Goal: Task Accomplishment & Management: Manage account settings

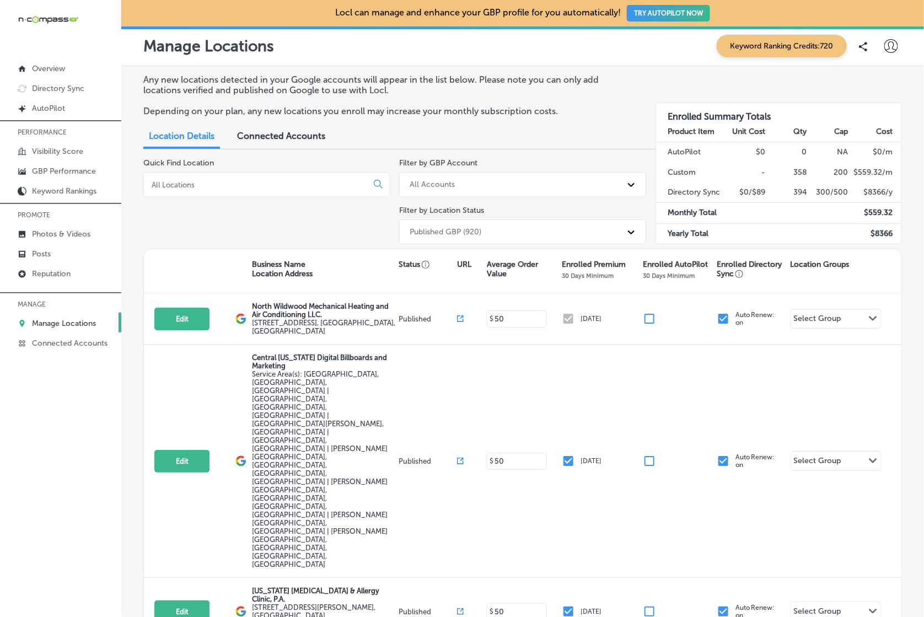
click at [295, 186] on input at bounding box center [258, 185] width 214 height 10
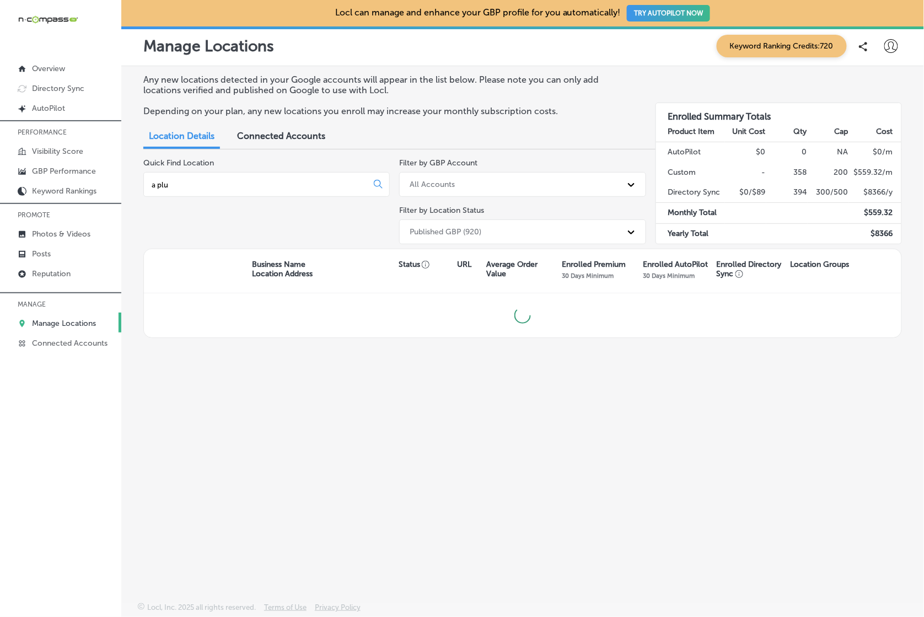
type input "a plus"
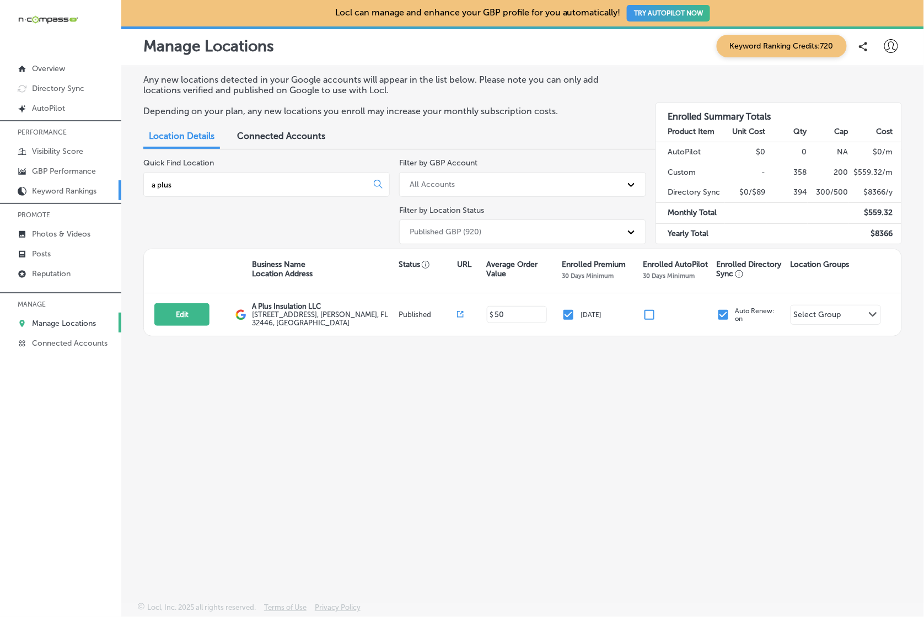
drag, startPoint x: 222, startPoint y: 183, endPoint x: 104, endPoint y: 181, distance: 118.0
click at [104, 180] on div "iconmonstr-menu-thin copy Created with Sketch. Overview Directory Sync Created …" at bounding box center [462, 308] width 924 height 617
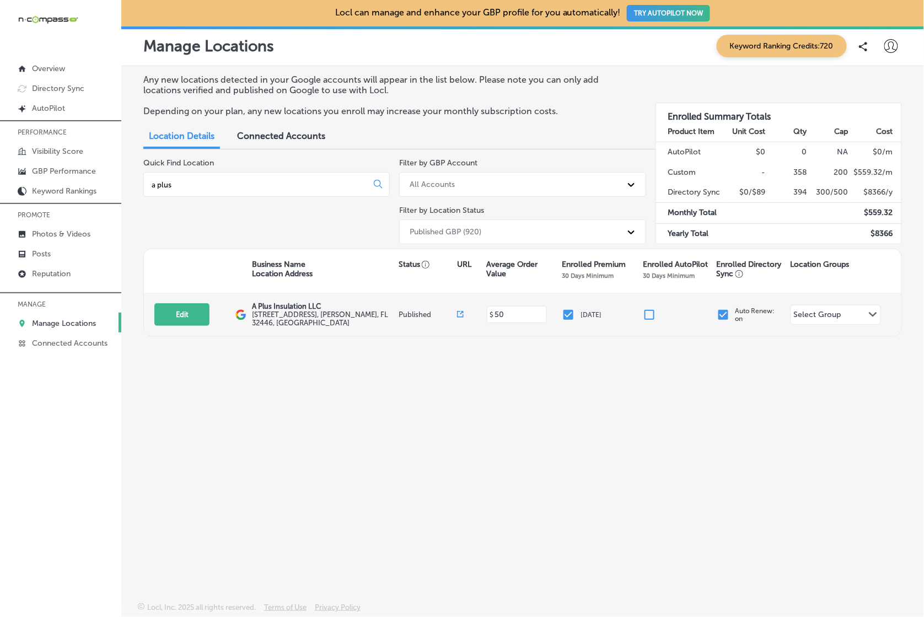
type input "a plus"
click at [573, 313] on input "checkbox" at bounding box center [568, 314] width 13 height 13
checkbox input "false"
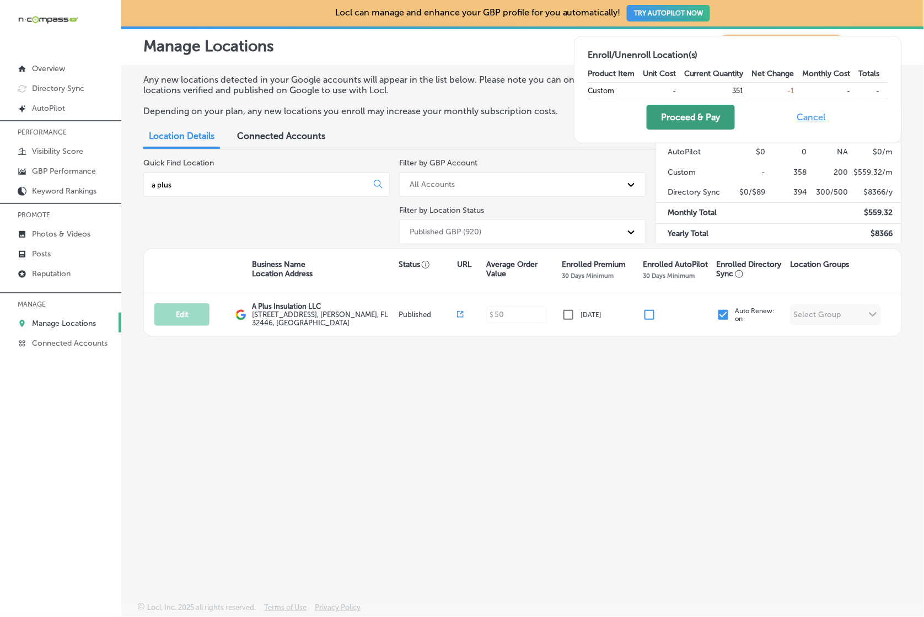
click at [700, 112] on button "Proceed & Pay" at bounding box center [691, 117] width 88 height 25
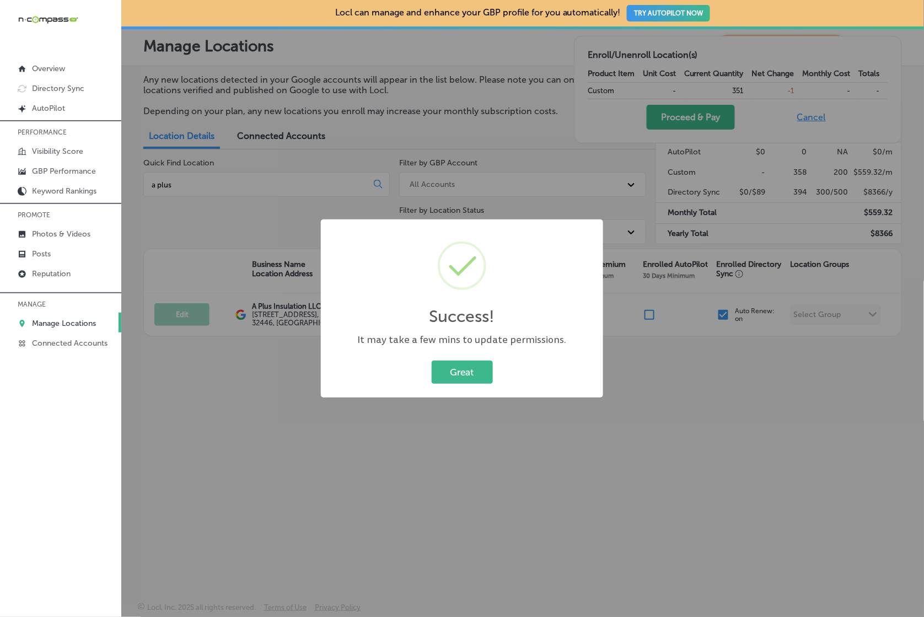
drag, startPoint x: 452, startPoint y: 372, endPoint x: 345, endPoint y: 297, distance: 130.9
click at [452, 372] on button "Great" at bounding box center [462, 372] width 61 height 23
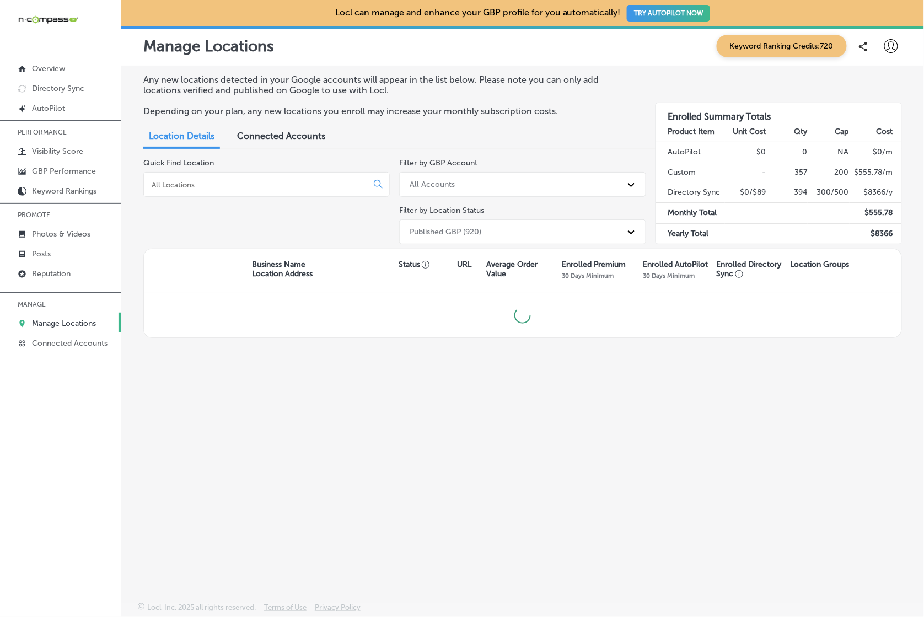
click at [215, 180] on input at bounding box center [258, 185] width 214 height 10
type input "inspir"
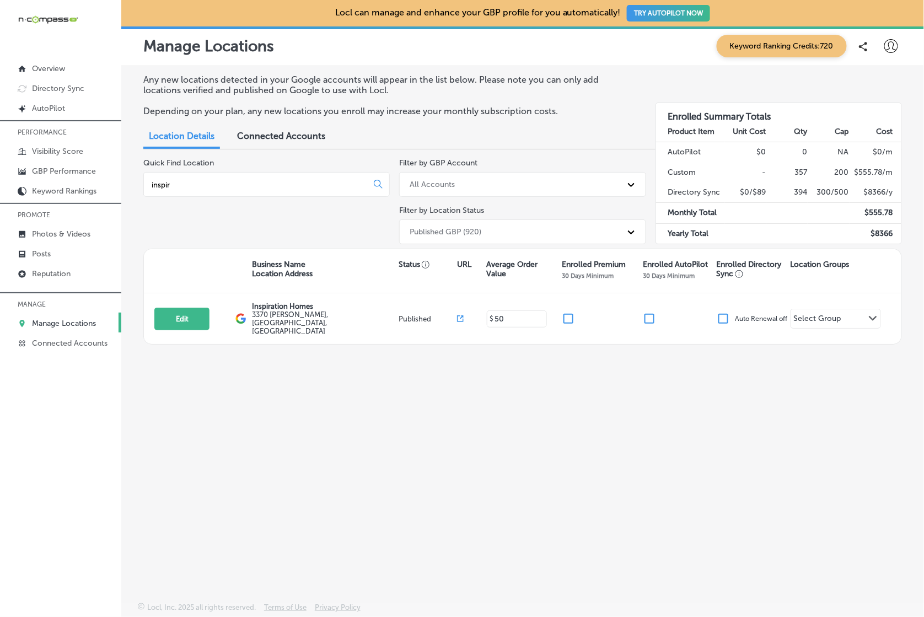
drag, startPoint x: 215, startPoint y: 180, endPoint x: 142, endPoint y: 179, distance: 72.8
click at [142, 179] on div "Any new locations detected in your Google accounts will appear in the list belo…" at bounding box center [522, 308] width 803 height 484
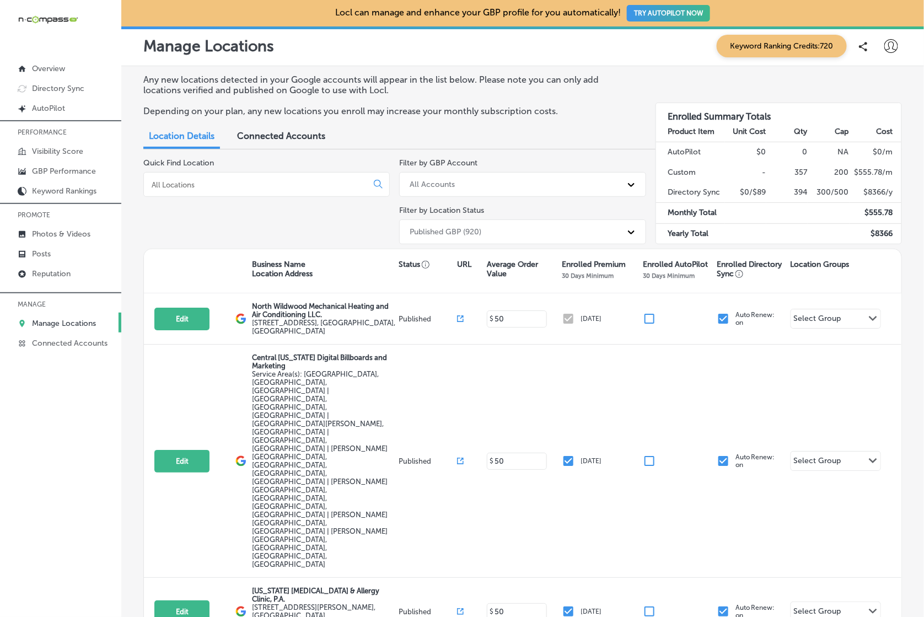
click at [278, 180] on input at bounding box center [258, 185] width 214 height 10
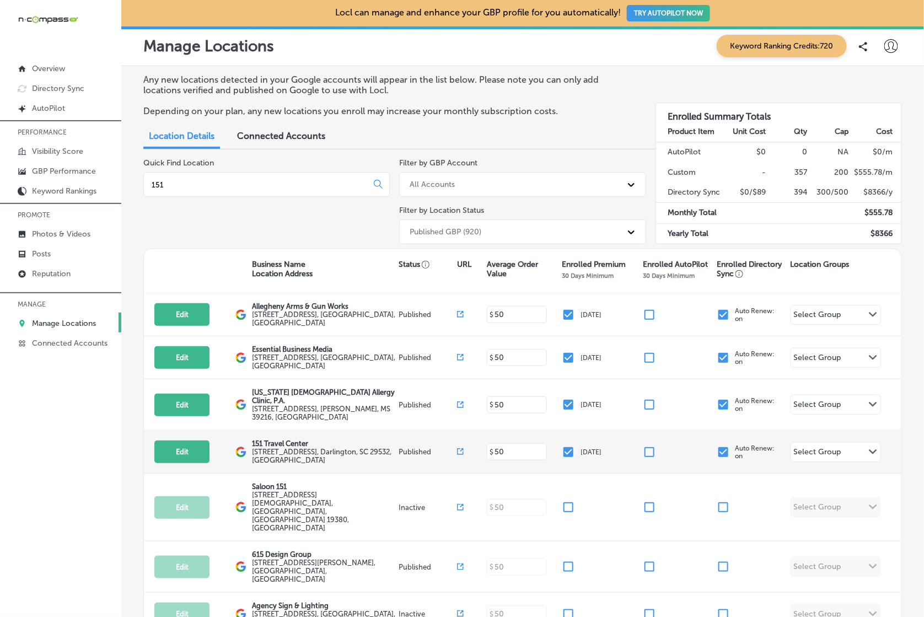
type input "151"
click at [568, 445] on input "checkbox" at bounding box center [568, 451] width 13 height 13
checkbox input "false"
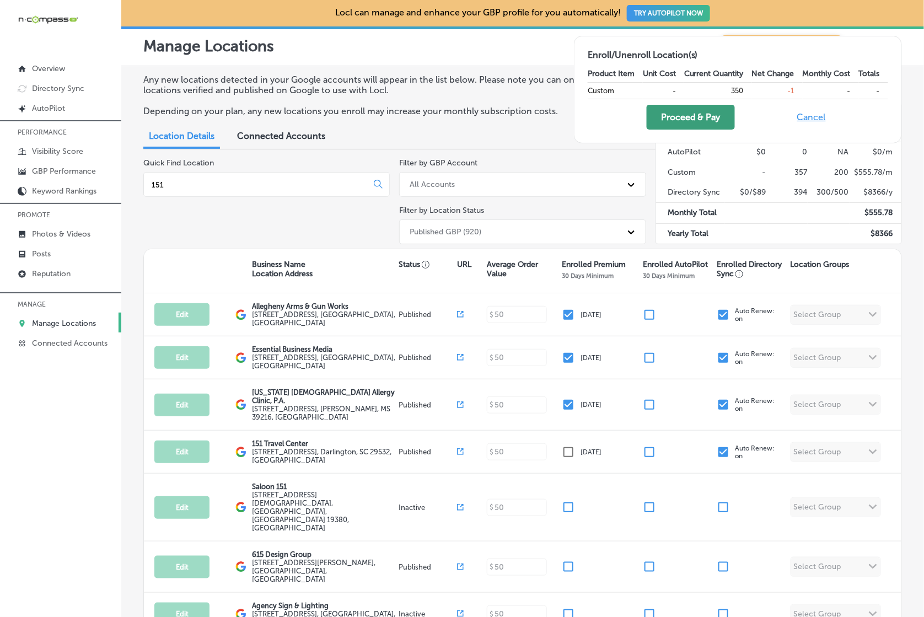
click at [685, 109] on button "Proceed & Pay" at bounding box center [691, 117] width 88 height 25
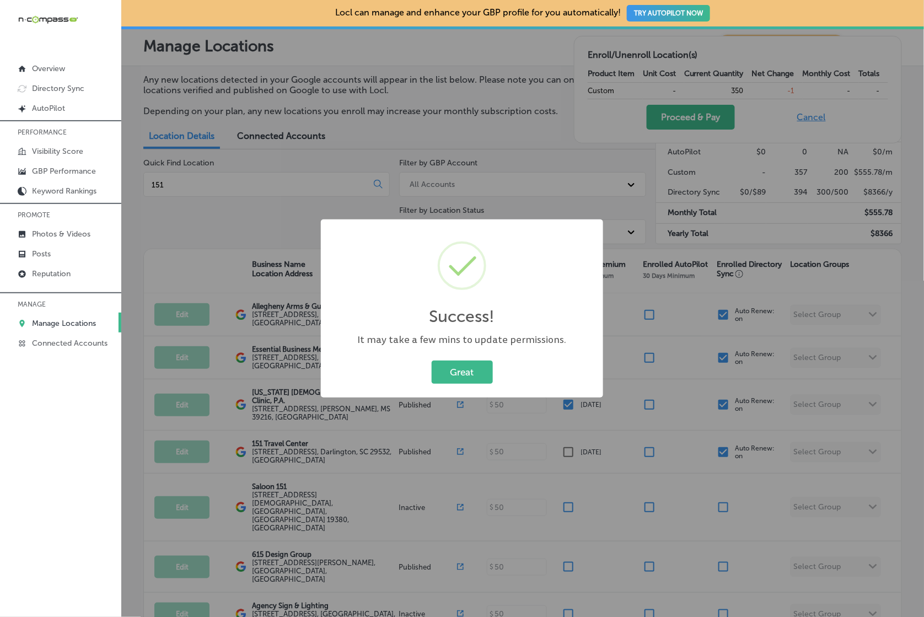
drag, startPoint x: 470, startPoint y: 366, endPoint x: 475, endPoint y: 352, distance: 14.6
click at [470, 364] on button "Great" at bounding box center [462, 372] width 61 height 23
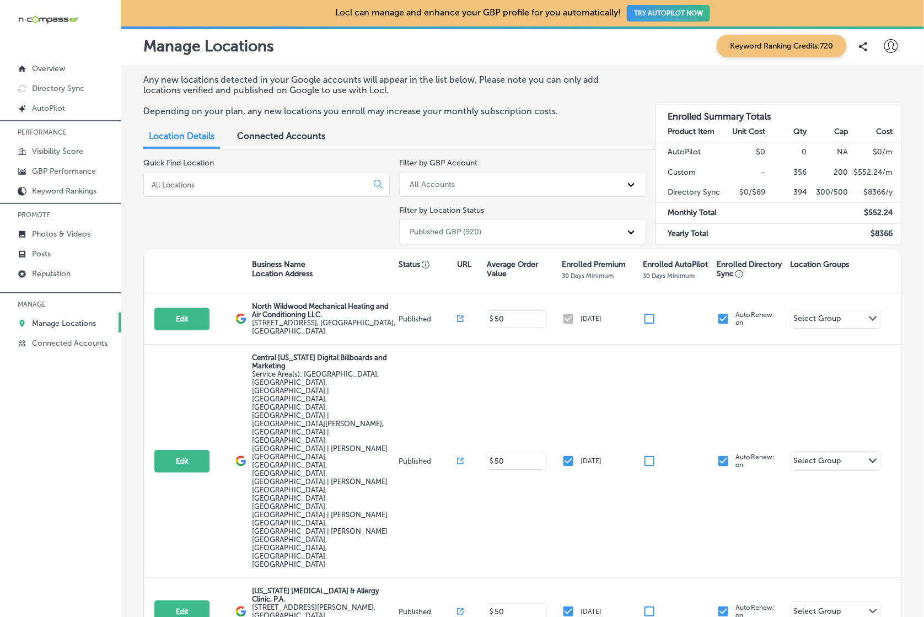
click at [334, 180] on input at bounding box center [258, 185] width 214 height 10
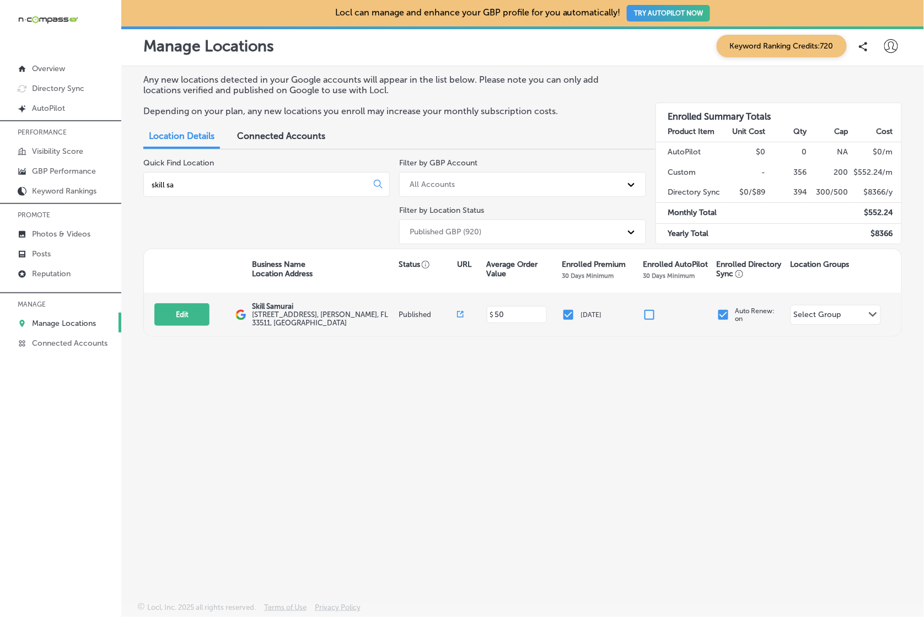
type input "skill sa"
click at [571, 314] on input "checkbox" at bounding box center [568, 314] width 13 height 13
checkbox input "false"
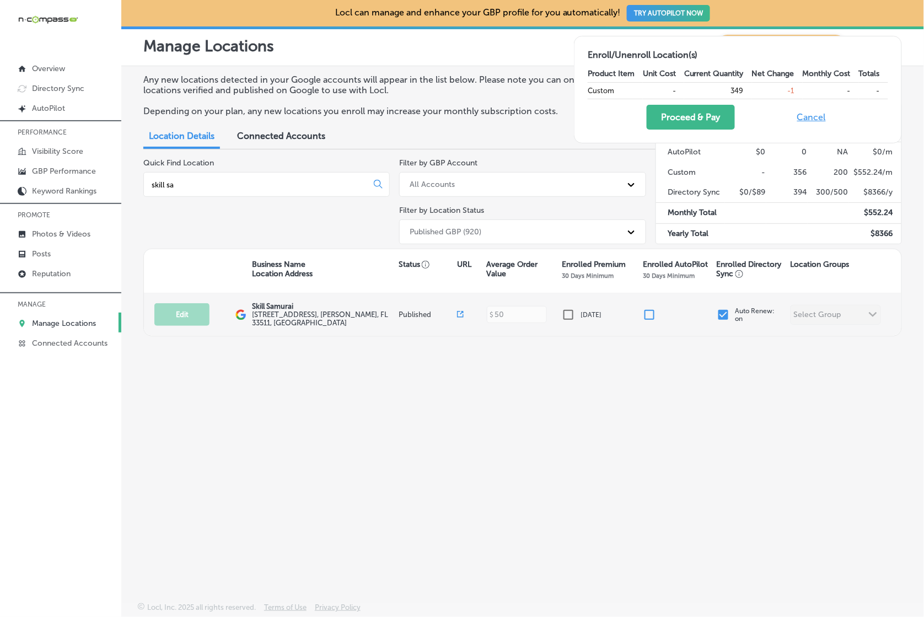
click at [724, 311] on input "checkbox" at bounding box center [723, 314] width 13 height 13
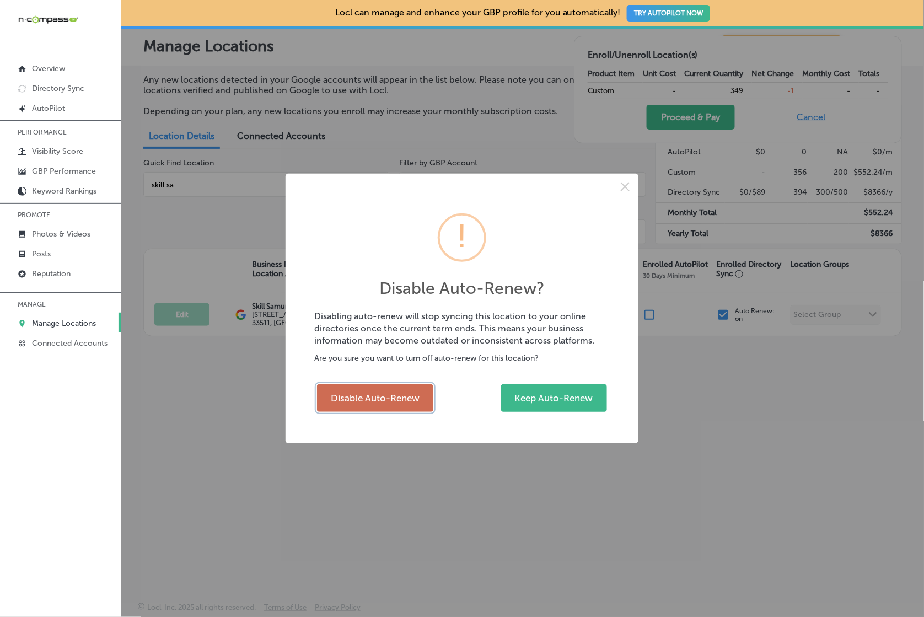
click at [377, 388] on button "Disable Auto-Renew" at bounding box center [375, 398] width 116 height 28
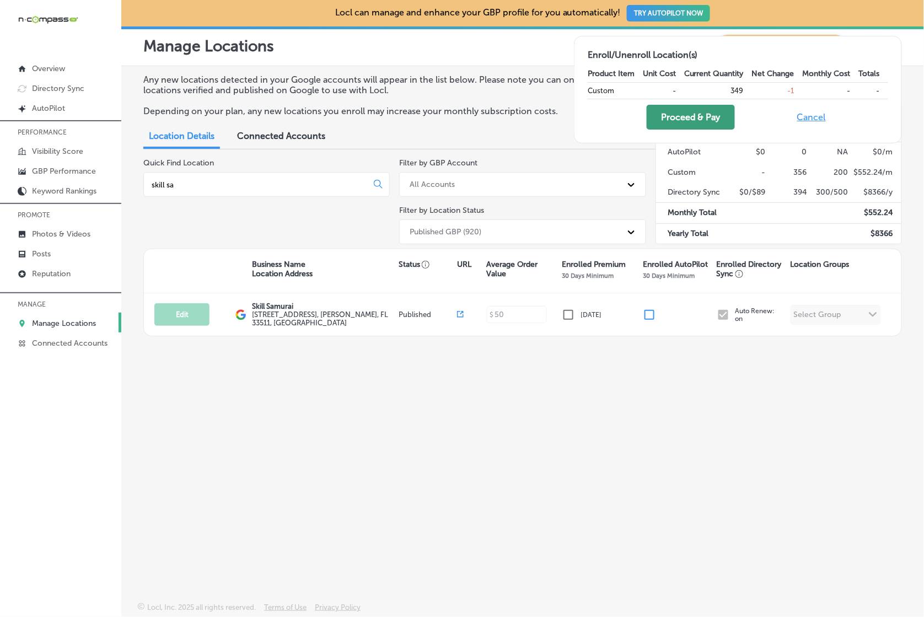
checkbox input "false"
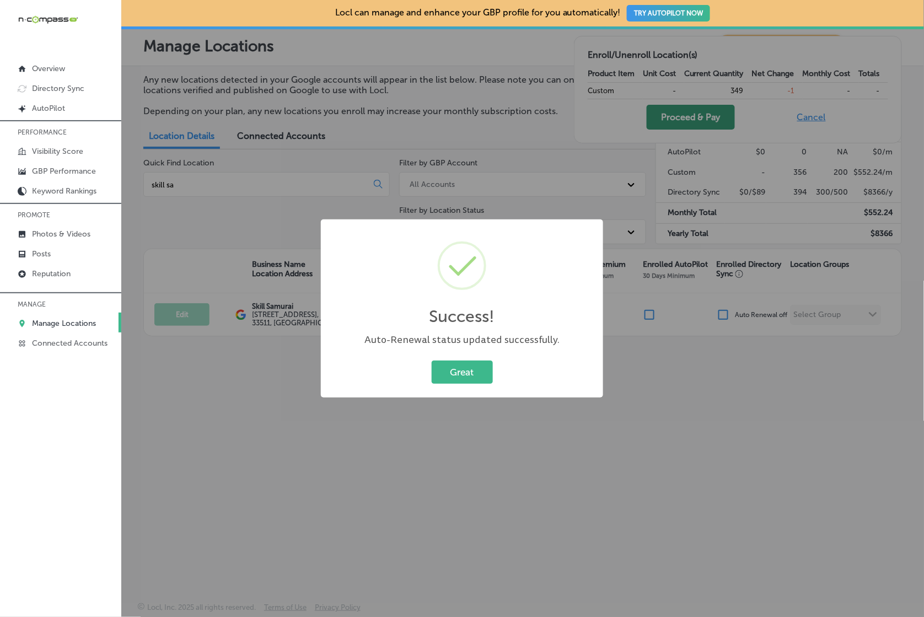
click at [709, 121] on div "Success! × Auto-Renewal status updated successfully. Great Cancel" at bounding box center [462, 308] width 924 height 617
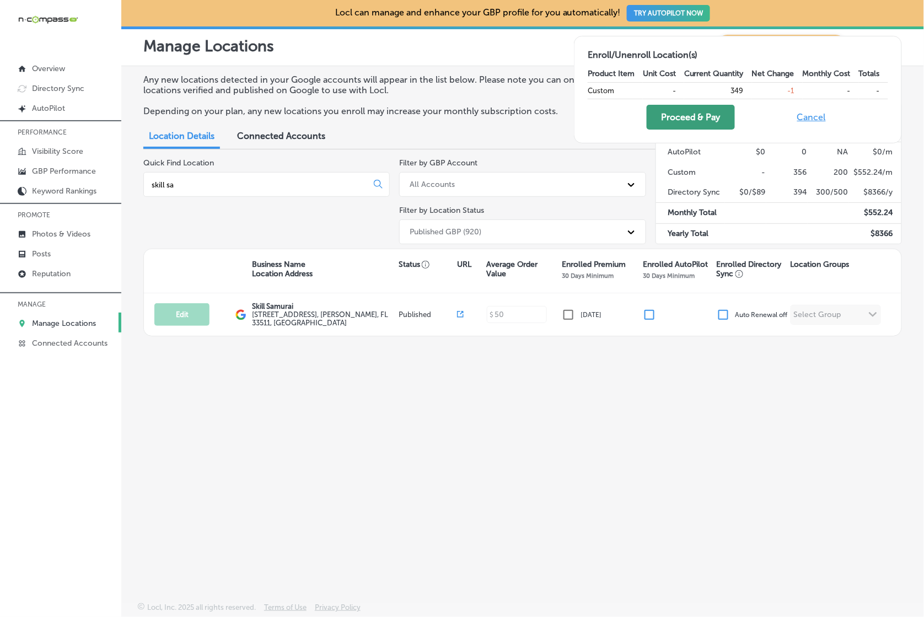
click at [685, 120] on button "Proceed & Pay" at bounding box center [691, 117] width 88 height 25
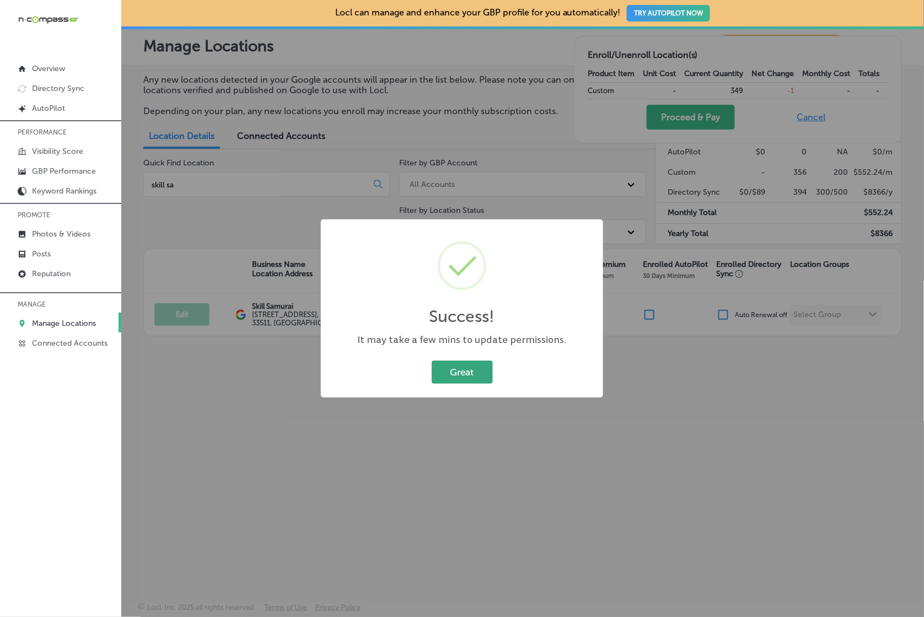
click at [486, 367] on button "Great" at bounding box center [462, 372] width 61 height 23
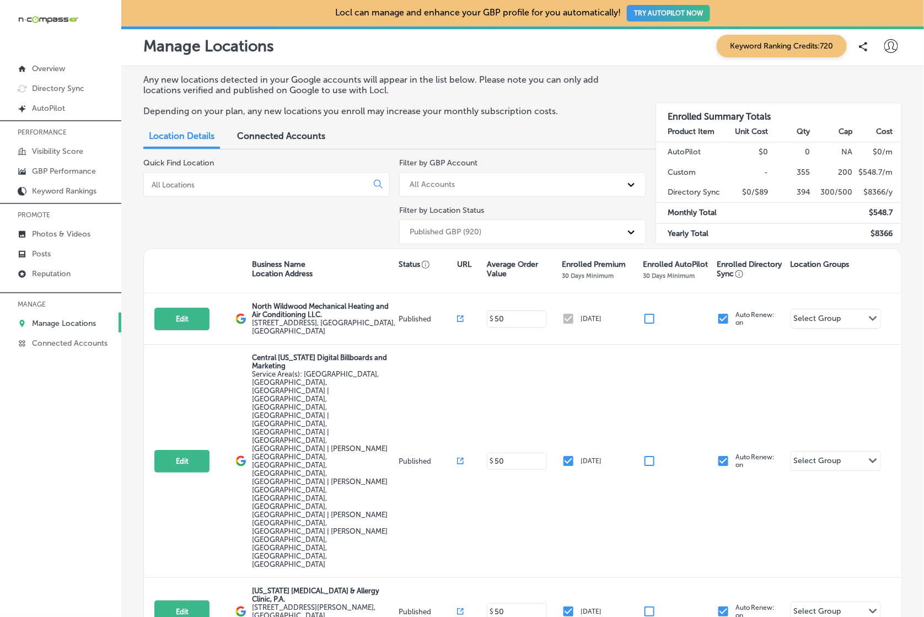
click at [326, 177] on div at bounding box center [266, 184] width 246 height 25
click at [325, 180] on input at bounding box center [258, 185] width 214 height 10
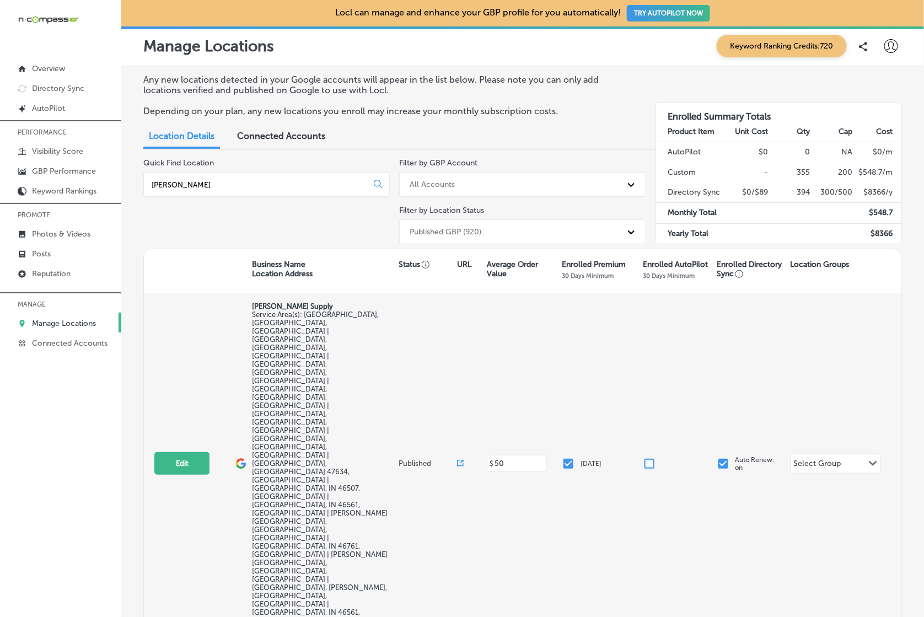
type input "abel"
click at [572, 457] on input "checkbox" at bounding box center [568, 463] width 13 height 13
checkbox input "false"
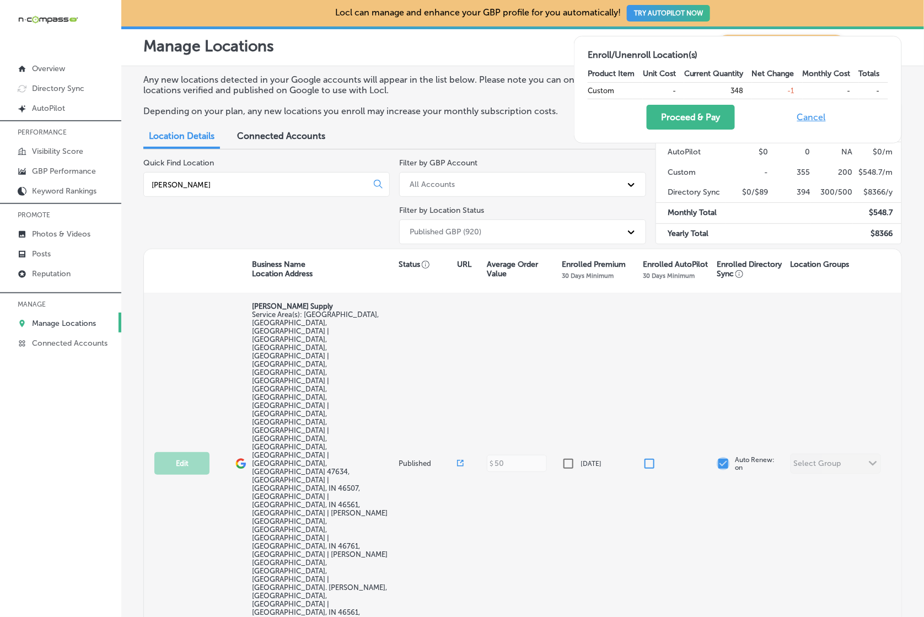
click at [725, 457] on input "checkbox" at bounding box center [723, 463] width 13 height 13
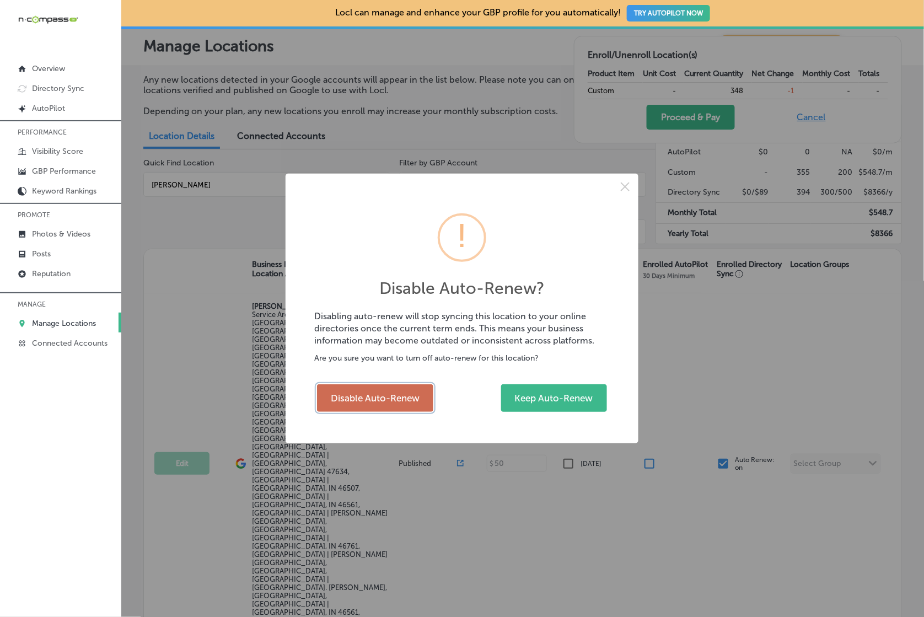
click at [350, 390] on button "Disable Auto-Renew" at bounding box center [375, 398] width 116 height 28
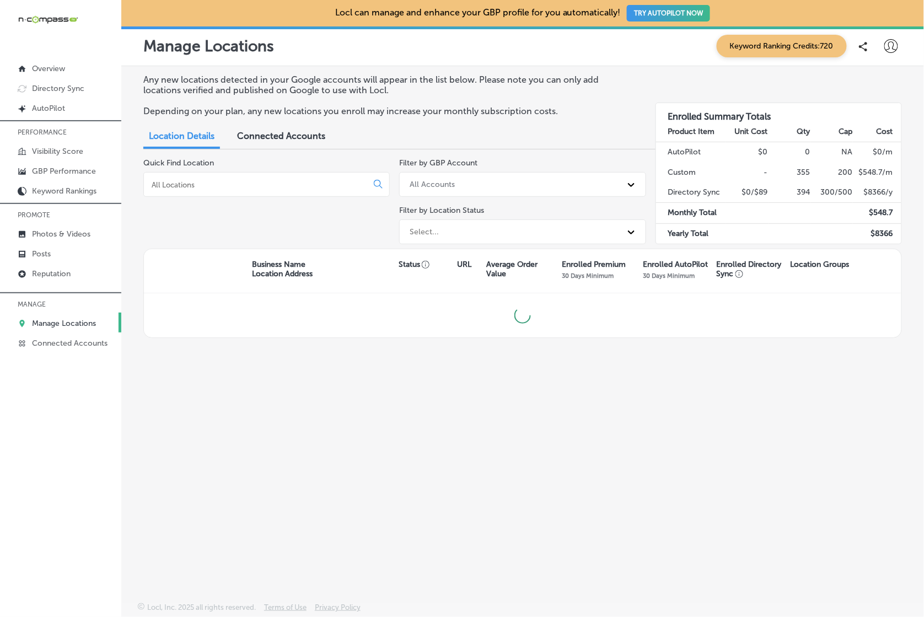
click at [270, 172] on div at bounding box center [266, 184] width 246 height 25
click at [266, 180] on input at bounding box center [258, 185] width 214 height 10
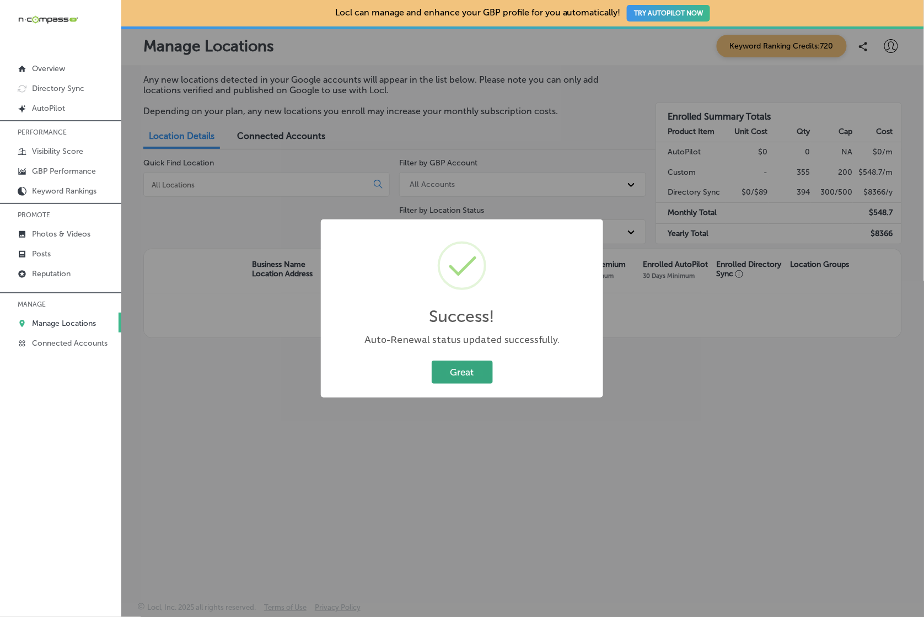
click at [463, 363] on button "Great" at bounding box center [462, 372] width 61 height 23
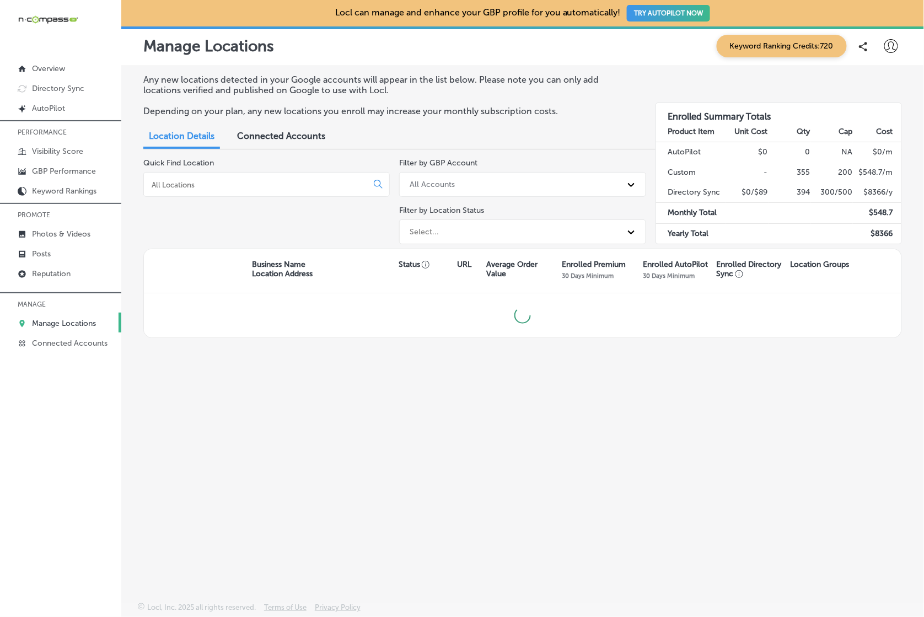
click at [241, 181] on input at bounding box center [258, 185] width 214 height 10
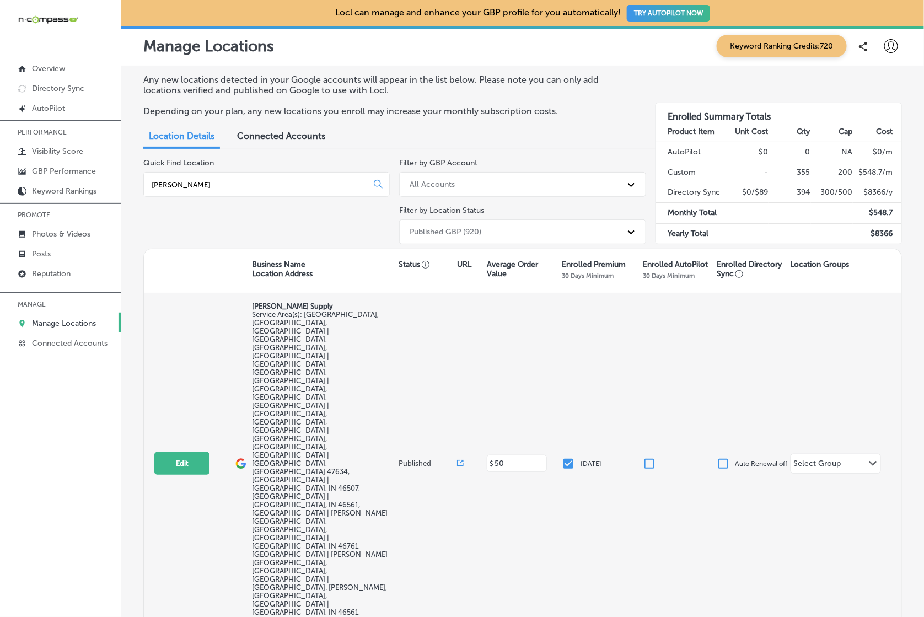
type input "abel"
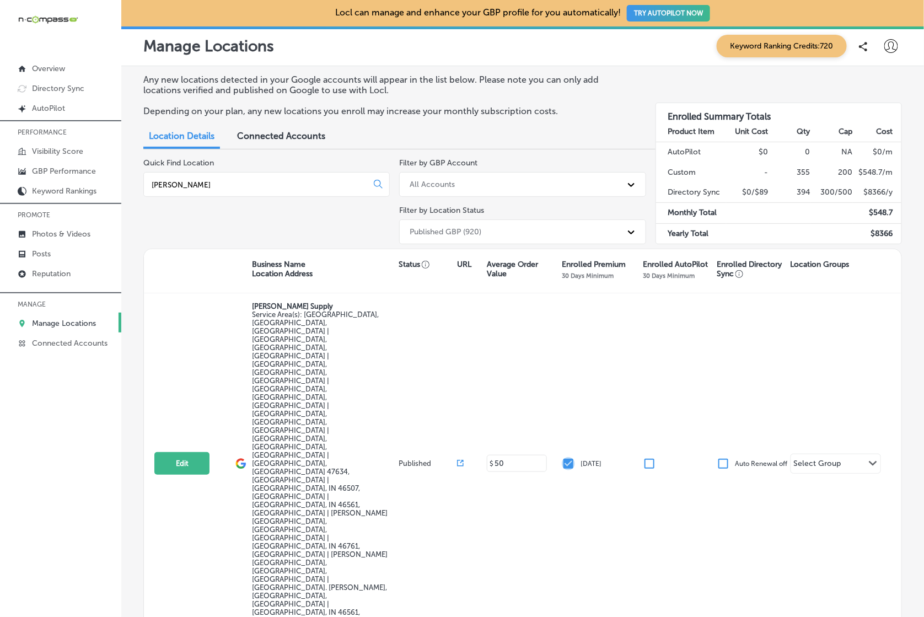
drag, startPoint x: 568, startPoint y: 346, endPoint x: 621, endPoint y: 482, distance: 146.1
click at [568, 457] on input "checkbox" at bounding box center [568, 463] width 13 height 13
checkbox input "false"
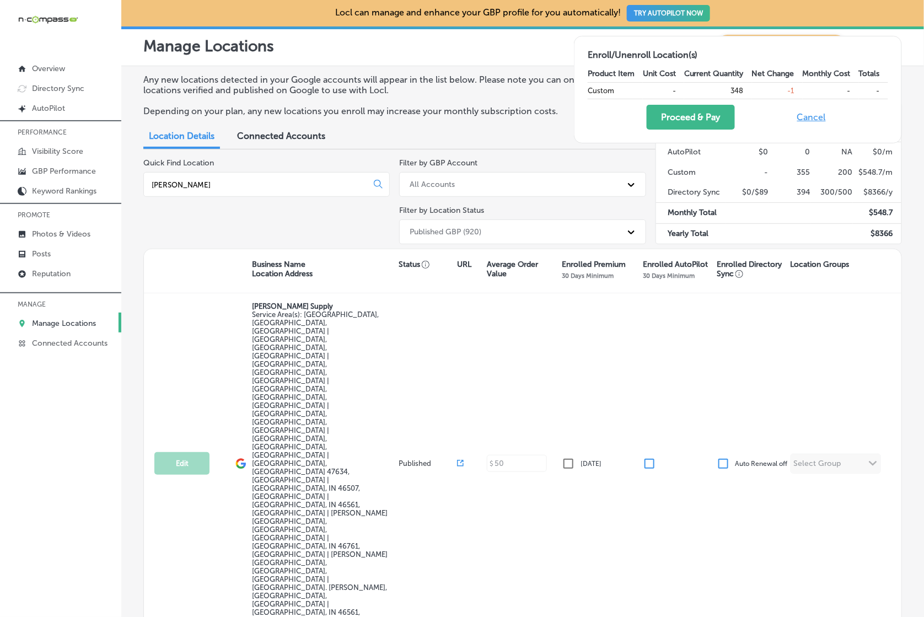
drag, startPoint x: 680, startPoint y: 118, endPoint x: 639, endPoint y: 228, distance: 117.8
click at [680, 117] on button "Proceed & Pay" at bounding box center [691, 117] width 88 height 25
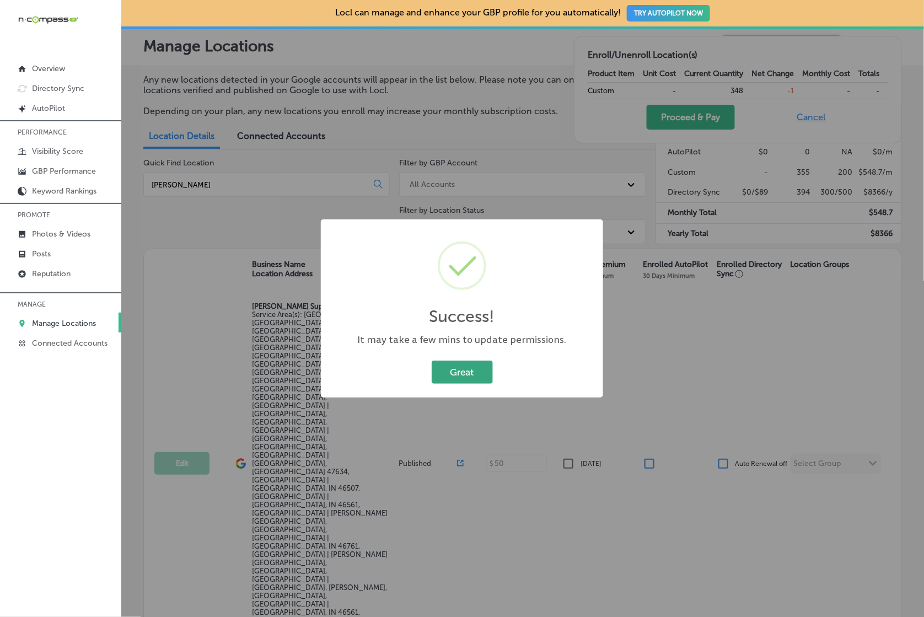
click at [461, 370] on button "Great" at bounding box center [462, 372] width 61 height 23
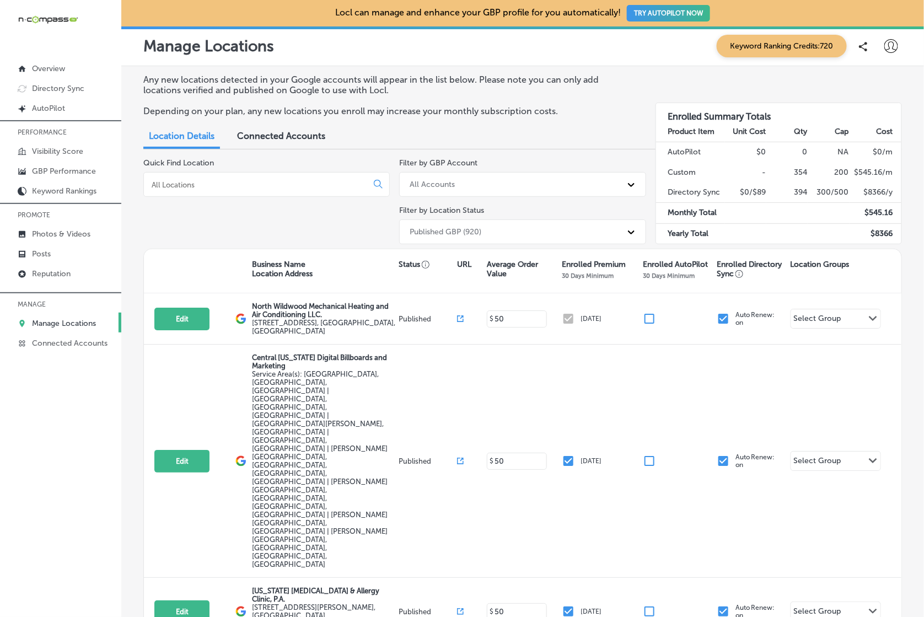
click at [263, 187] on input at bounding box center [258, 185] width 214 height 10
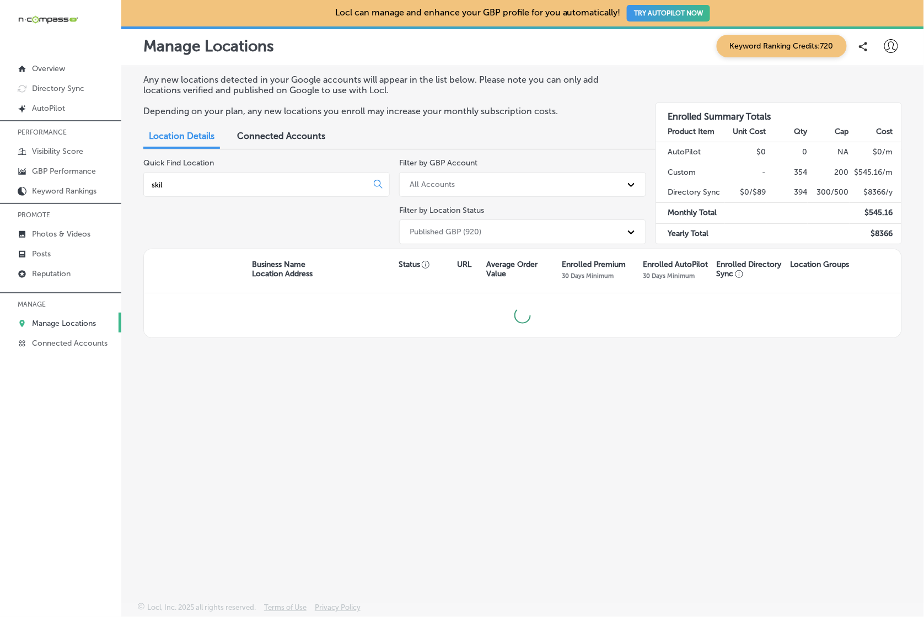
type input "skill"
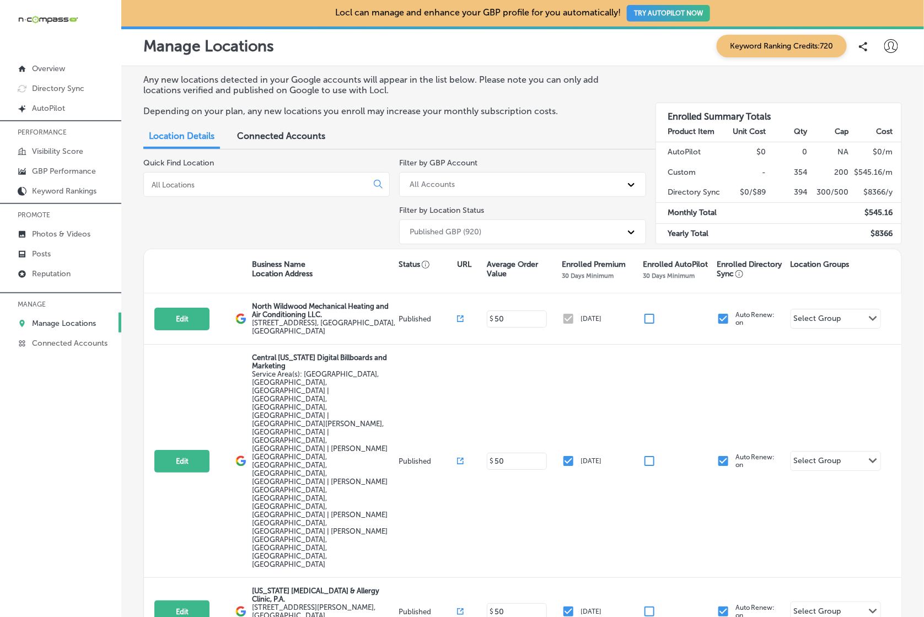
click at [218, 194] on div at bounding box center [266, 184] width 246 height 25
click at [218, 190] on div at bounding box center [266, 184] width 246 height 25
click at [214, 183] on input at bounding box center [258, 185] width 214 height 10
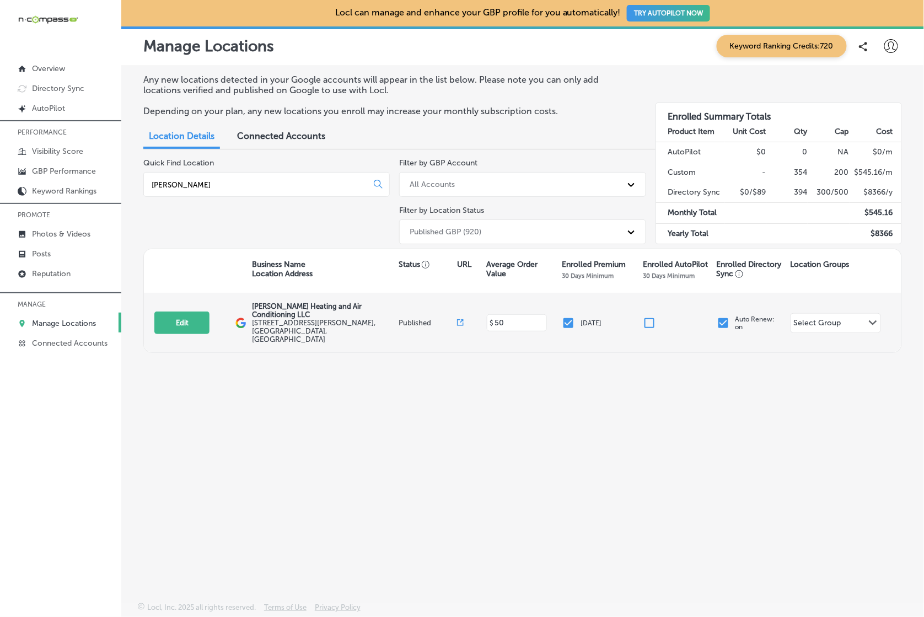
type input "[PERSON_NAME]"
click at [724, 316] on input "checkbox" at bounding box center [723, 322] width 13 height 13
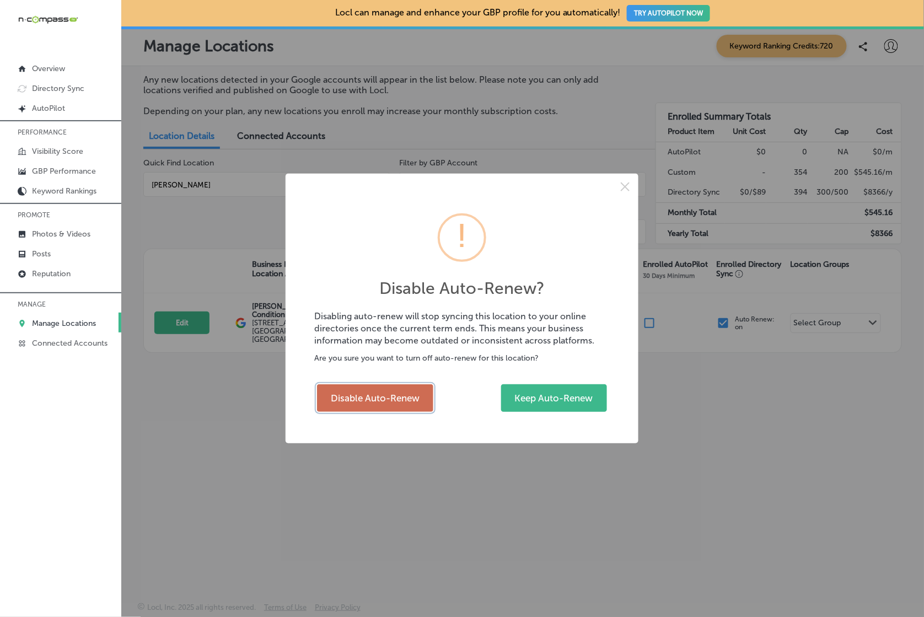
click at [364, 406] on button "Disable Auto-Renew" at bounding box center [375, 398] width 116 height 28
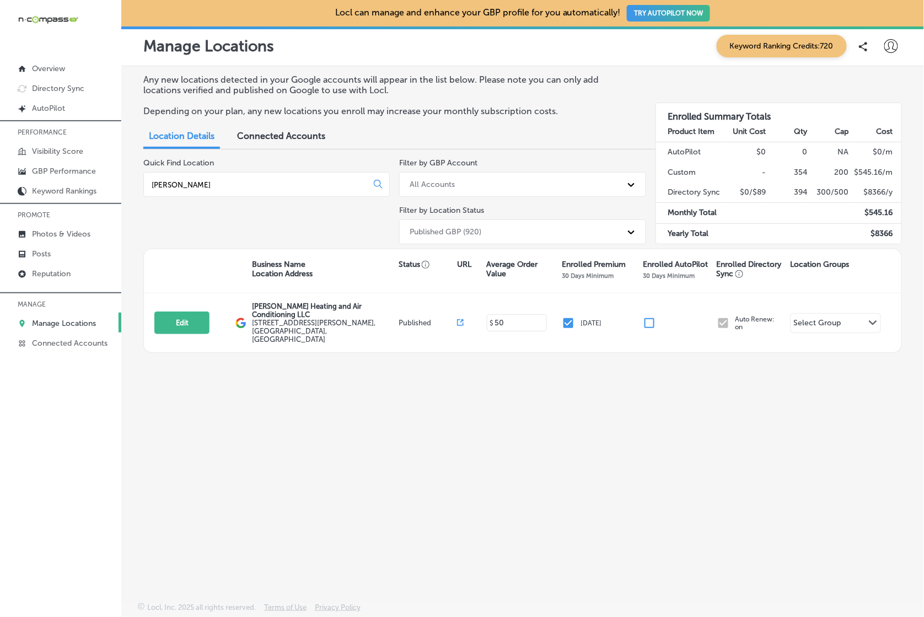
checkbox input "false"
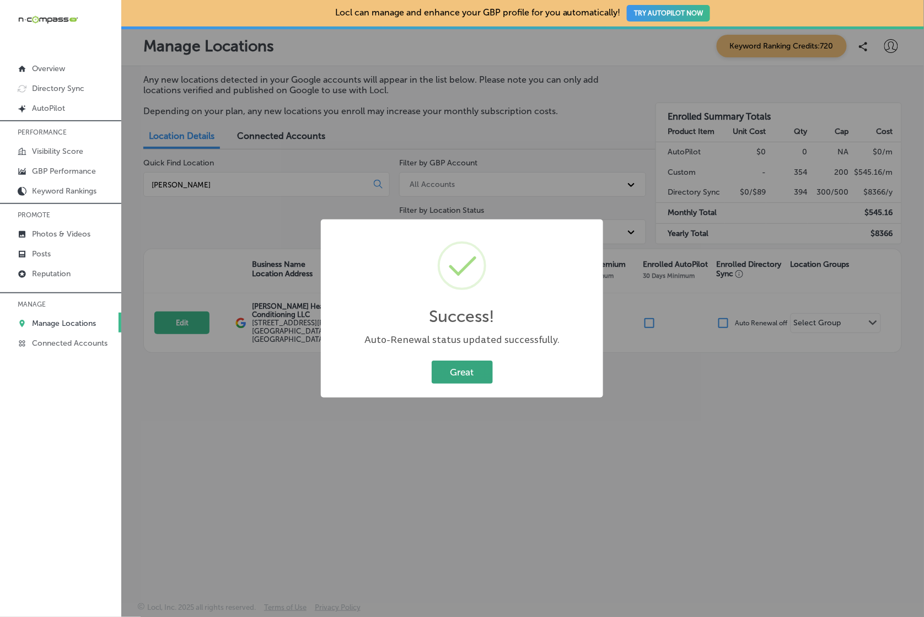
click at [478, 368] on button "Great" at bounding box center [462, 372] width 61 height 23
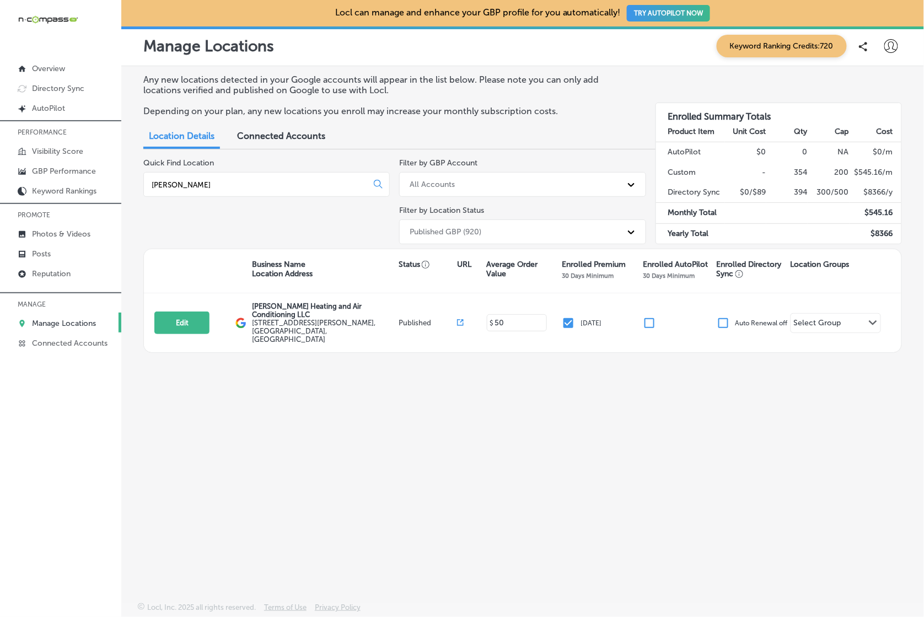
drag, startPoint x: 569, startPoint y: 314, endPoint x: 729, endPoint y: 278, distance: 163.7
click at [569, 316] on input "checkbox" at bounding box center [568, 322] width 13 height 13
checkbox input "false"
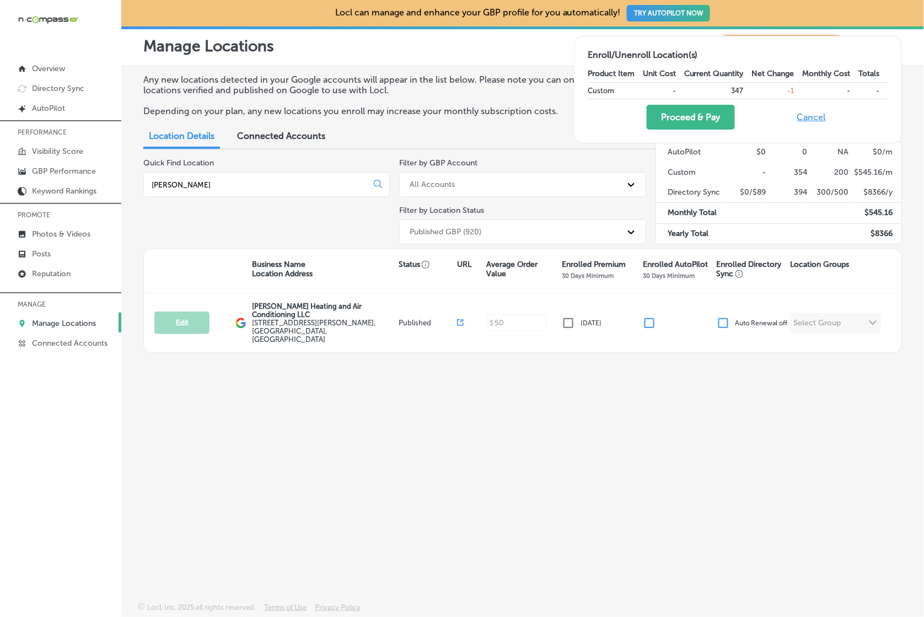
click at [644, 110] on div "Proceed & Pay Cancel" at bounding box center [738, 117] width 300 height 25
click at [697, 116] on button "Proceed & Pay" at bounding box center [691, 117] width 88 height 25
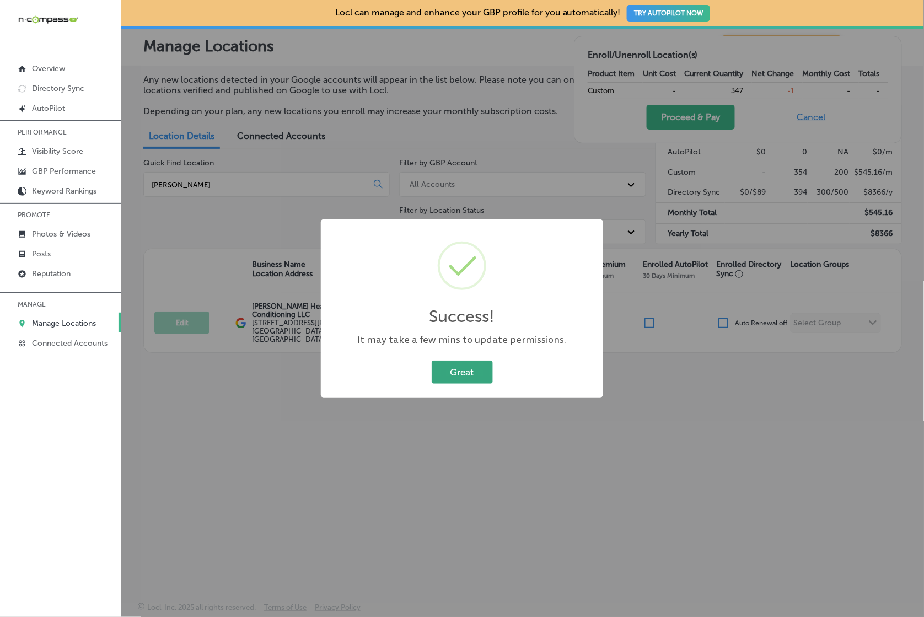
click at [472, 375] on button "Great" at bounding box center [462, 372] width 61 height 23
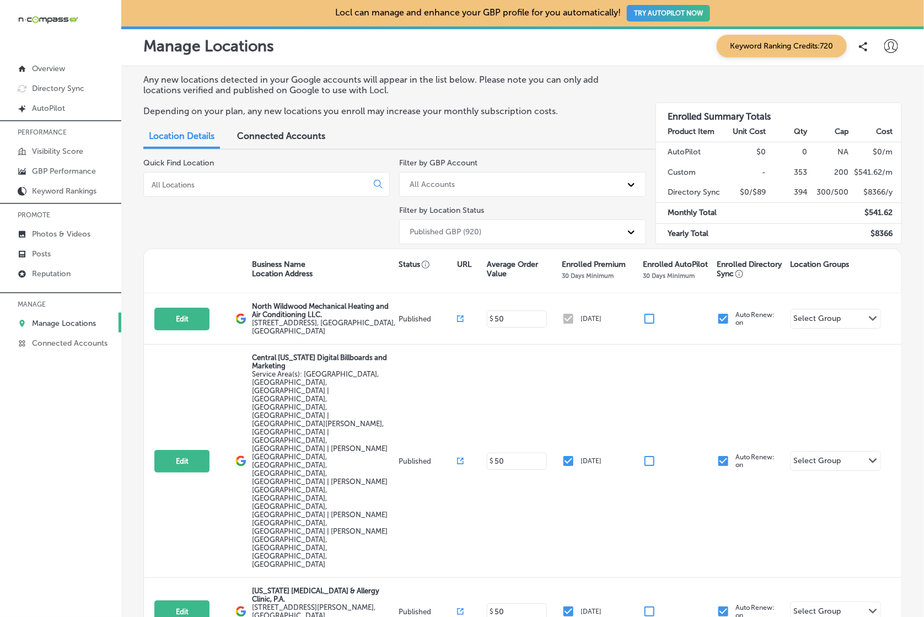
click at [323, 189] on div at bounding box center [266, 184] width 246 height 25
click at [319, 176] on div at bounding box center [266, 184] width 246 height 25
click at [315, 183] on input at bounding box center [258, 185] width 214 height 10
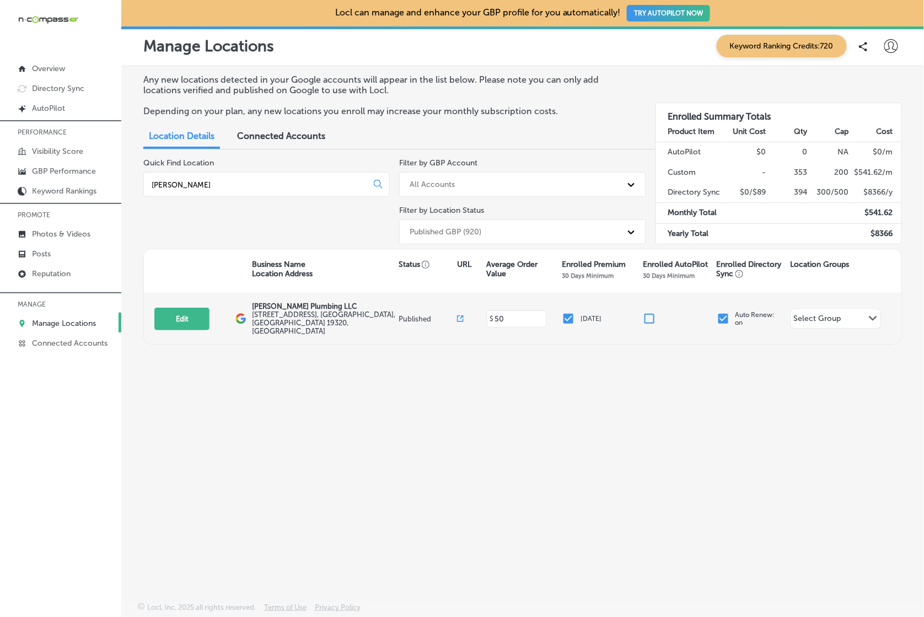
type input "sawyer"
click at [729, 314] on input "checkbox" at bounding box center [723, 318] width 13 height 13
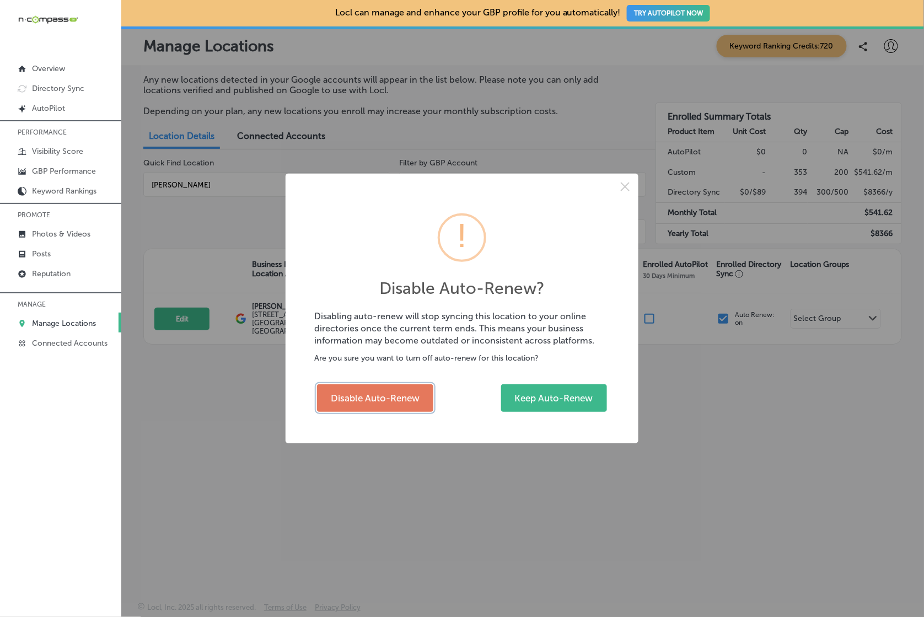
drag, startPoint x: 337, startPoint y: 405, endPoint x: 422, endPoint y: 392, distance: 85.3
click at [337, 404] on button "Disable Auto-Renew" at bounding box center [375, 398] width 116 height 28
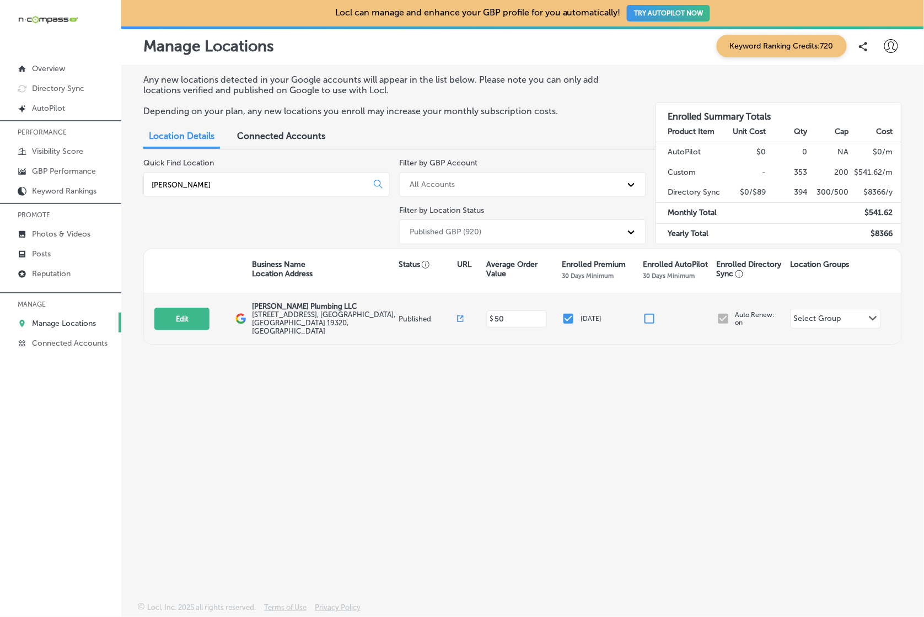
click at [568, 312] on input "checkbox" at bounding box center [568, 318] width 13 height 13
checkbox input "false"
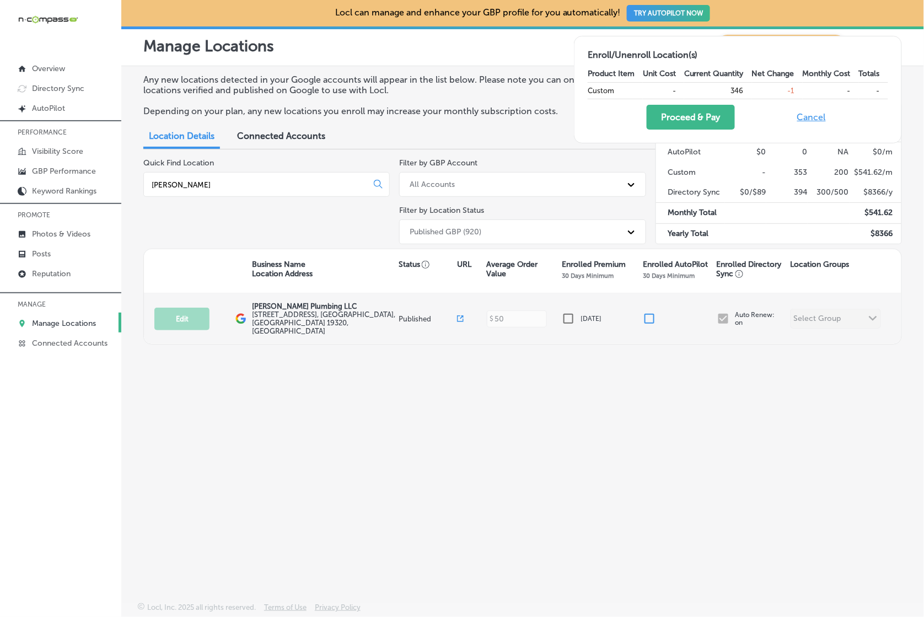
checkbox input "false"
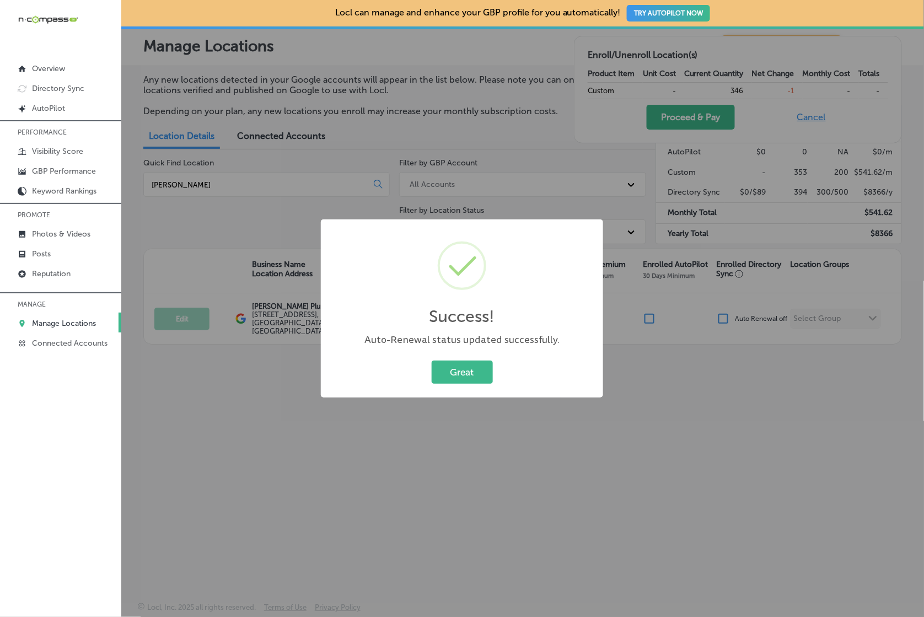
drag, startPoint x: 442, startPoint y: 370, endPoint x: 507, endPoint y: 336, distance: 74.0
click at [442, 370] on button "Great" at bounding box center [462, 372] width 61 height 23
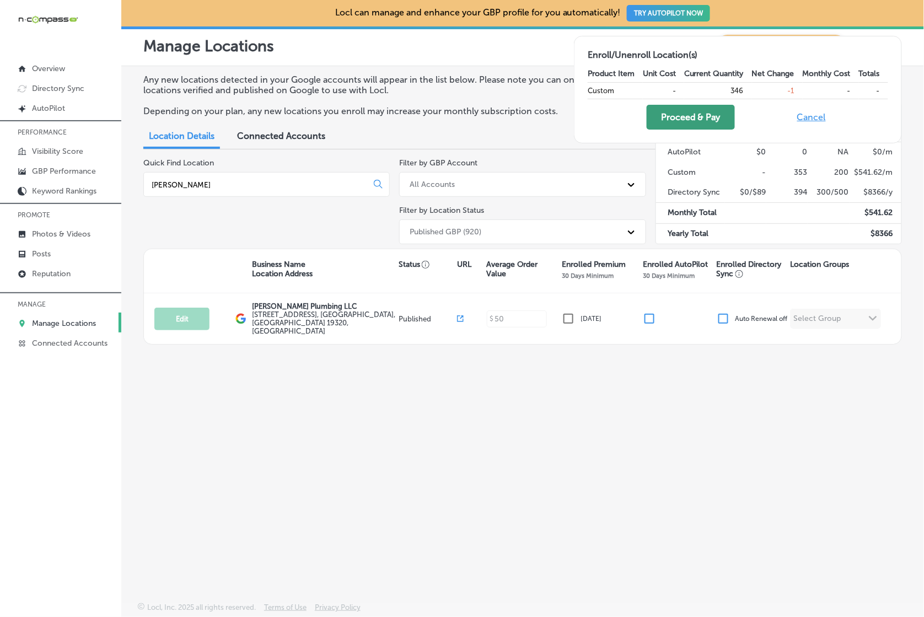
click at [691, 111] on button "Proceed & Pay" at bounding box center [691, 117] width 88 height 25
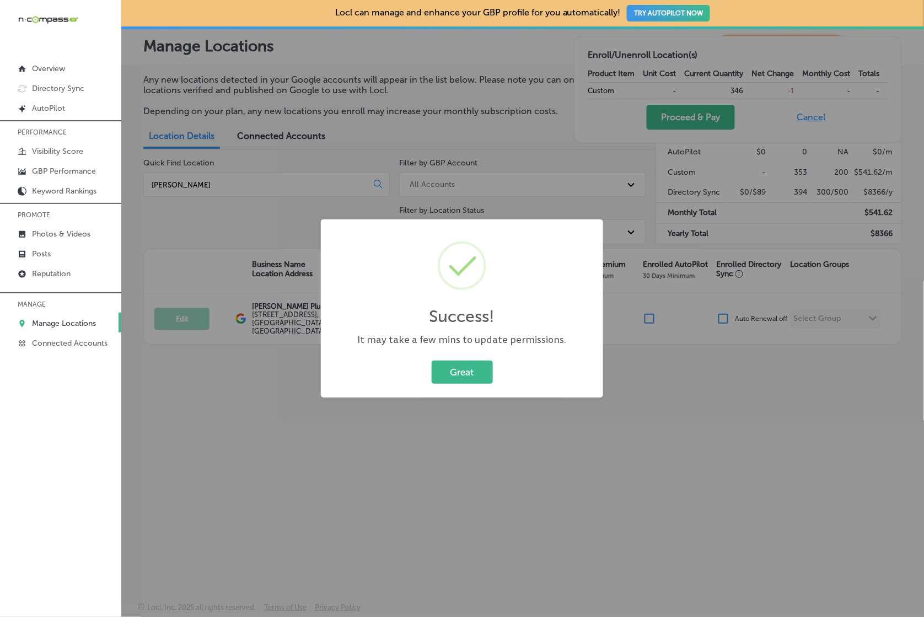
drag, startPoint x: 455, startPoint y: 364, endPoint x: 379, endPoint y: 187, distance: 192.4
click at [455, 362] on button "Great" at bounding box center [462, 372] width 61 height 23
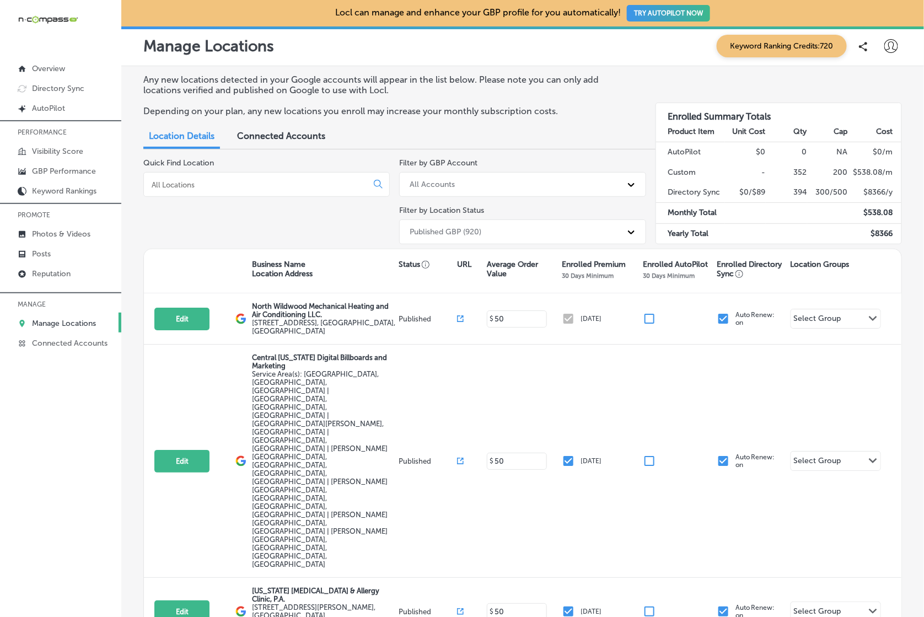
click at [295, 187] on input at bounding box center [258, 185] width 214 height 10
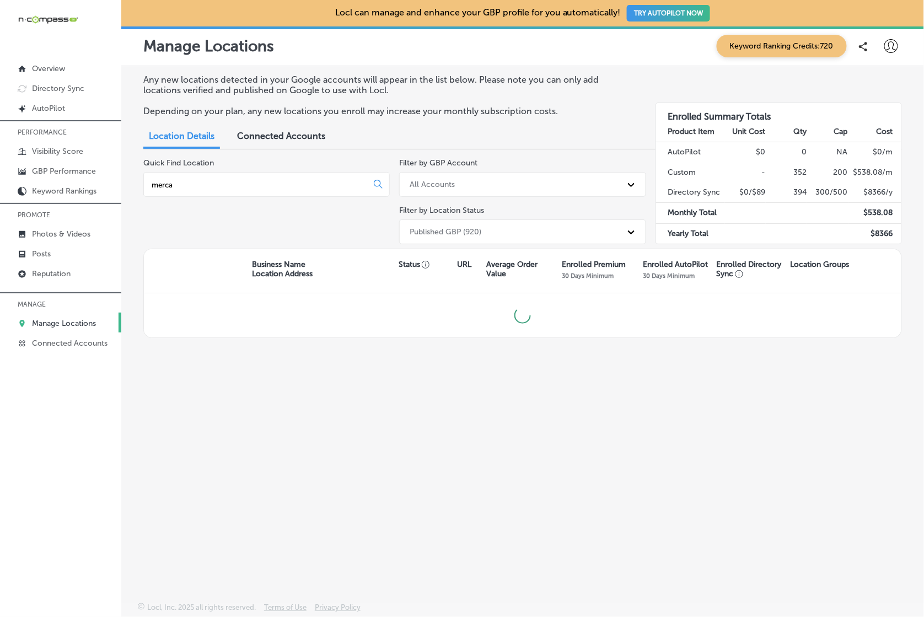
type input "mercan"
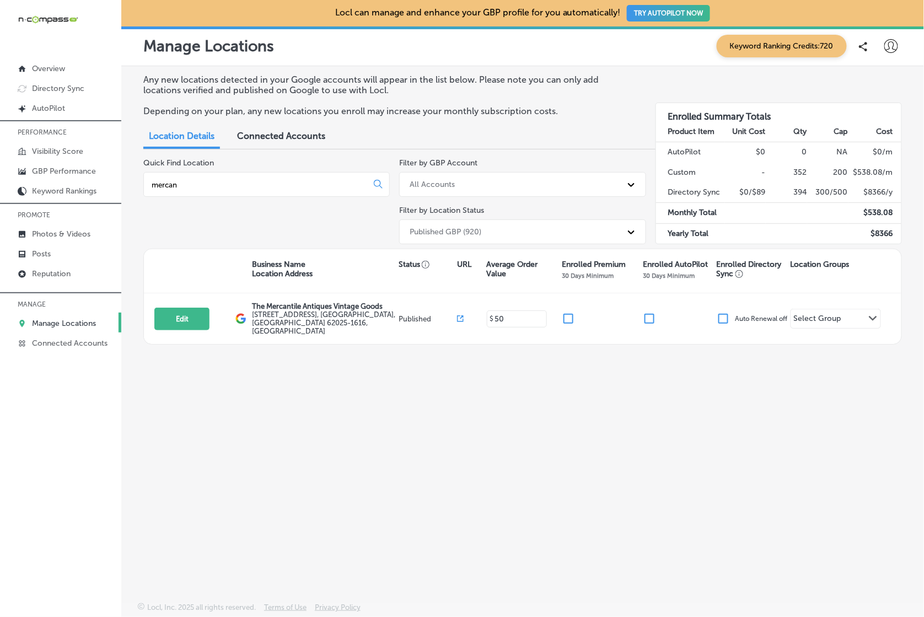
drag, startPoint x: 222, startPoint y: 182, endPoint x: 124, endPoint y: 182, distance: 98.1
click at [124, 182] on div "Any new locations detected in your Google accounts will appear in the list belo…" at bounding box center [522, 308] width 803 height 484
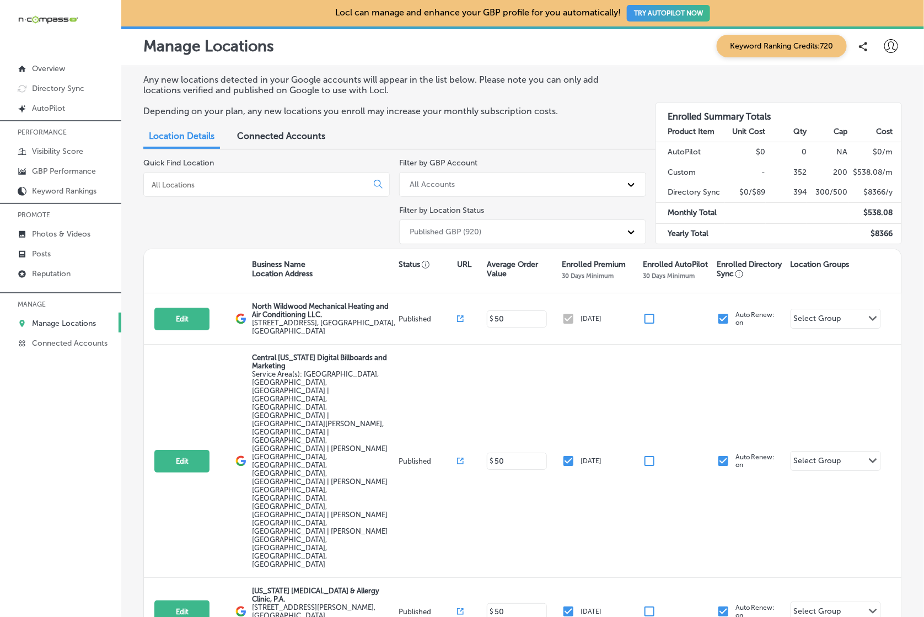
click at [262, 186] on input at bounding box center [258, 185] width 214 height 10
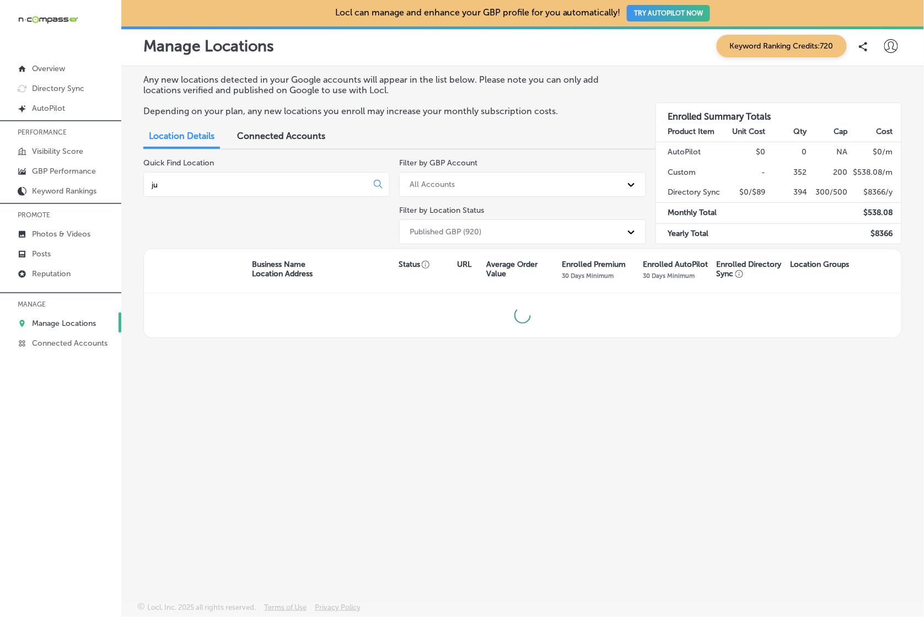
type input "j"
type input "k"
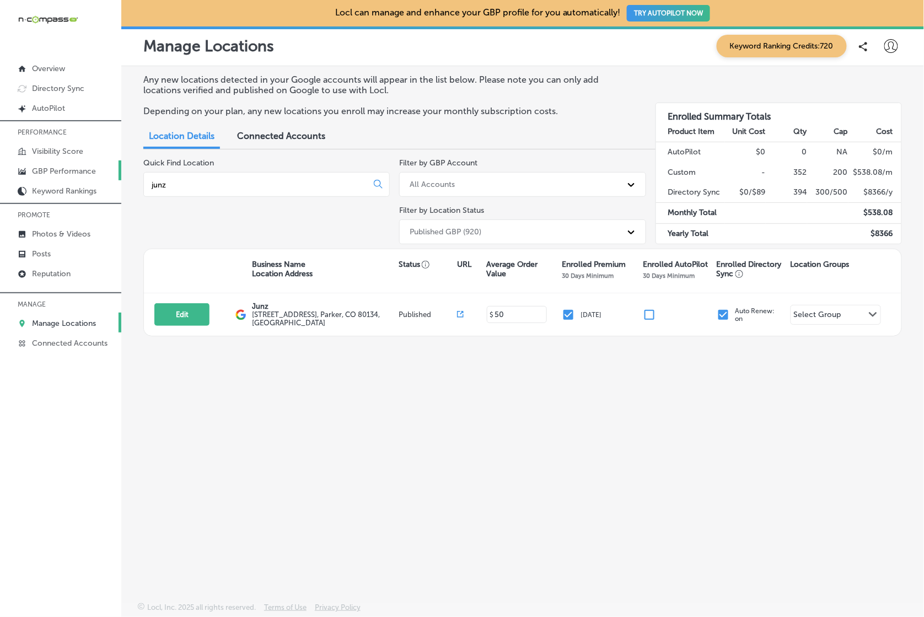
type input "junz"
click at [53, 169] on p "GBP Performance" at bounding box center [64, 170] width 64 height 9
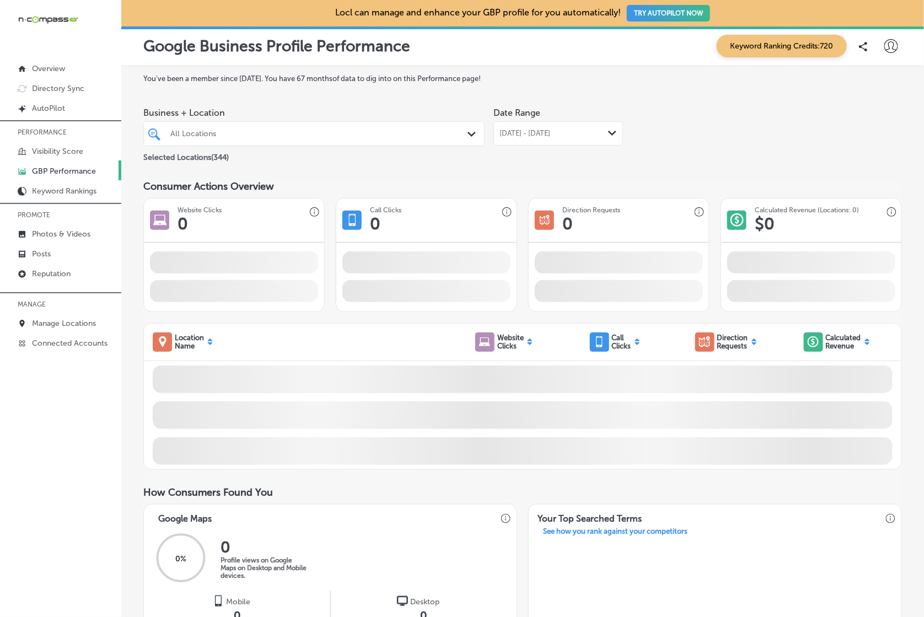
click at [595, 141] on div "[DATE] - [DATE] Path Created with Sketch." at bounding box center [558, 133] width 130 height 24
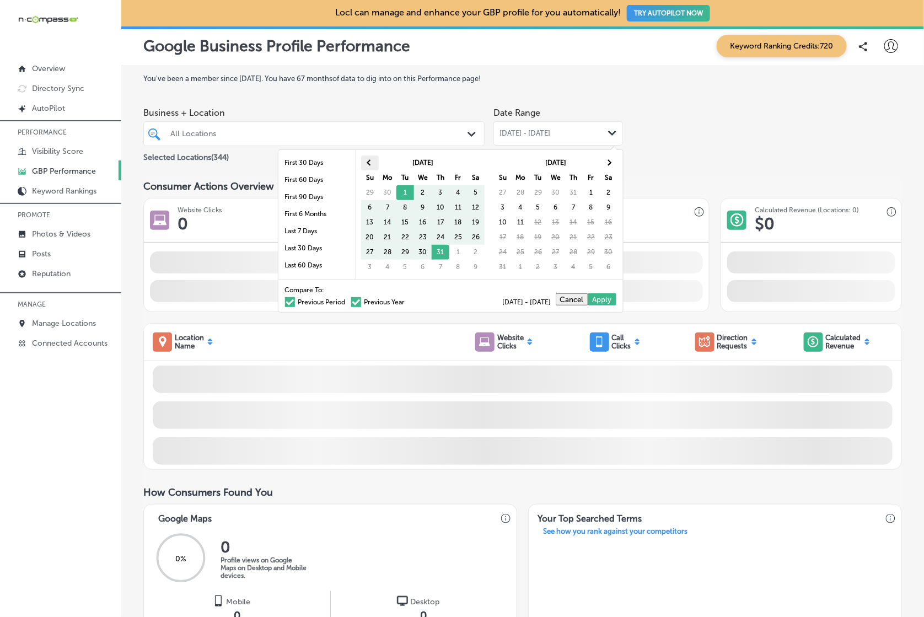
click at [368, 160] on th at bounding box center [370, 162] width 18 height 15
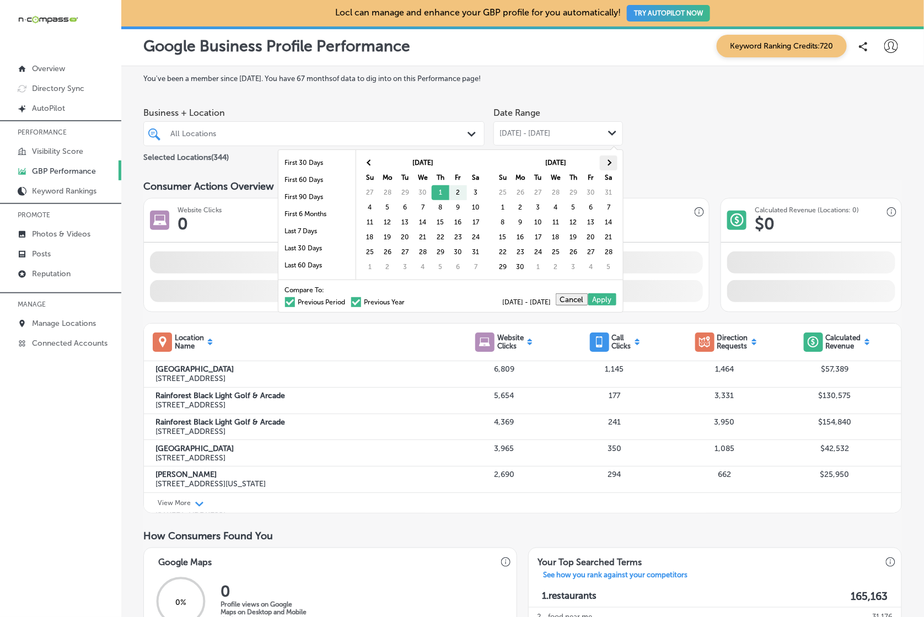
click at [613, 163] on th at bounding box center [609, 162] width 18 height 15
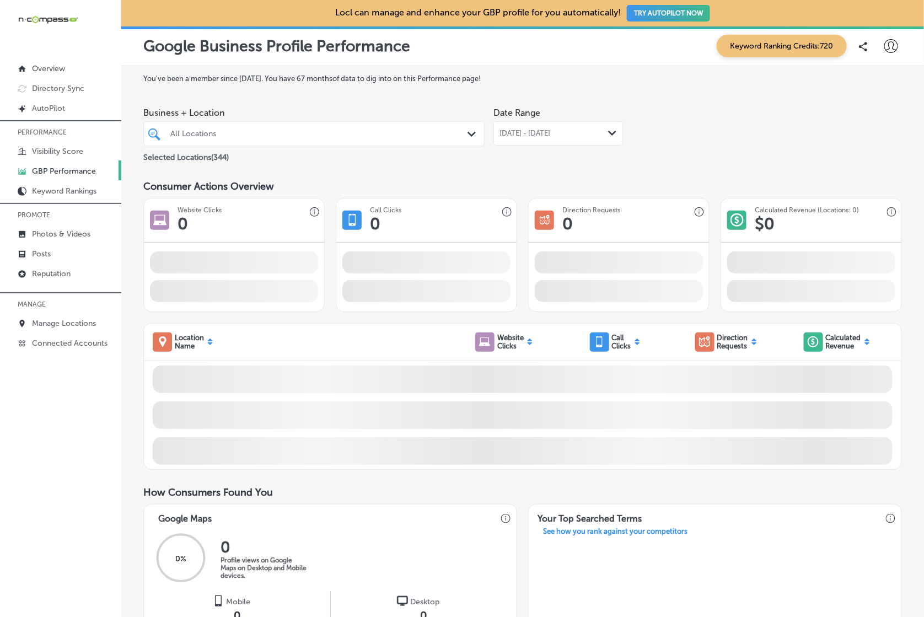
click at [300, 135] on div "All Locations" at bounding box center [319, 133] width 298 height 9
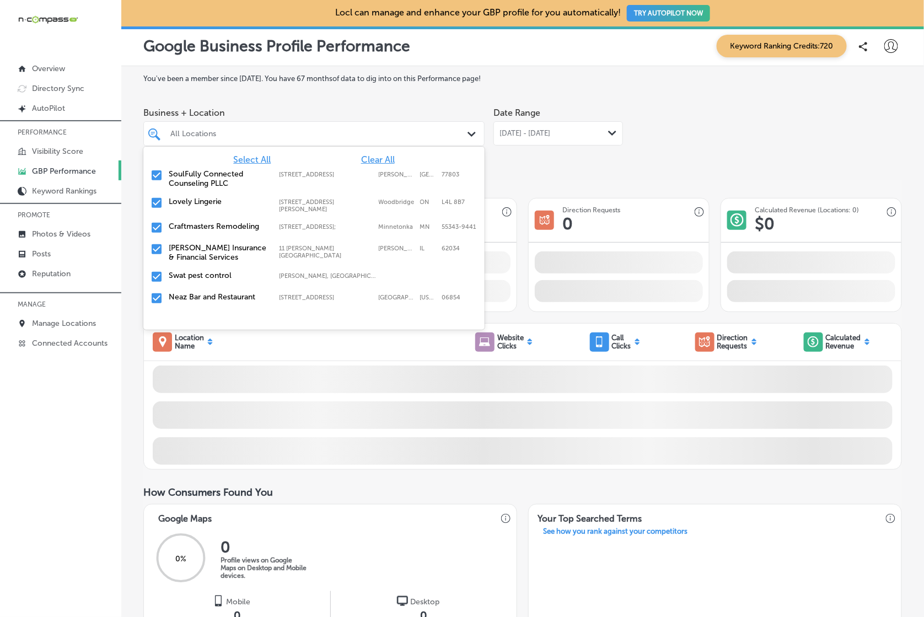
click at [377, 158] on span "Clear All" at bounding box center [378, 159] width 34 height 10
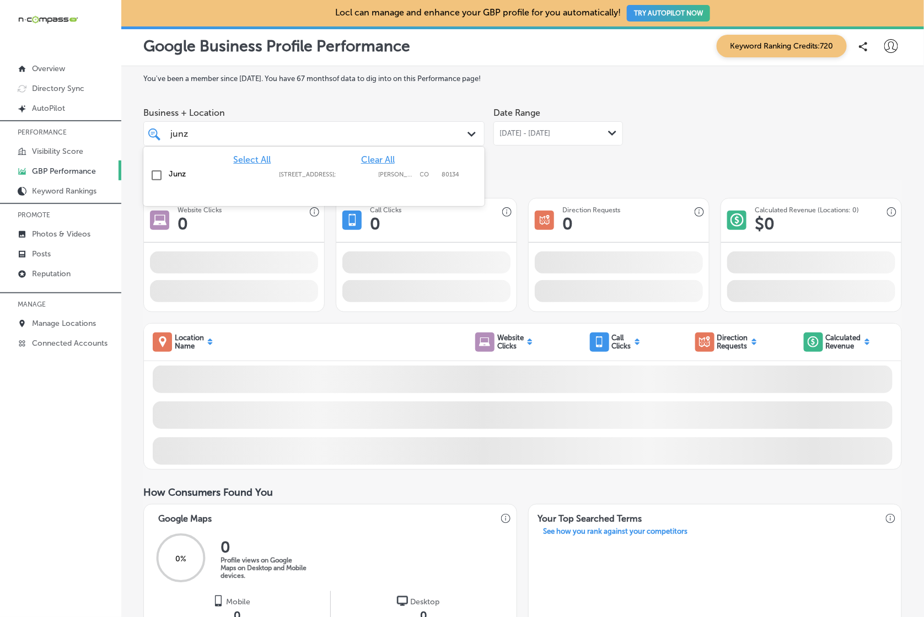
click at [307, 176] on label "[STREET_ADDRESS];" at bounding box center [326, 174] width 94 height 7
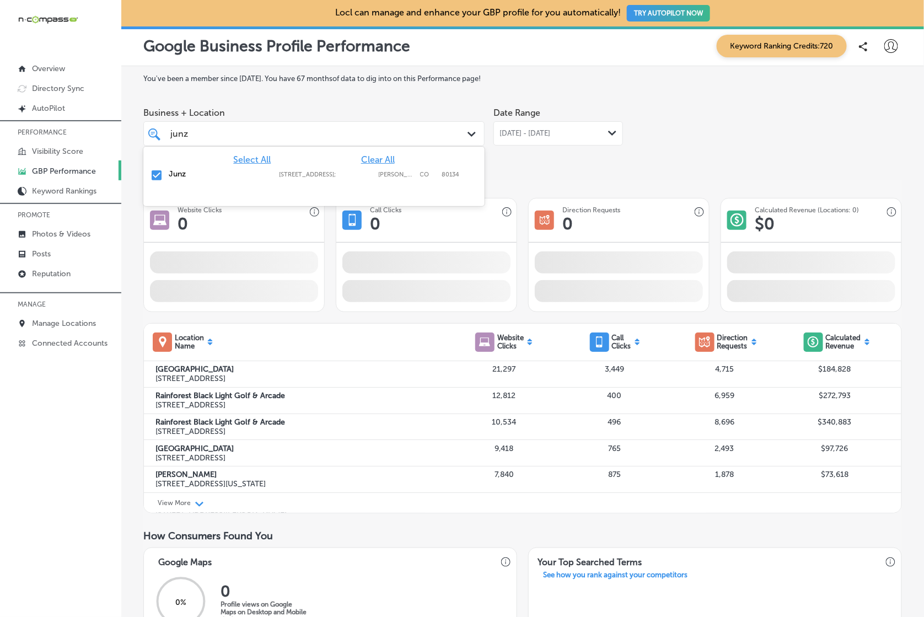
click at [689, 153] on div "Business + Location option [STREET_ADDRESS]. [STREET_ADDRESS]. 2 results availa…" at bounding box center [522, 133] width 759 height 62
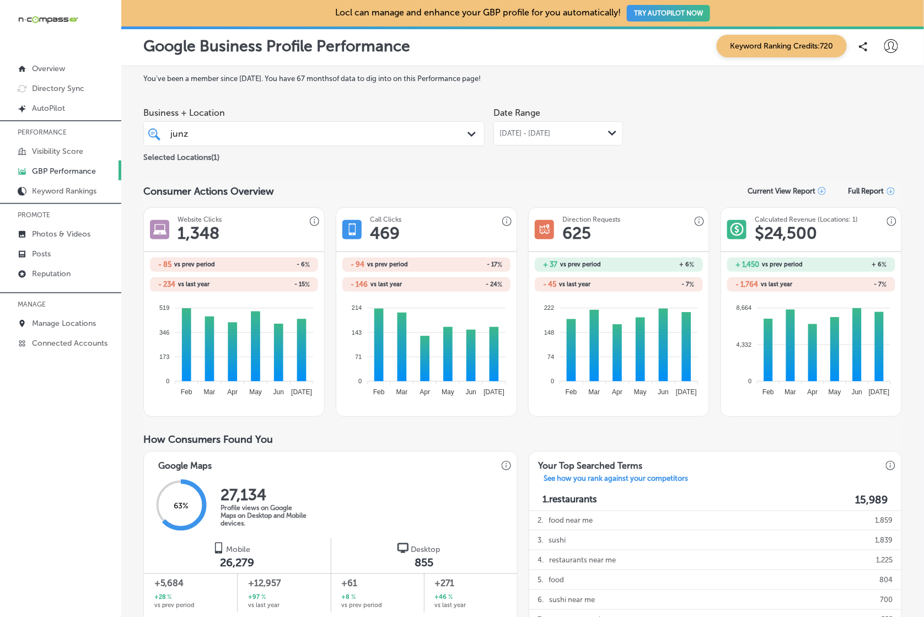
click at [770, 157] on div "Business + Location junz junz Path Created with Sketch. Selected Locations ( 1 …" at bounding box center [522, 133] width 759 height 62
click at [441, 138] on div "junz junz" at bounding box center [314, 133] width 298 height 17
drag, startPoint x: 438, startPoint y: 135, endPoint x: 405, endPoint y: 133, distance: 33.1
click at [438, 135] on div "junz junz" at bounding box center [314, 133] width 298 height 17
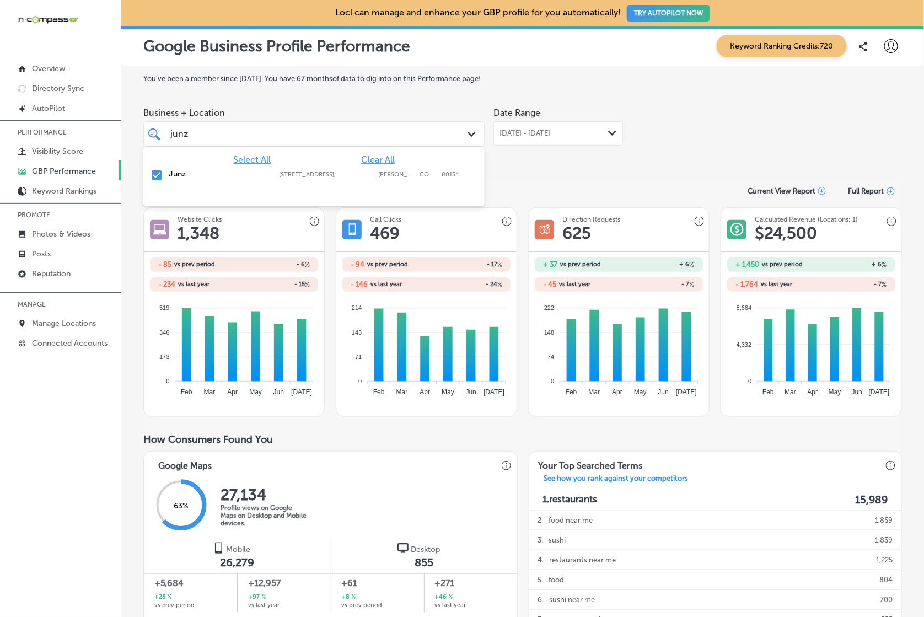
click at [187, 174] on label "Junz" at bounding box center [218, 173] width 99 height 9
type input "j"
drag, startPoint x: 201, startPoint y: 178, endPoint x: 545, endPoint y: 189, distance: 344.2
click at [202, 178] on label "[PERSON_NAME] Tile Carpet Cleaning" at bounding box center [218, 178] width 99 height 19
type input "[PERSON_NAME]"
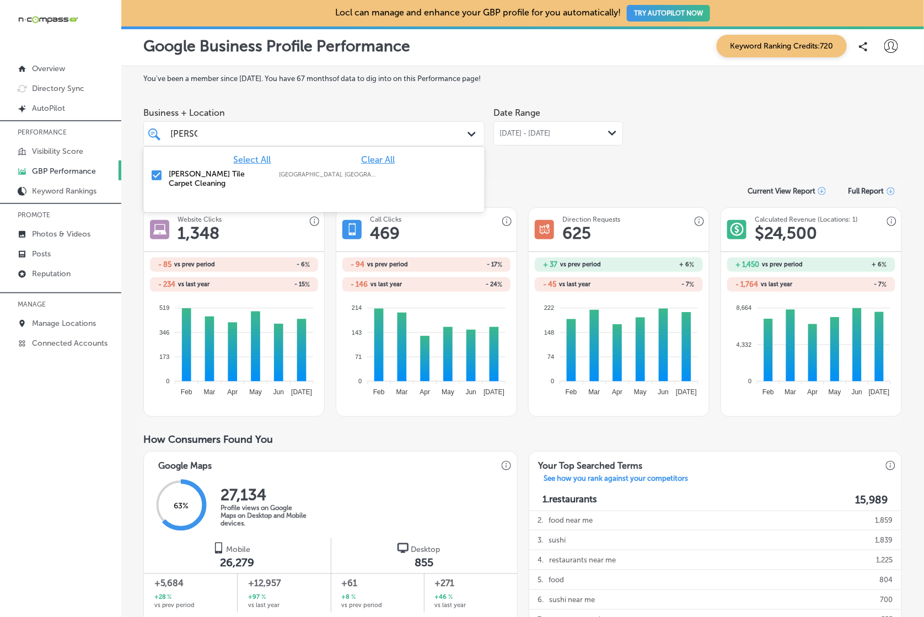
click at [716, 137] on div "Business + Location option focused, 3 of 346. 2 results available for search te…" at bounding box center [522, 133] width 759 height 62
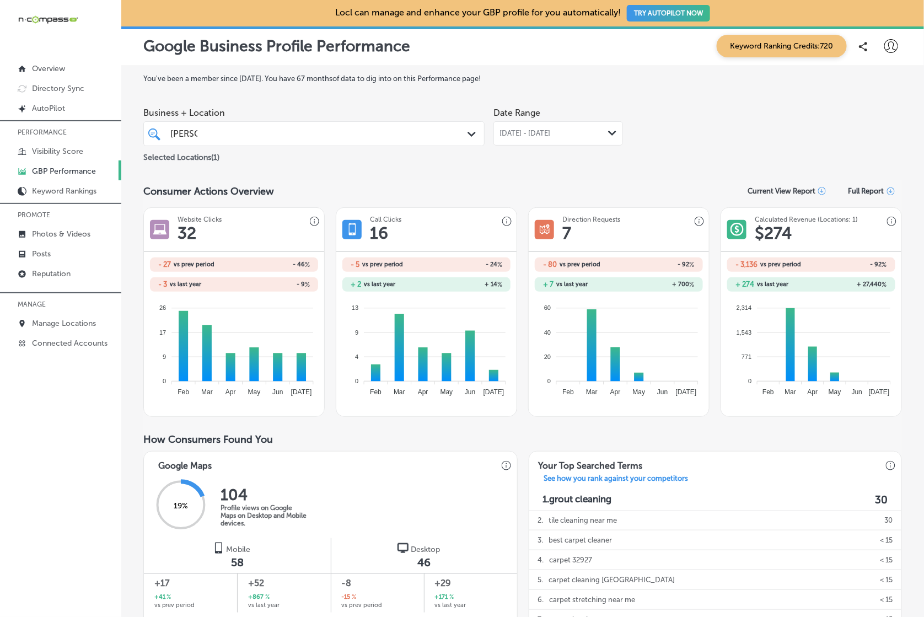
click at [719, 128] on div "Business + Location baxter baxter Path Created with Sketch. Selected Locations …" at bounding box center [522, 133] width 759 height 62
click at [61, 315] on link "Manage Locations" at bounding box center [60, 323] width 121 height 20
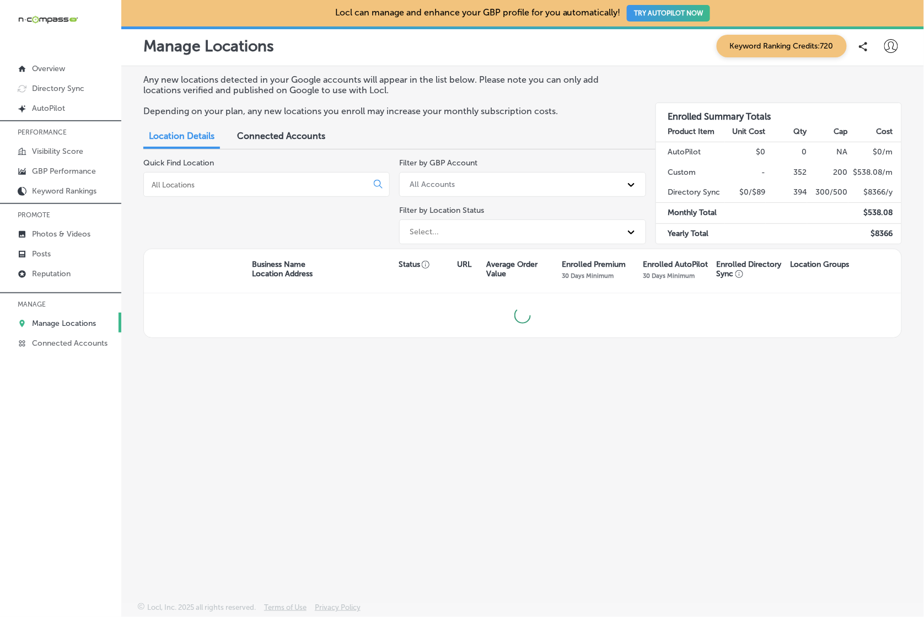
click at [255, 181] on input at bounding box center [258, 185] width 214 height 10
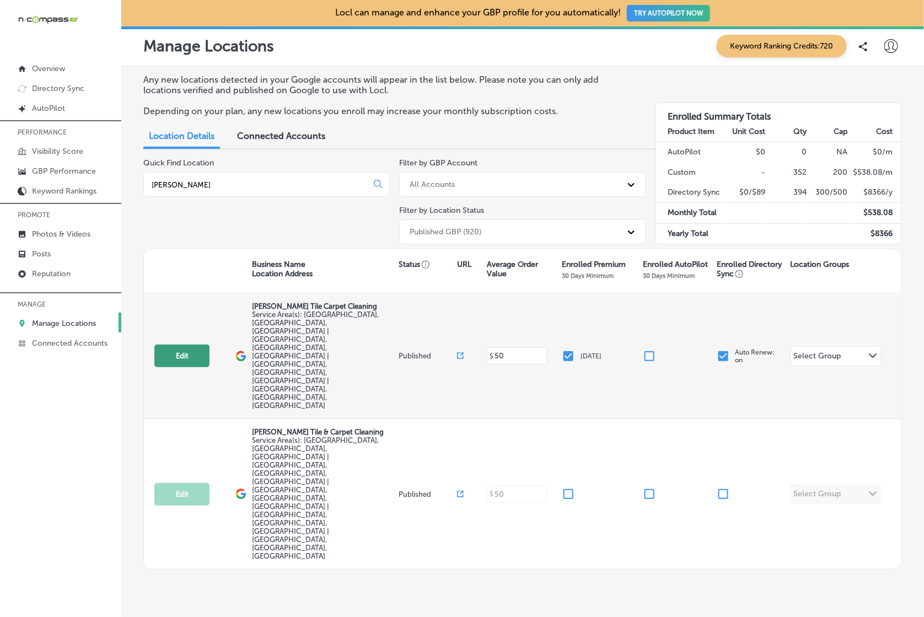
type input "[PERSON_NAME]"
click at [197, 345] on button "Edit" at bounding box center [181, 356] width 55 height 23
select select "US"
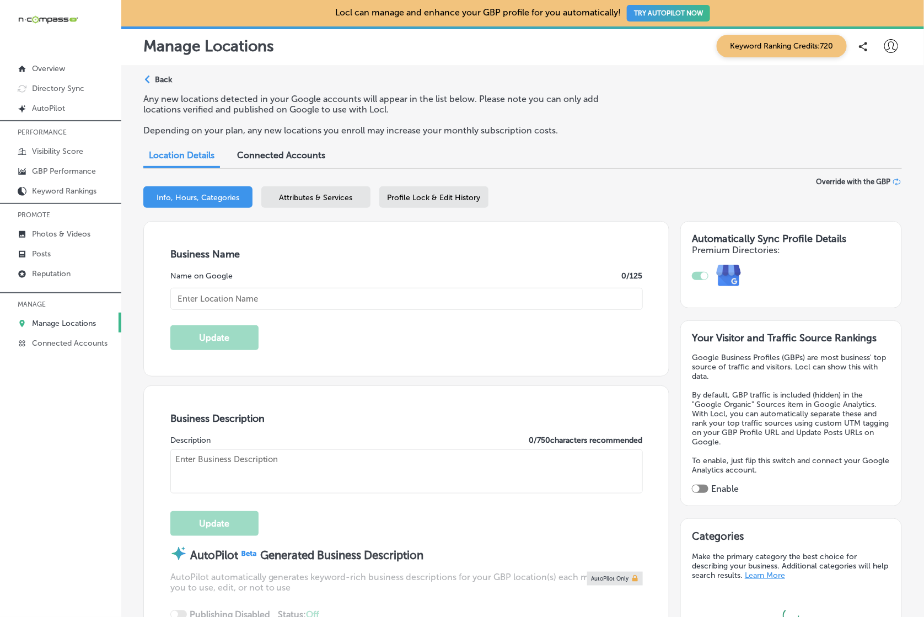
type input "[PERSON_NAME] Tile Carpet Cleaning"
type input "1018 Dowitscer CT"
type input "Rockledge"
type input "32955"
type input "US"
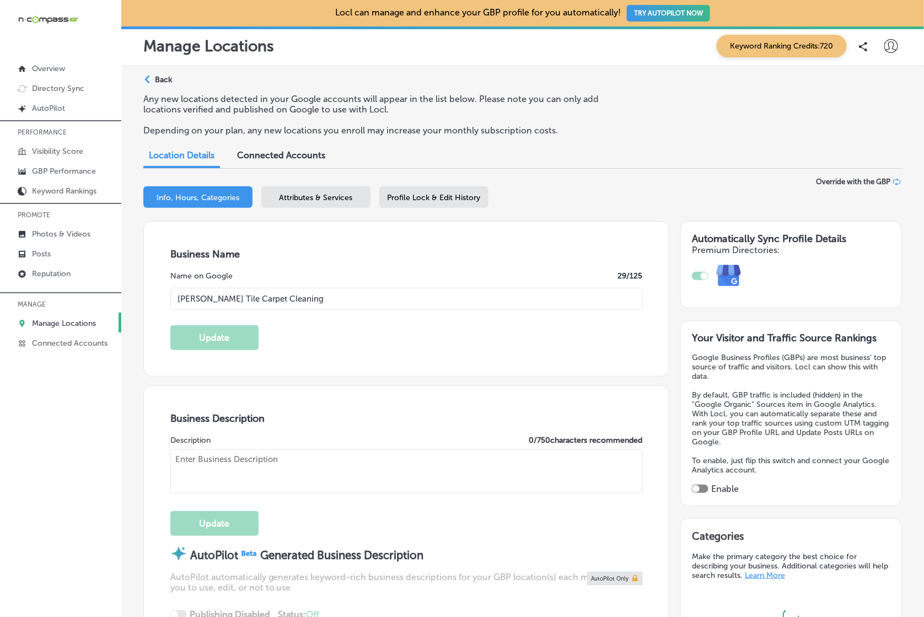
type input "[URL][DOMAIN_NAME]"
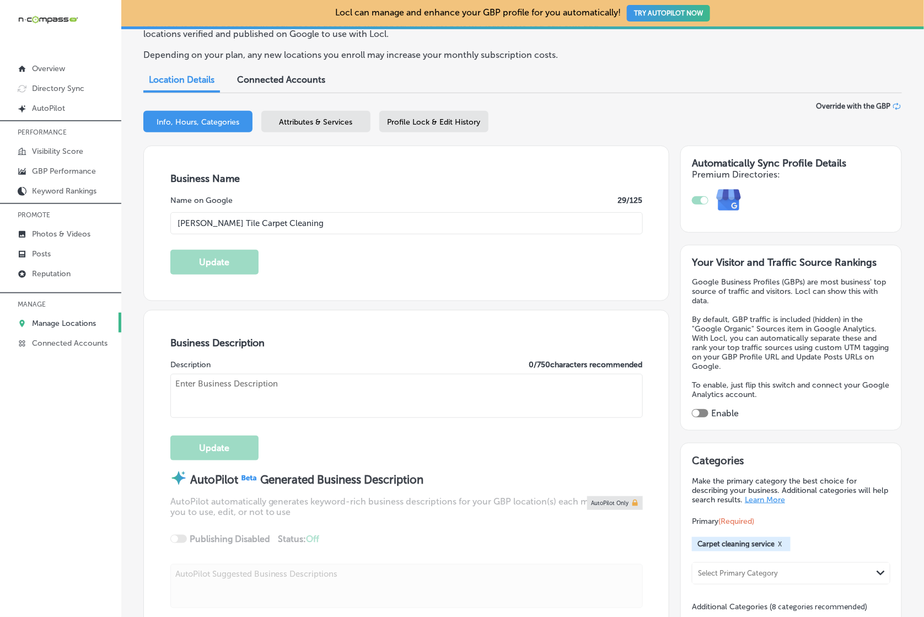
checkbox input "true"
type textarea "[PERSON_NAME] Tile and Carpet Cleaning, located in [GEOGRAPHIC_DATA], [GEOGRAPH…"
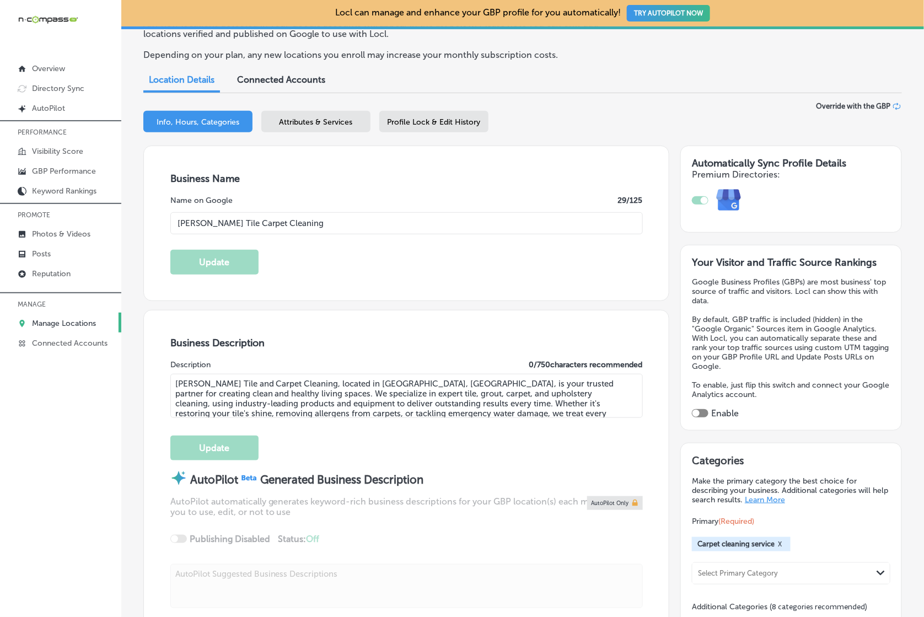
type input "[PHONE_NUMBER]"
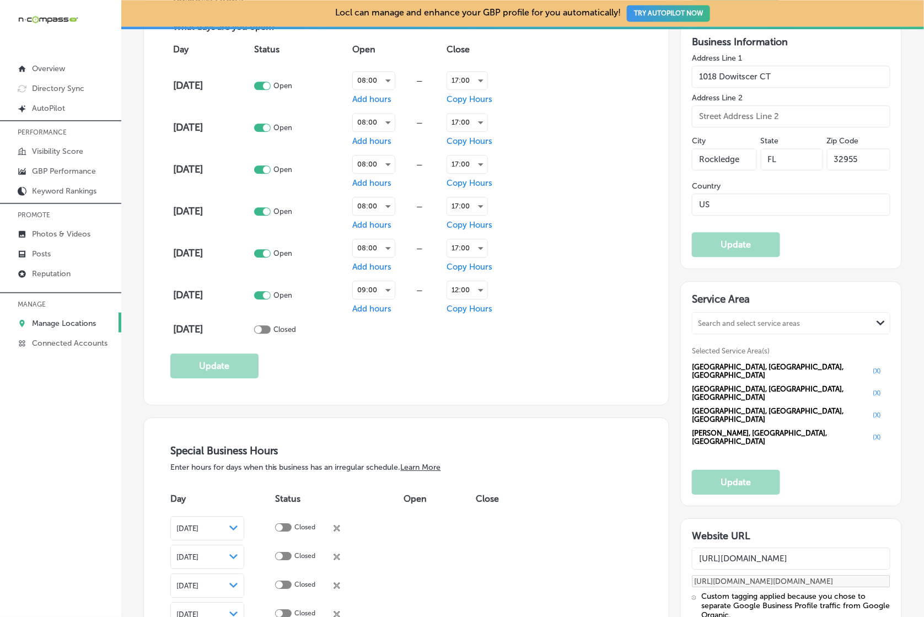
scroll to position [829, 0]
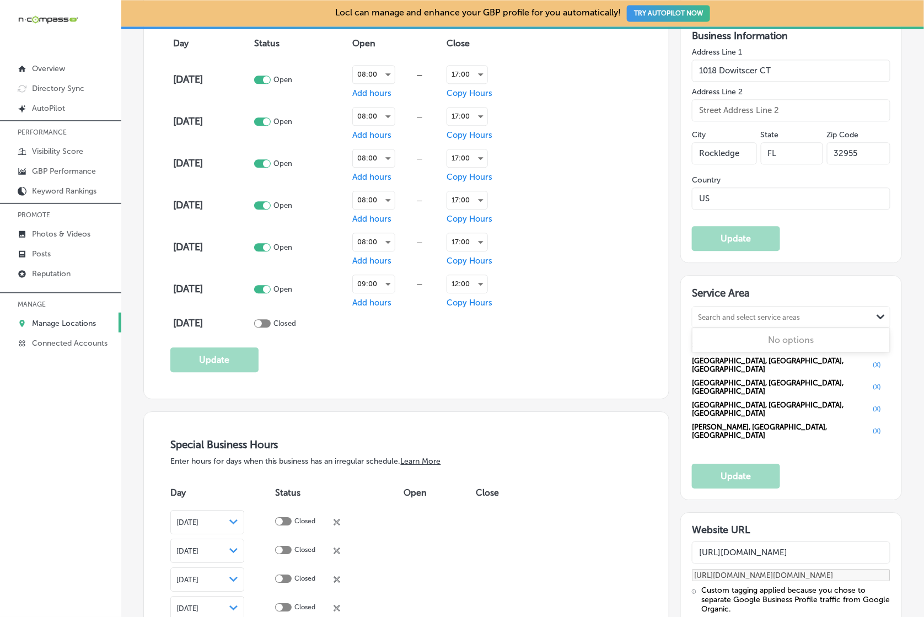
click at [766, 313] on div "Search and select service areas" at bounding box center [749, 317] width 102 height 8
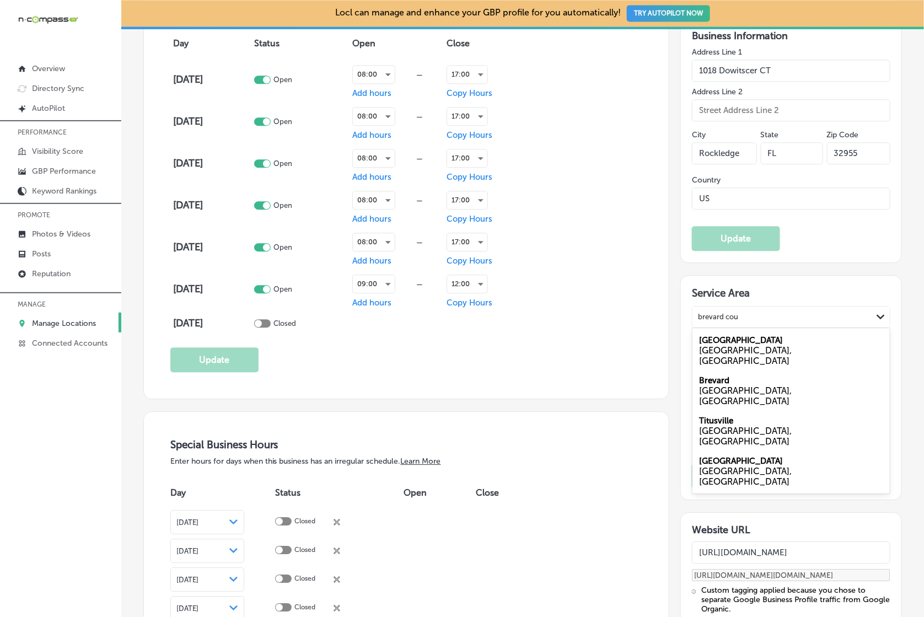
click at [758, 335] on label "Brevard County" at bounding box center [741, 340] width 84 height 10
type input "brevard cou"
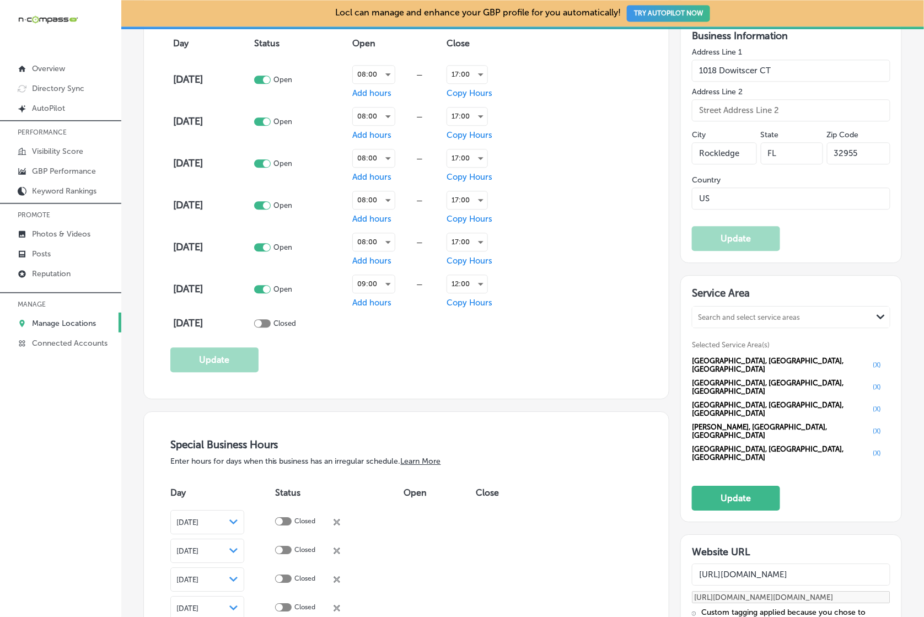
click at [777, 313] on div "Search and select service areas" at bounding box center [749, 317] width 102 height 8
type input "m"
type input "b"
drag, startPoint x: 755, startPoint y: 423, endPoint x: 764, endPoint y: 428, distance: 10.9
click at [755, 486] on button "Update" at bounding box center [736, 498] width 88 height 25
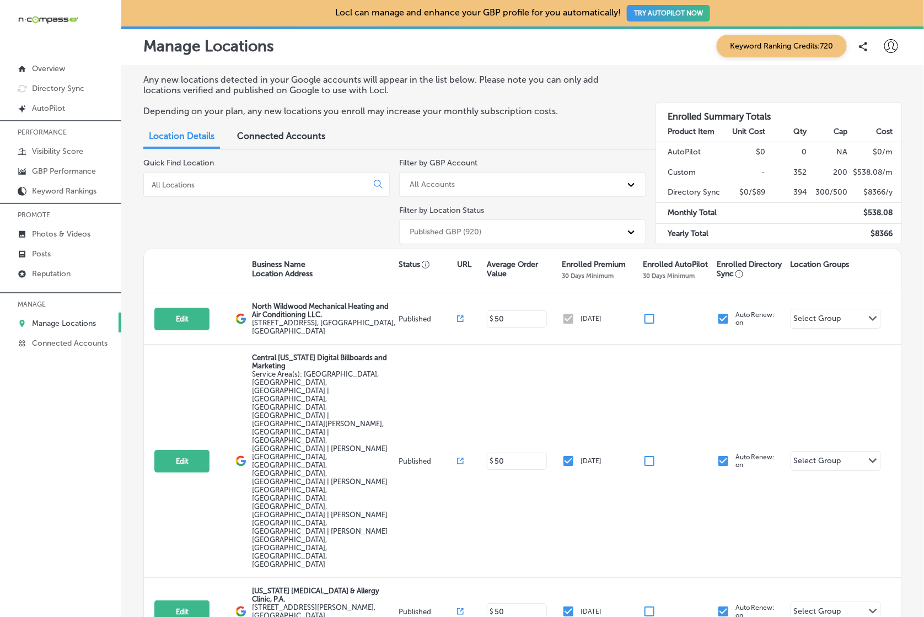
click at [212, 190] on div at bounding box center [266, 184] width 246 height 25
click at [182, 182] on input at bounding box center [258, 185] width 214 height 10
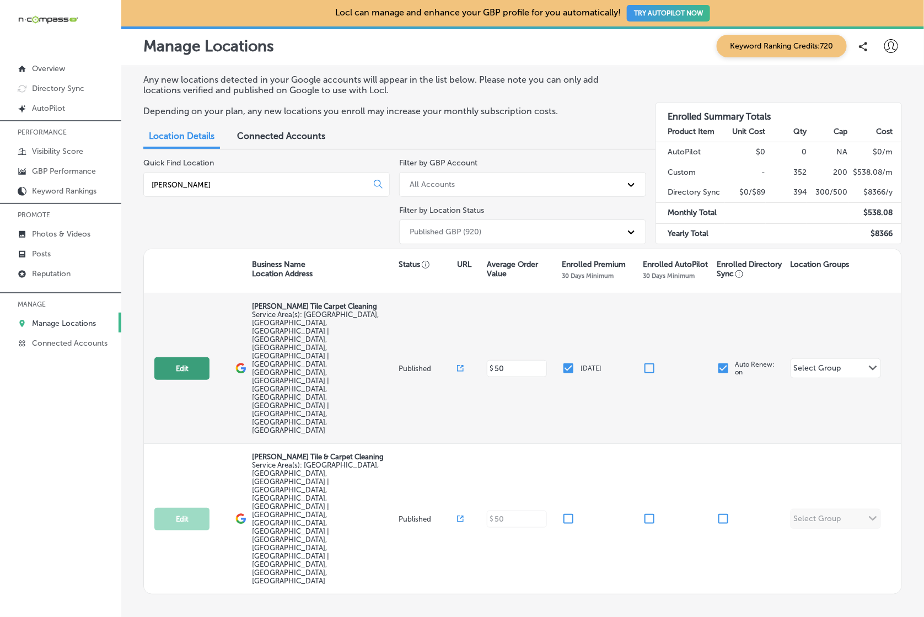
type input "[PERSON_NAME]"
click at [175, 357] on button "Edit" at bounding box center [181, 368] width 55 height 23
select select "US"
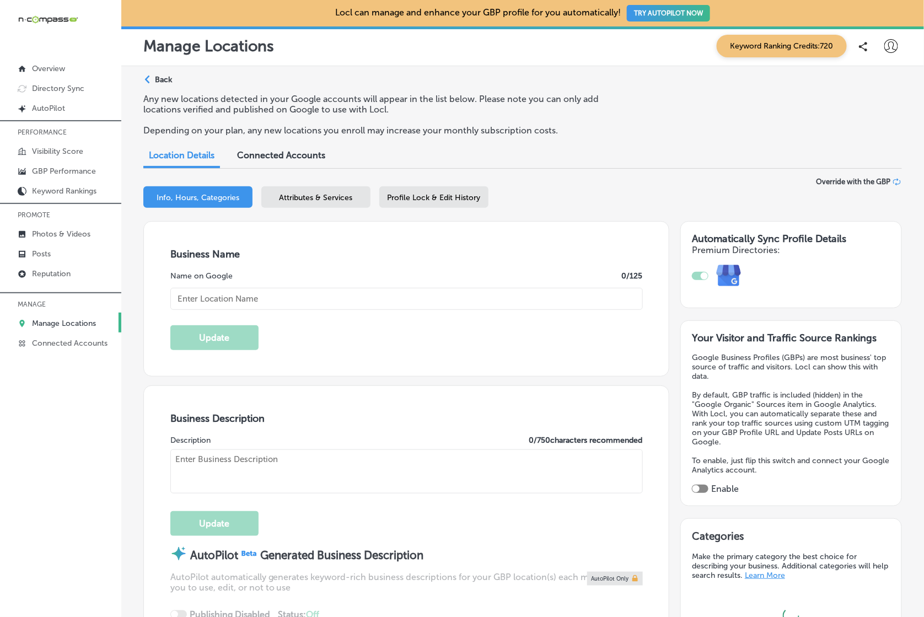
type input "[PERSON_NAME] Tile Carpet Cleaning"
type input "1018 Dowitscer CT"
type input "Rockledge"
type input "32955"
type input "US"
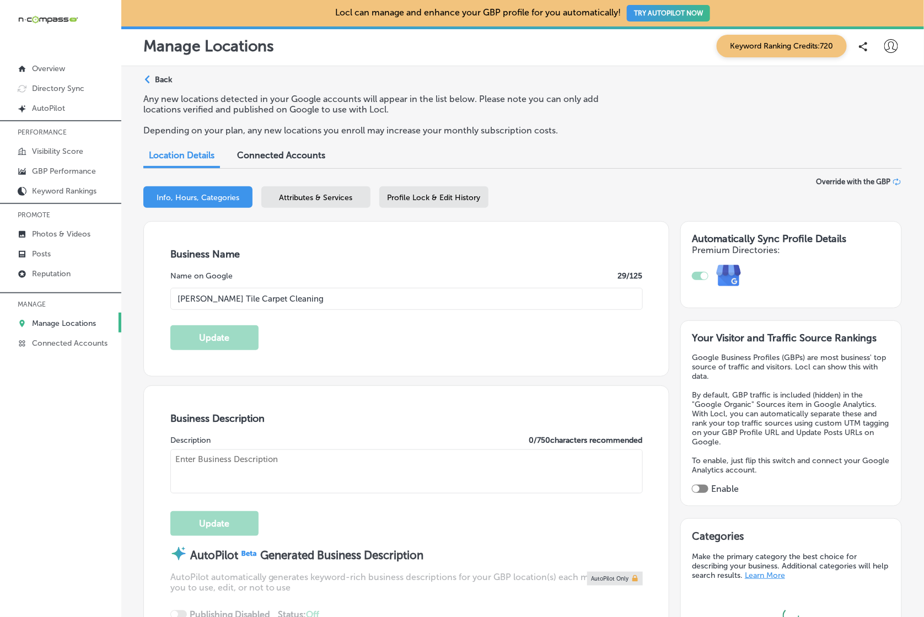
type input "http://www.baxterstilecleaning.com/"
checkbox input "true"
type textarea "Baxter's Tile and Carpet Cleaning, located in Brevard County, FL, is your trust…"
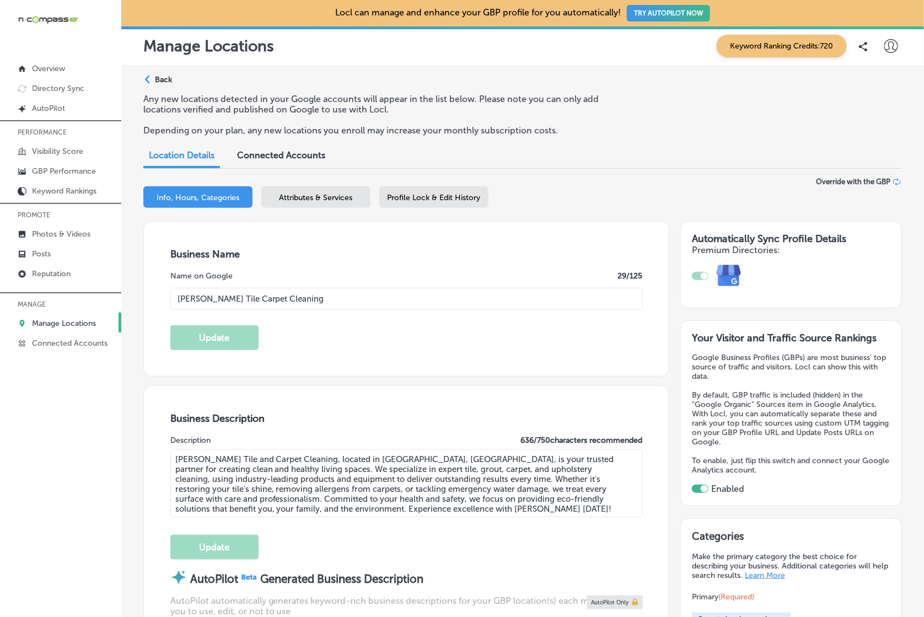
type input "+1 321 259 9888"
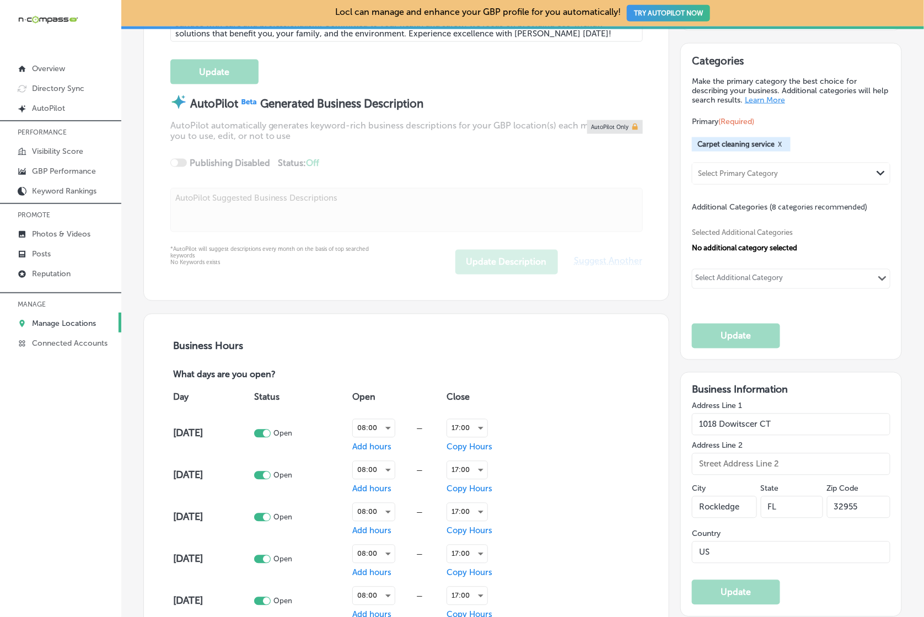
scroll to position [470, 0]
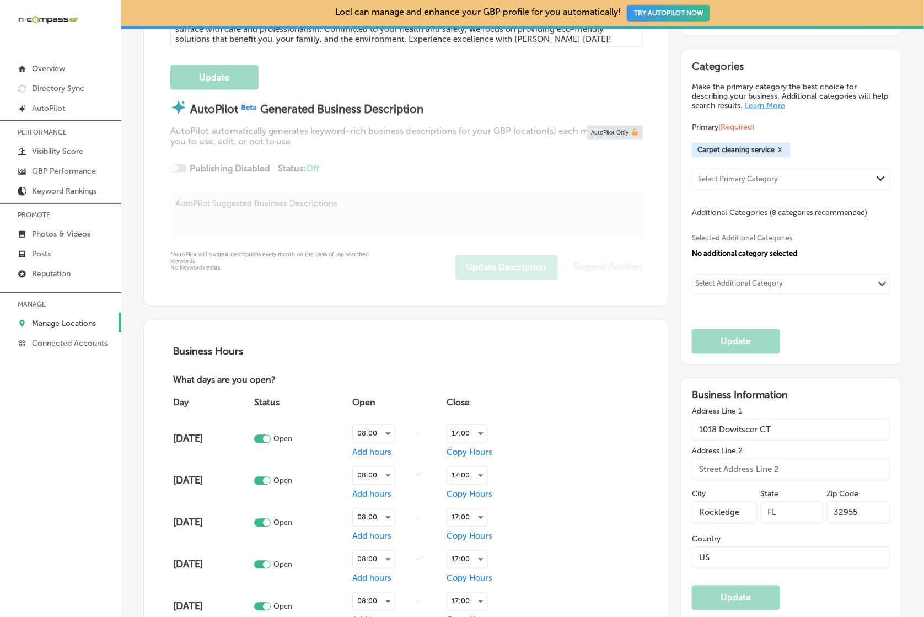
click at [782, 288] on div "Select Additional Category" at bounding box center [739, 286] width 88 height 13
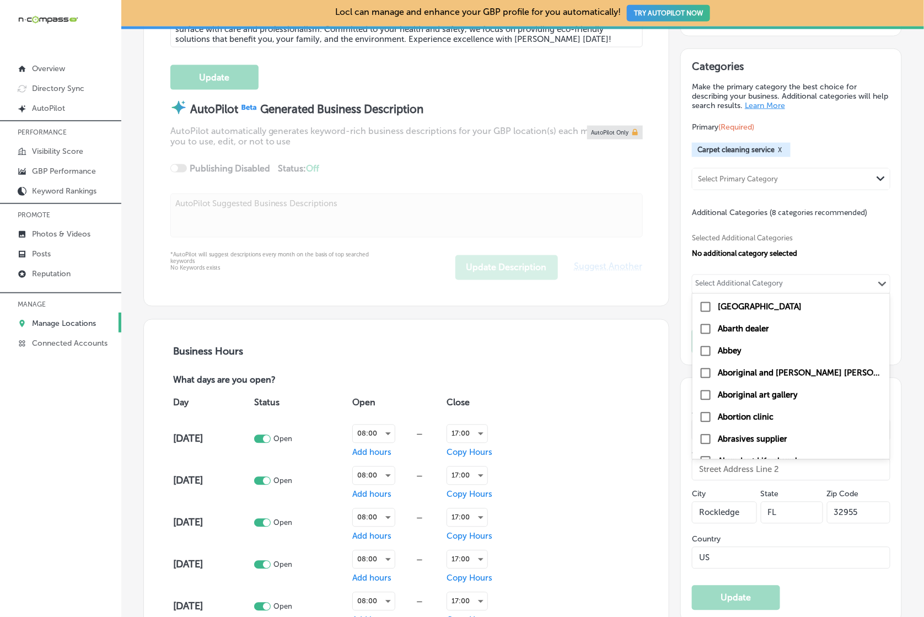
click at [783, 288] on div "Select Additional Category" at bounding box center [739, 286] width 88 height 13
click at [766, 283] on div "Select Additional Category" at bounding box center [739, 286] width 88 height 13
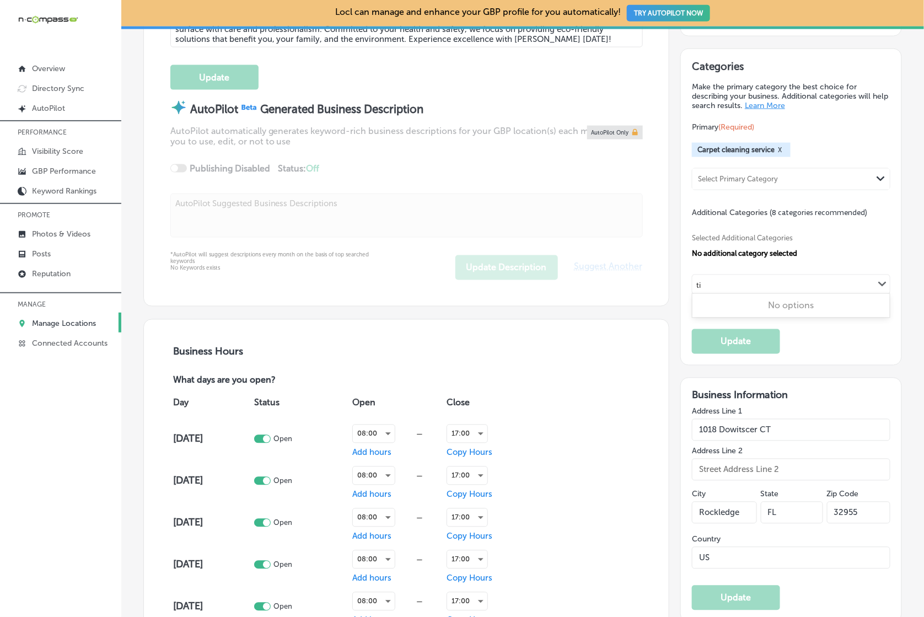
type input "t"
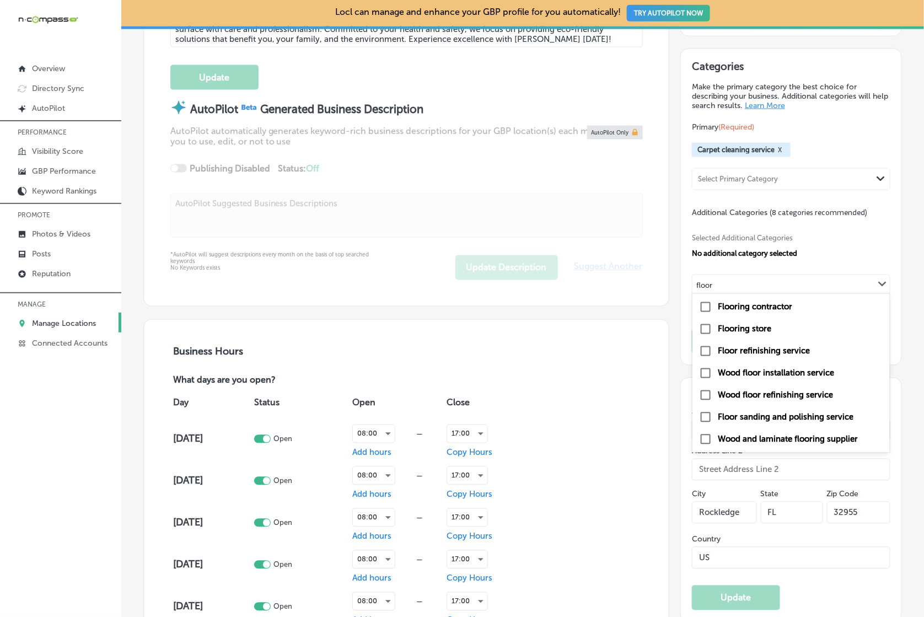
type input "floor"
click at [647, 281] on div "Business Description Description 636 / 750 characters recommended Baxter's Tile…" at bounding box center [406, 111] width 525 height 390
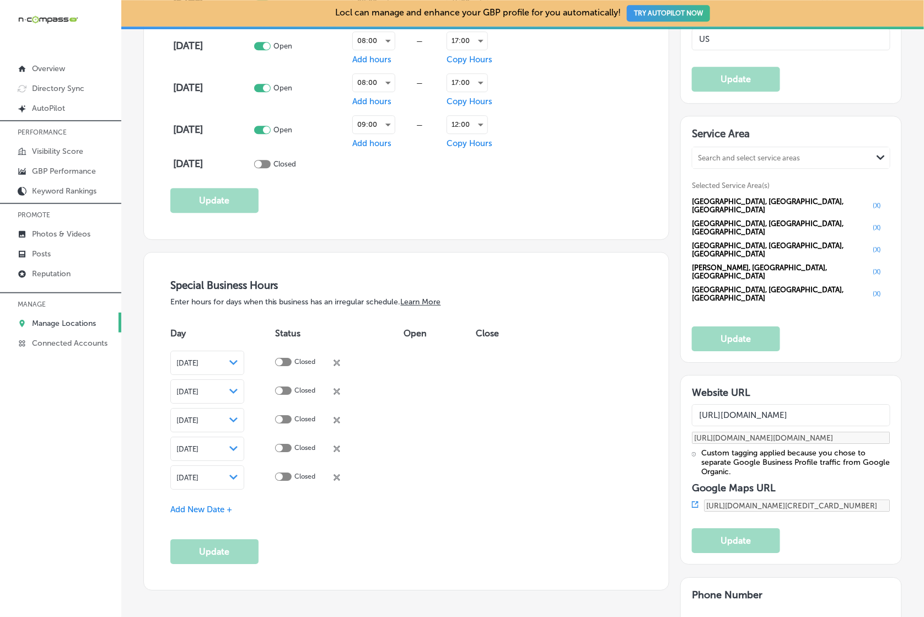
scroll to position [984, 0]
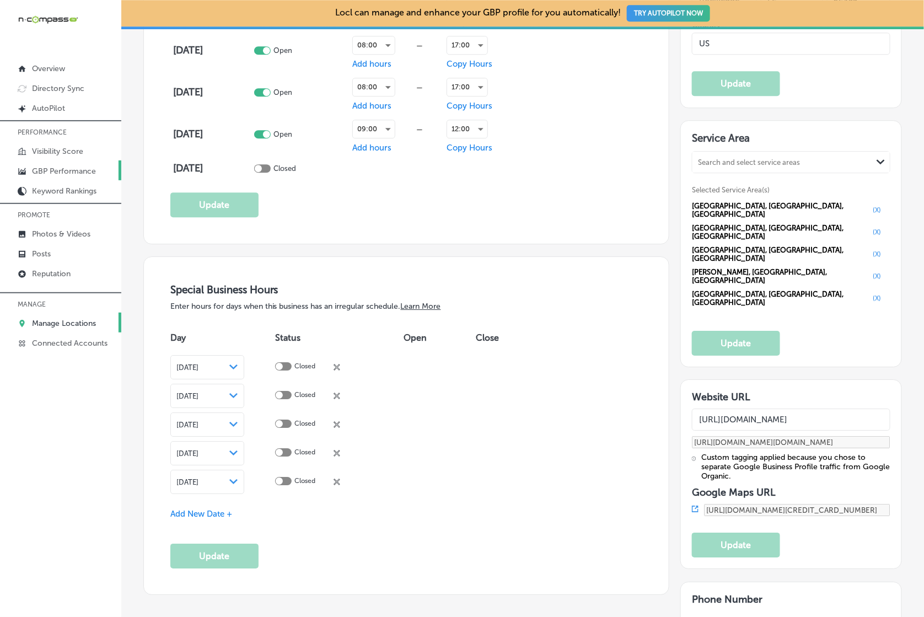
click at [80, 176] on p "GBP Performance" at bounding box center [64, 170] width 64 height 9
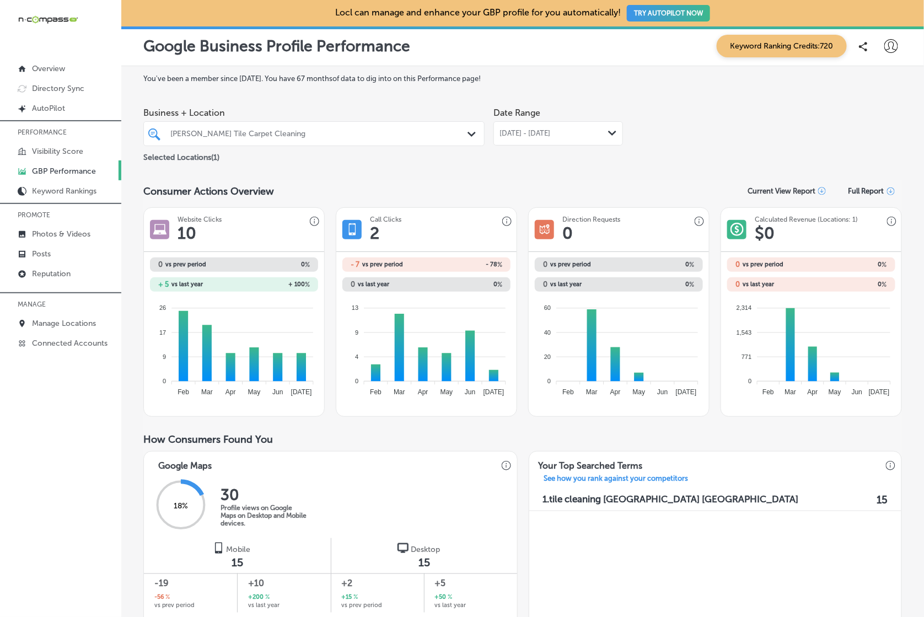
drag, startPoint x: 480, startPoint y: 132, endPoint x: 471, endPoint y: 136, distance: 9.6
click at [479, 132] on div "Path Created with Sketch." at bounding box center [473, 134] width 12 height 12
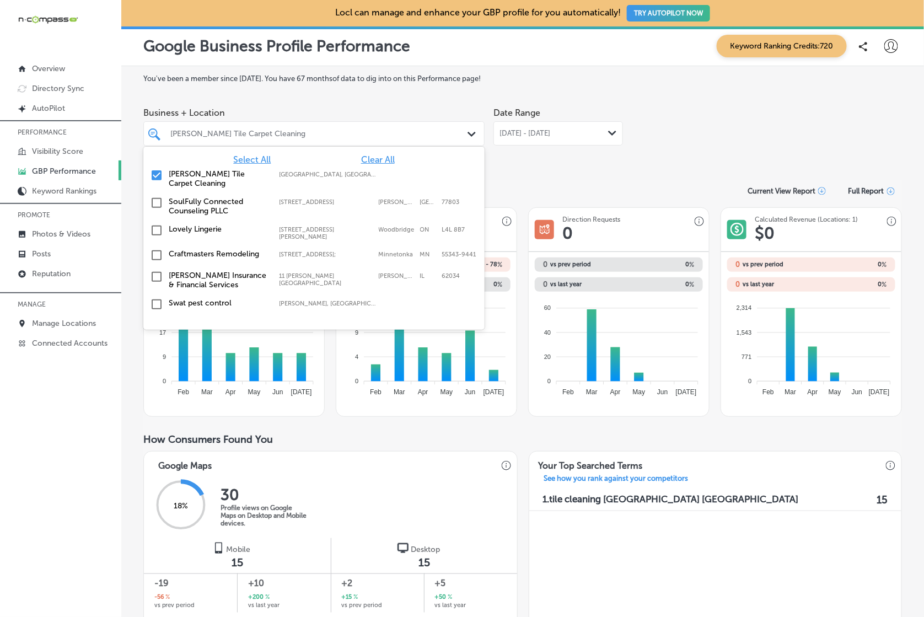
click at [595, 137] on div "Jul 01, 2025 - Jul 31, 2025 Path Created with Sketch." at bounding box center [557, 133] width 117 height 9
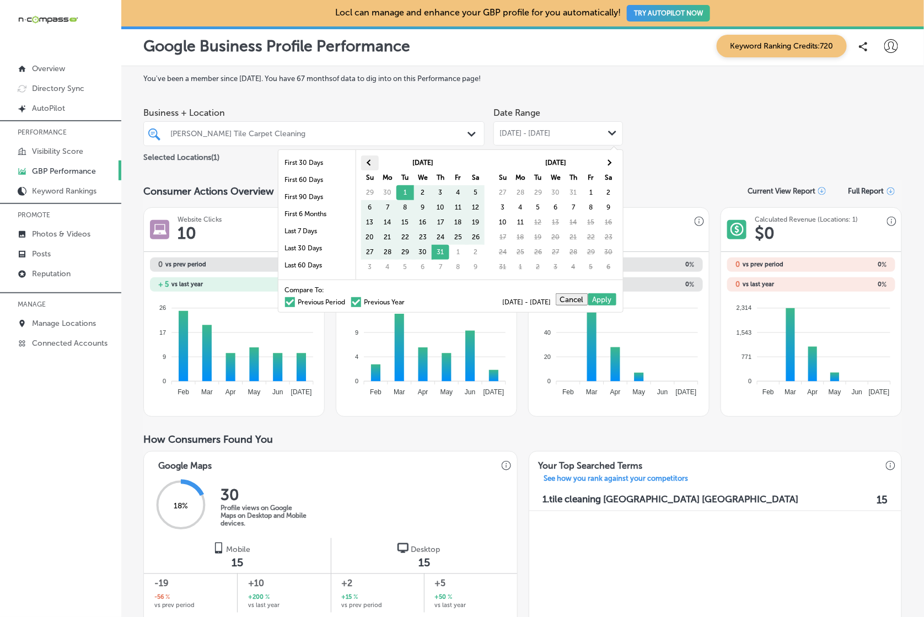
click at [379, 161] on th at bounding box center [370, 162] width 18 height 15
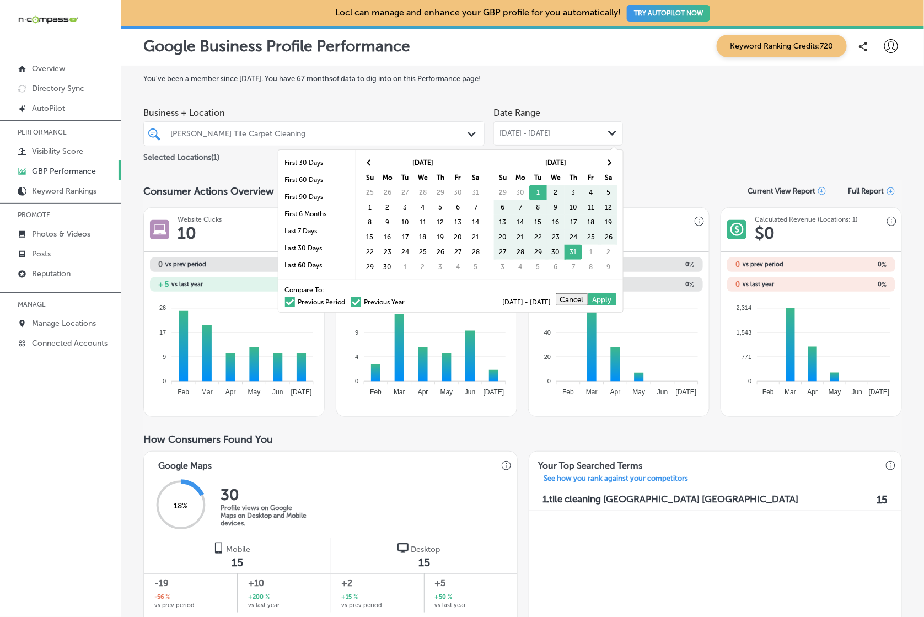
click at [379, 161] on th at bounding box center [370, 162] width 18 height 15
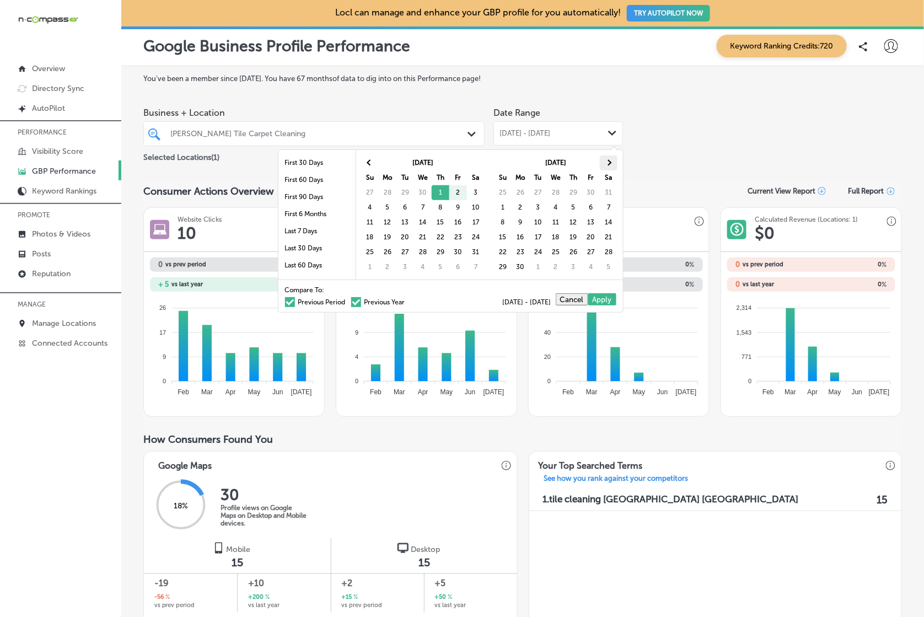
click at [605, 158] on th at bounding box center [609, 162] width 18 height 15
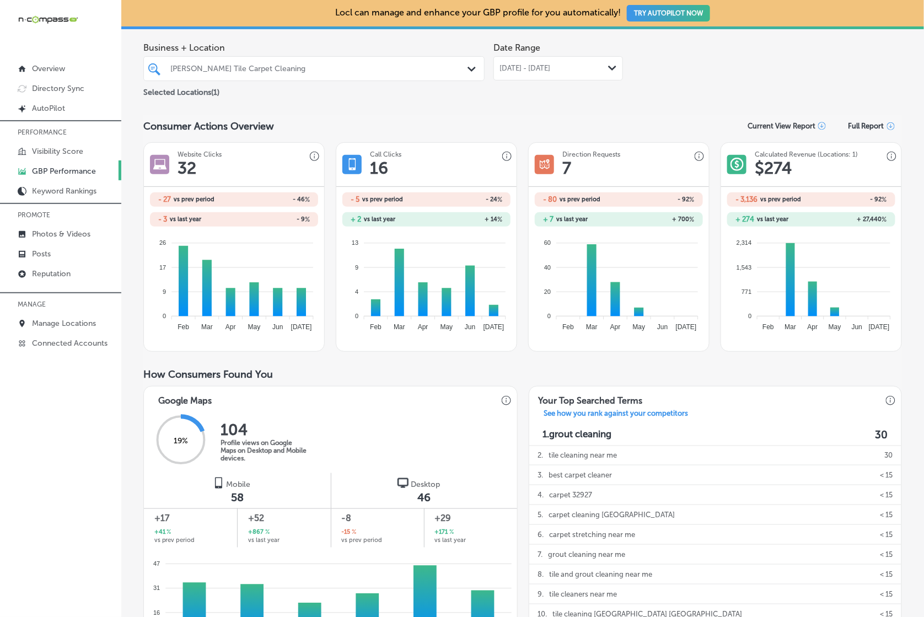
scroll to position [66, 0]
click at [599, 66] on div "[DATE] - [DATE] Path Created with Sketch." at bounding box center [557, 67] width 117 height 9
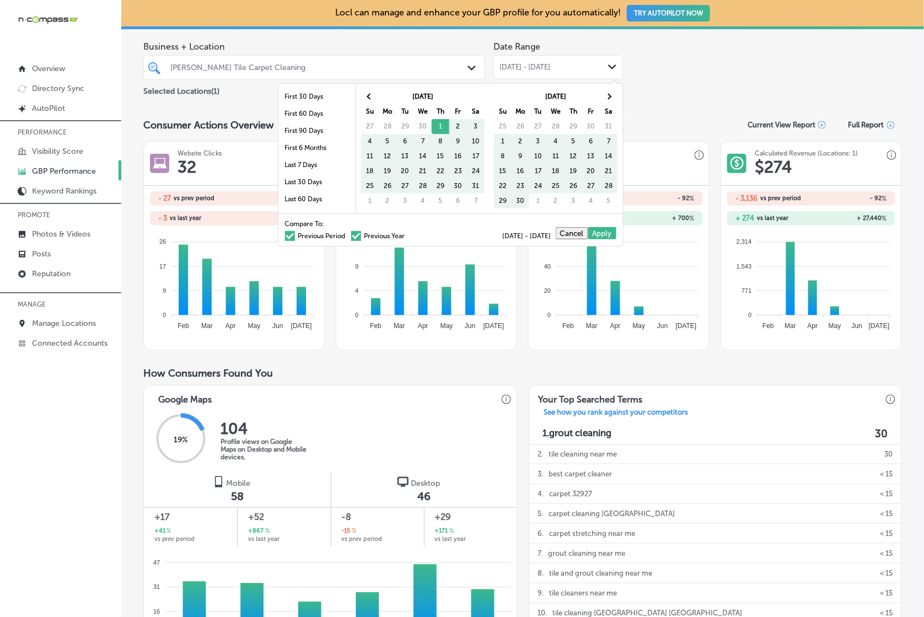
click at [325, 237] on label "Previous Period" at bounding box center [315, 236] width 61 height 7
click at [348, 234] on input "Previous Period" at bounding box center [348, 234] width 0 height 0
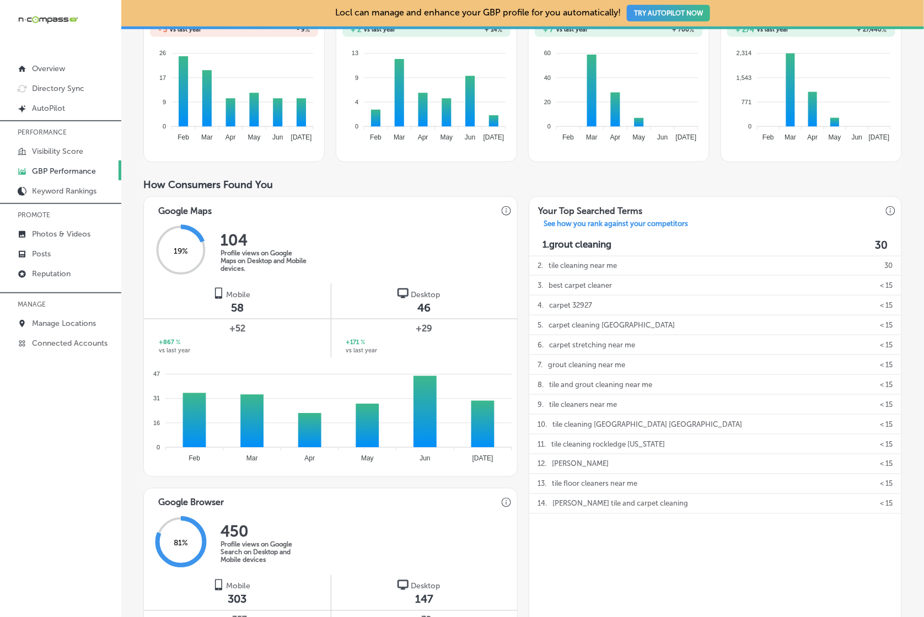
scroll to position [232, 0]
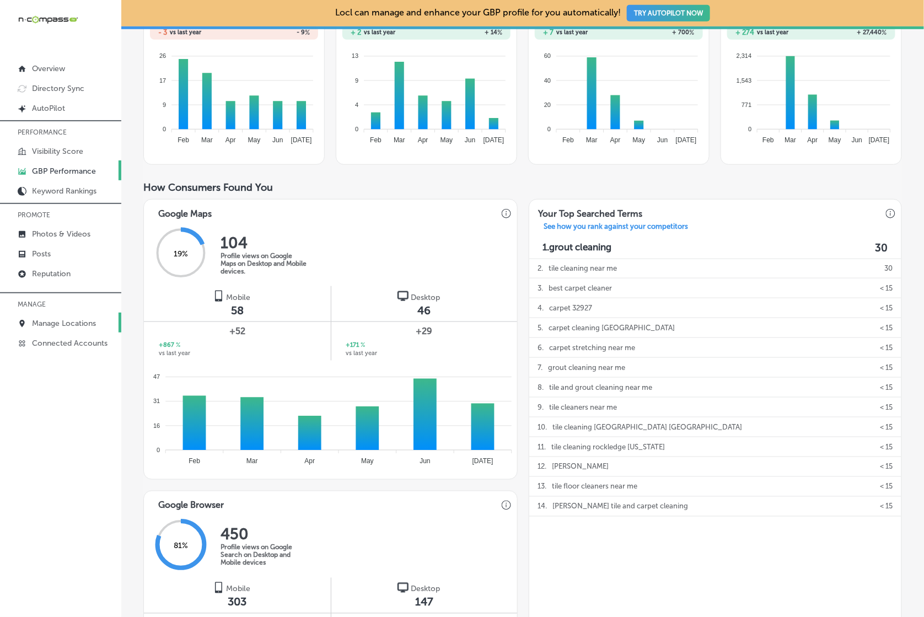
click at [61, 315] on link "Manage Locations" at bounding box center [60, 323] width 121 height 20
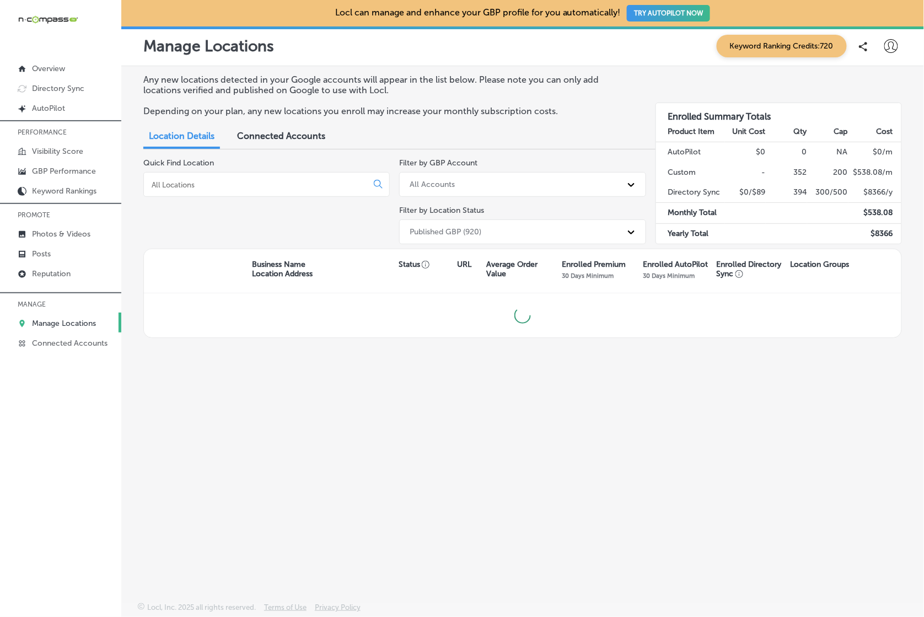
click at [225, 181] on input at bounding box center [258, 185] width 214 height 10
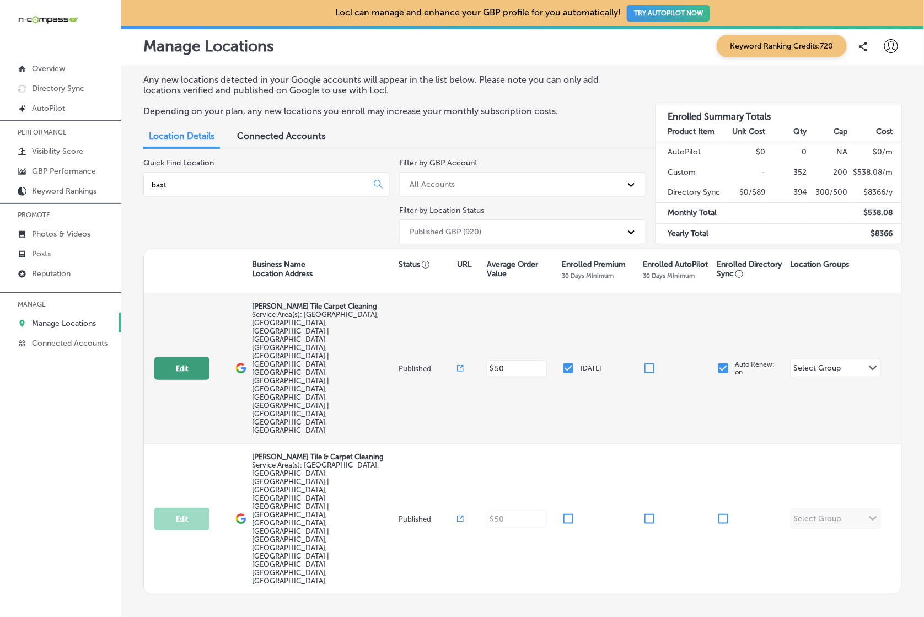
type input "baxt"
click at [186, 357] on button "Edit" at bounding box center [181, 368] width 55 height 23
select select "US"
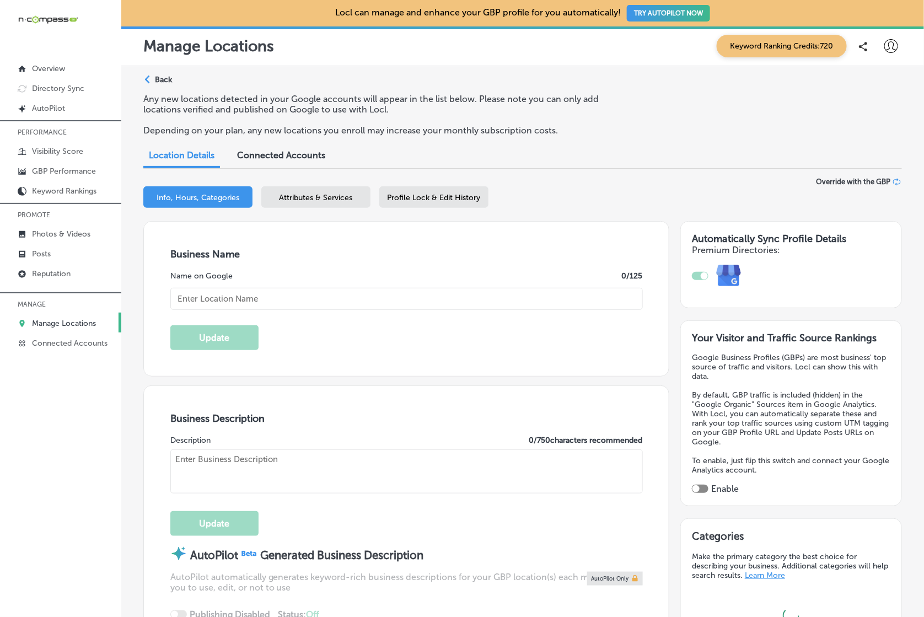
type input "Baxter's Tile Carpet Cleaning"
type input "1018 Dowitscer CT"
type input "Rockledge"
type input "32955"
type input "US"
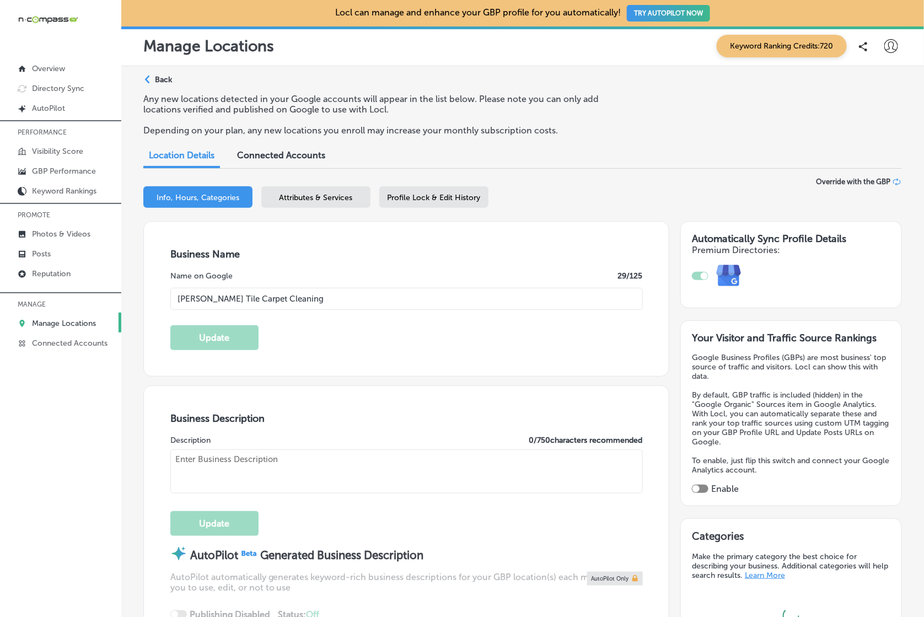
type input "http://www.baxterstilecleaning.com/"
checkbox input "true"
type textarea "Baxter's Tile and Carpet Cleaning, located in Brevard County, FL, is your trust…"
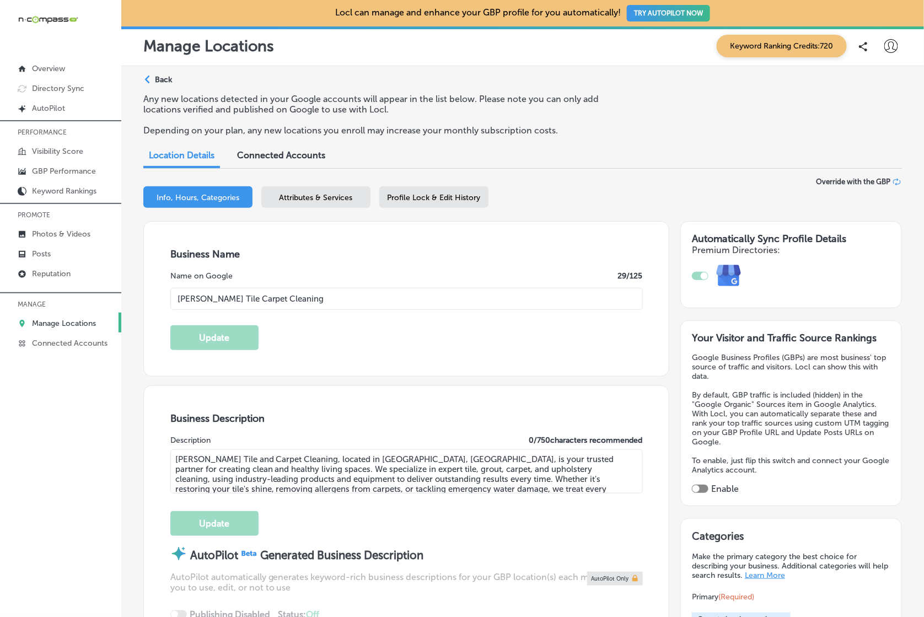
type input "+1 321 259 9888"
click at [223, 298] on input "Baxter's Tile Carpet Cleaning" at bounding box center [406, 299] width 472 height 22
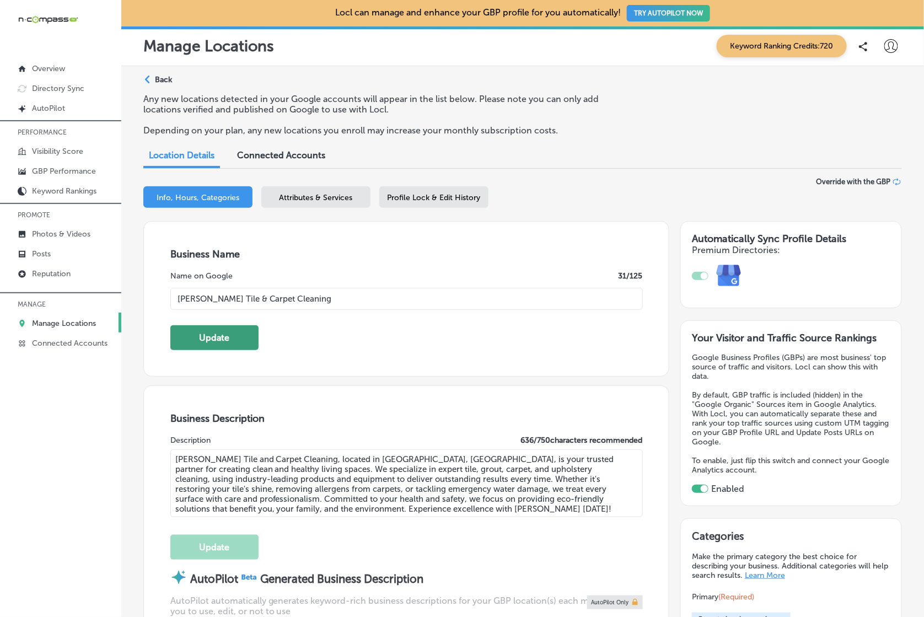
type input "[PERSON_NAME] Tile & Carpet Cleaning"
click at [229, 326] on button "Update" at bounding box center [214, 337] width 88 height 25
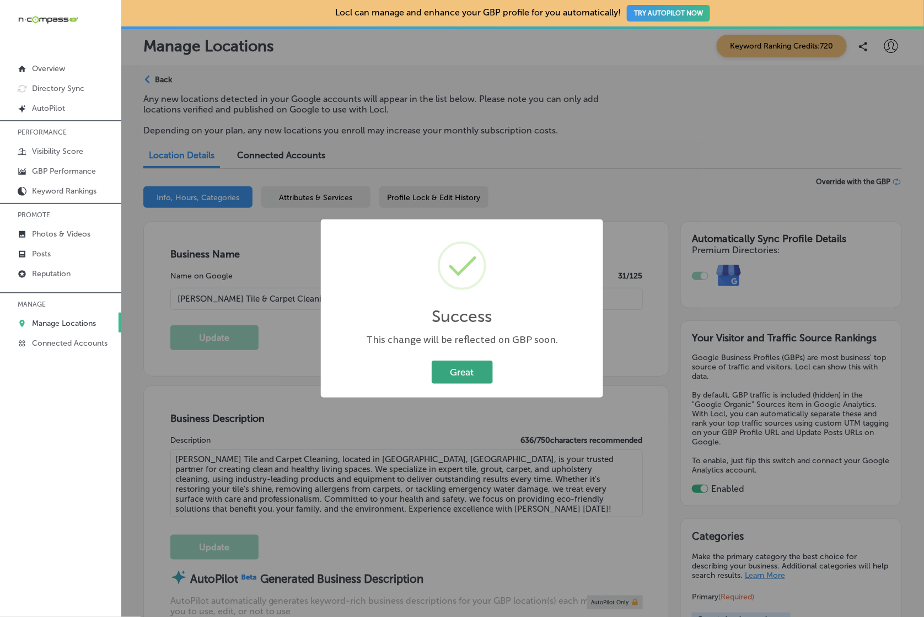
click at [460, 368] on button "Great" at bounding box center [462, 372] width 61 height 23
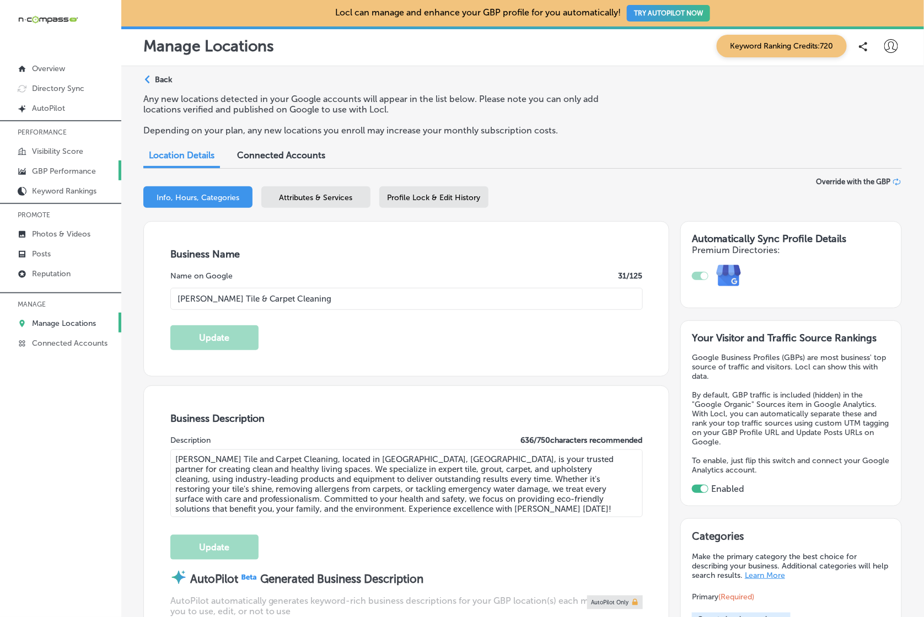
click at [53, 171] on p "GBP Performance" at bounding box center [64, 170] width 64 height 9
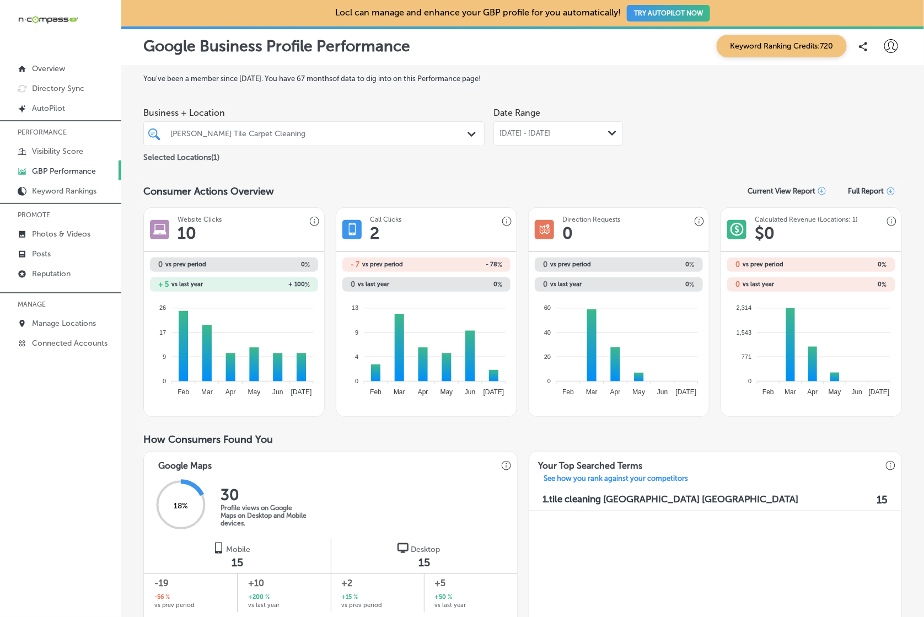
click at [317, 135] on div "Baxter's Tile Carpet Cleaning" at bounding box center [319, 133] width 298 height 9
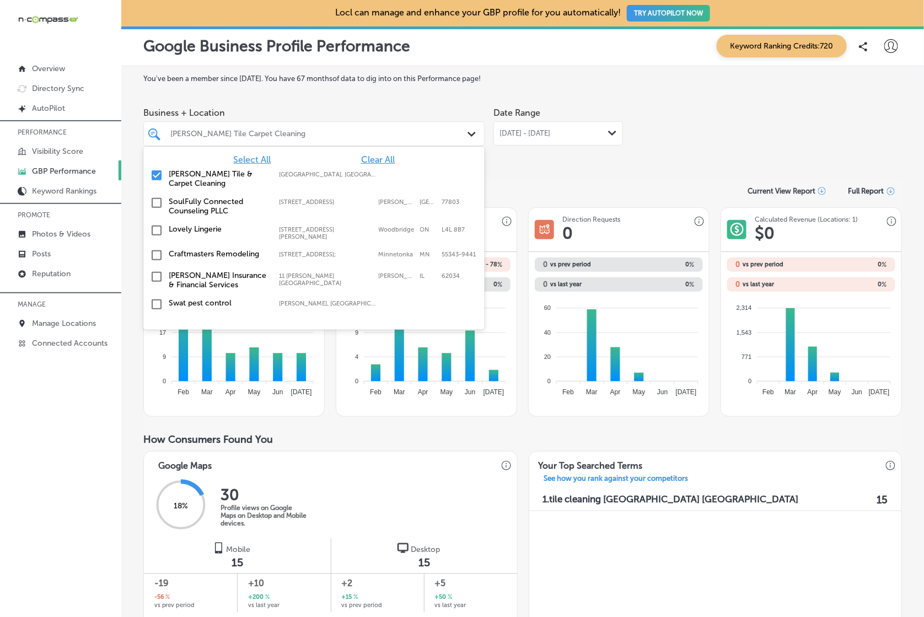
click at [214, 175] on label "[PERSON_NAME] Tile & Carpet Cleaning" at bounding box center [218, 178] width 99 height 19
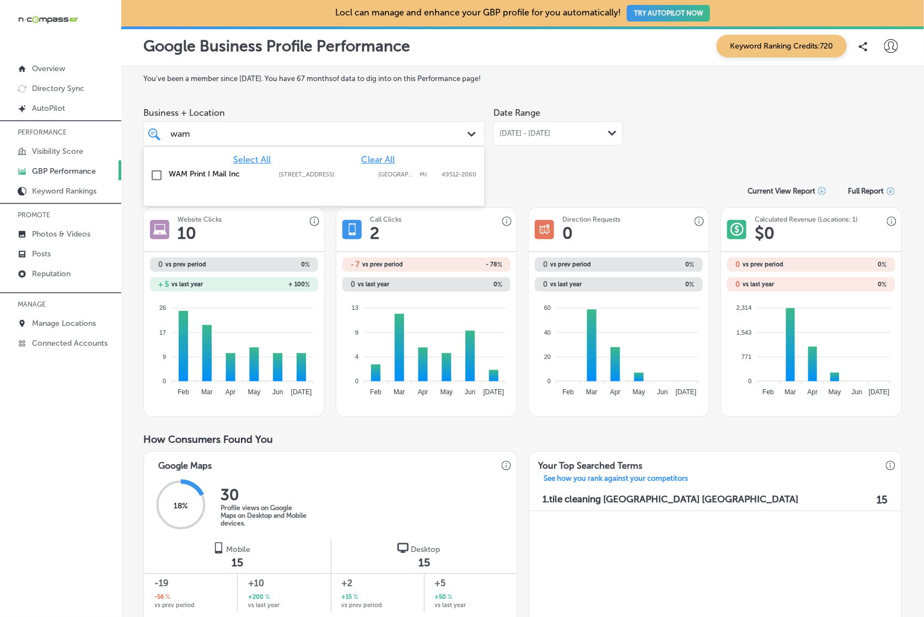
click at [247, 177] on label "WAM Print I Mail Inc" at bounding box center [218, 173] width 99 height 9
drag, startPoint x: 595, startPoint y: 130, endPoint x: 560, endPoint y: 144, distance: 37.9
click at [595, 130] on div "Jul 01, 2025 - Jul 31, 2025 Path Created with Sketch." at bounding box center [557, 133] width 117 height 9
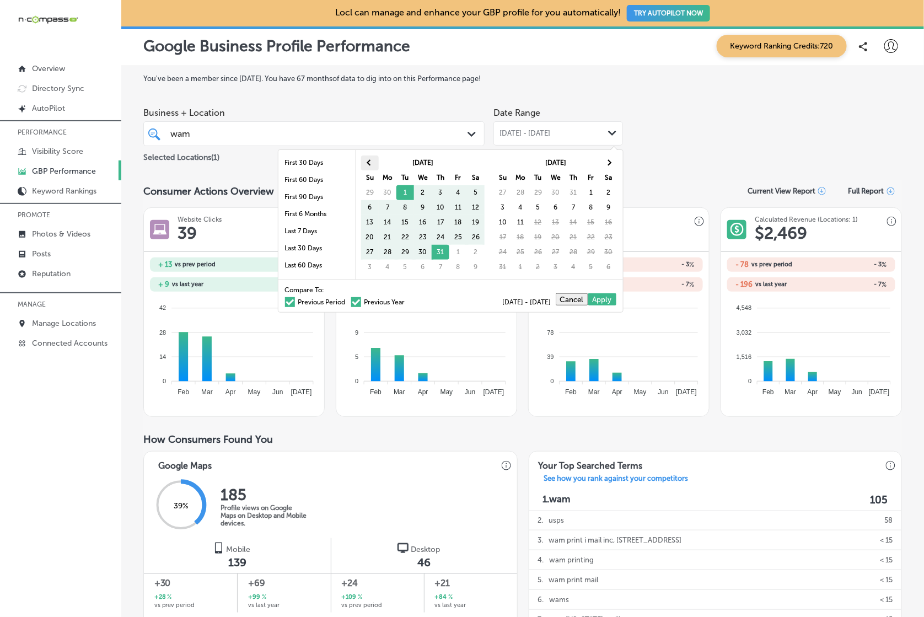
click at [370, 159] on th at bounding box center [370, 162] width 18 height 15
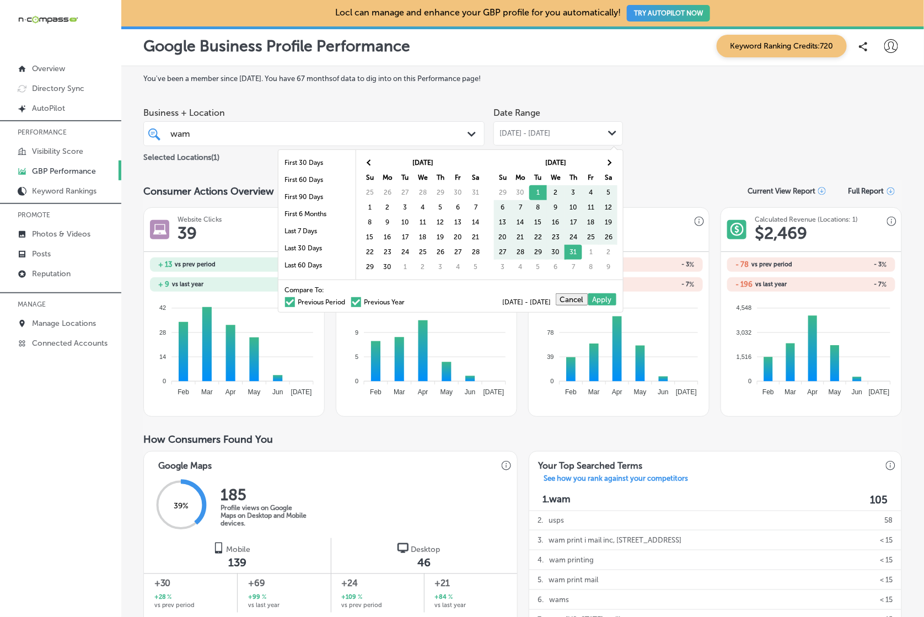
click at [370, 159] on th at bounding box center [370, 162] width 18 height 15
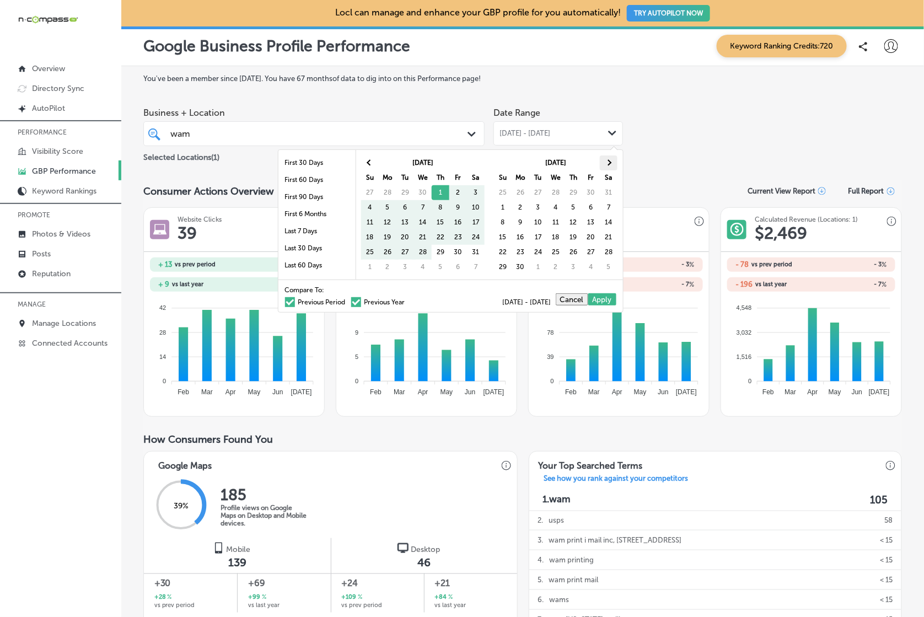
click at [609, 164] on th at bounding box center [609, 162] width 18 height 15
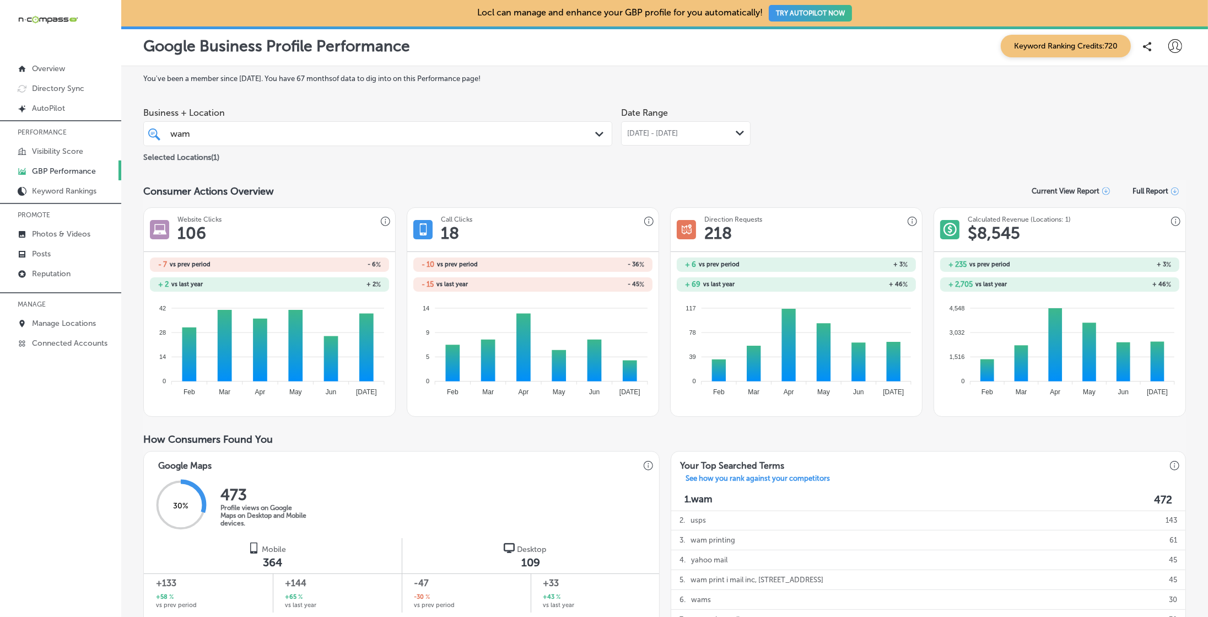
click at [213, 131] on div "wam wam" at bounding box center [357, 133] width 376 height 15
click at [195, 179] on div "WAM Print I Mail Inc 5510 33rd St SE, Grand Rapids, MI, 49512-2060 5510 33rd St…" at bounding box center [378, 175] width 460 height 17
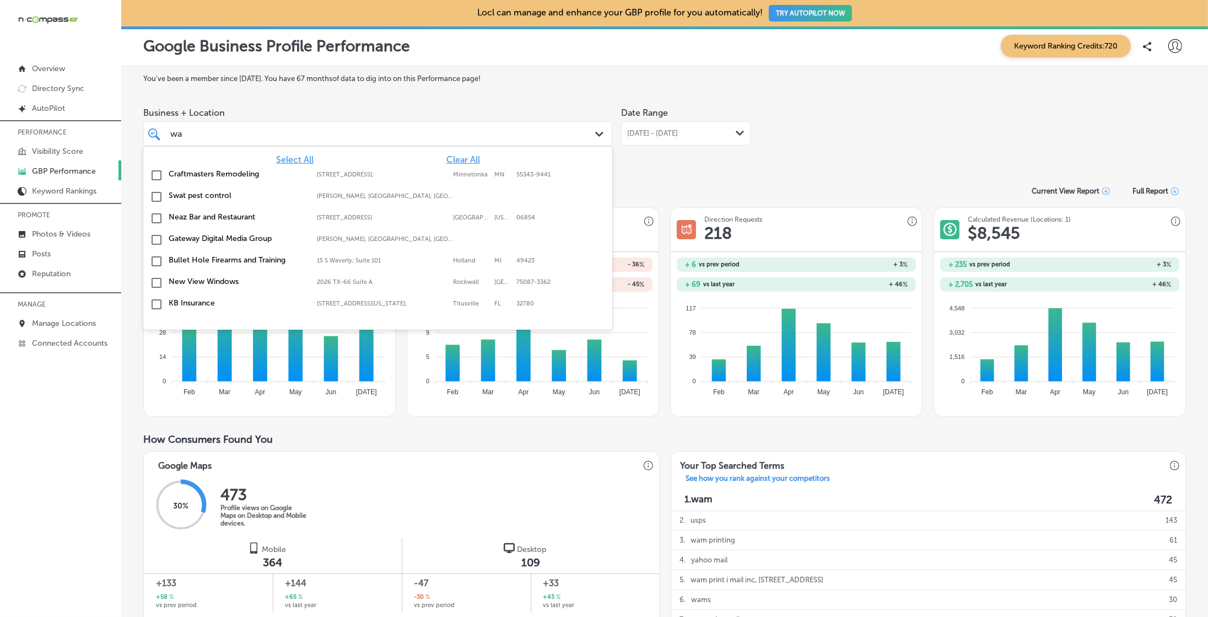
type input "w"
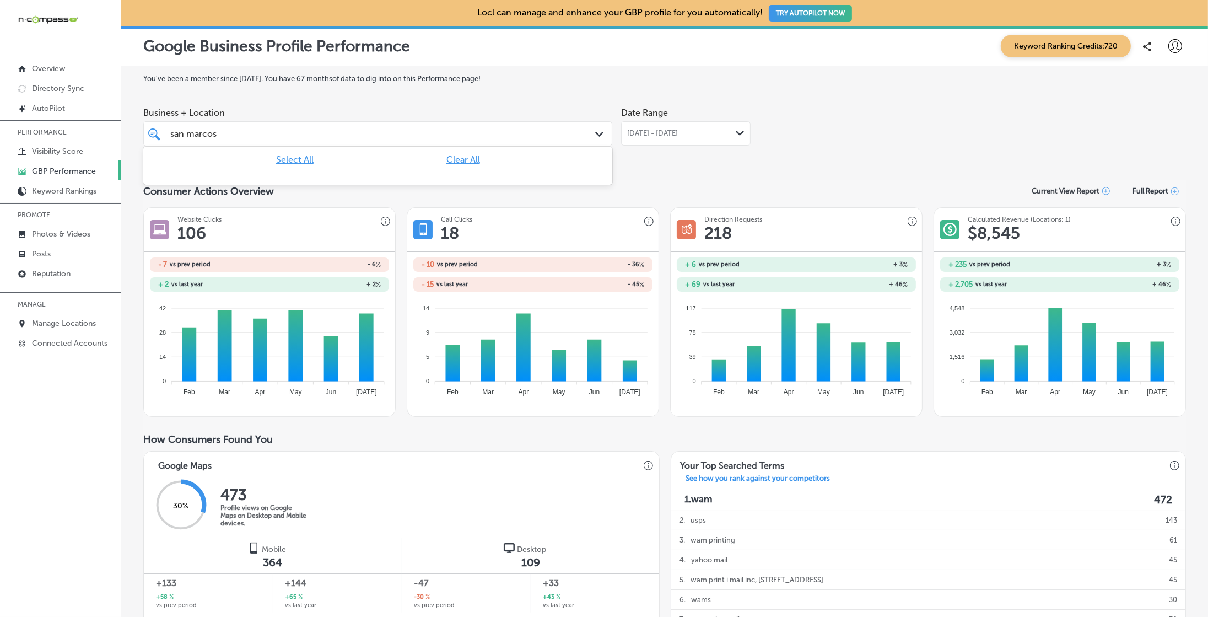
type input "san marcos"
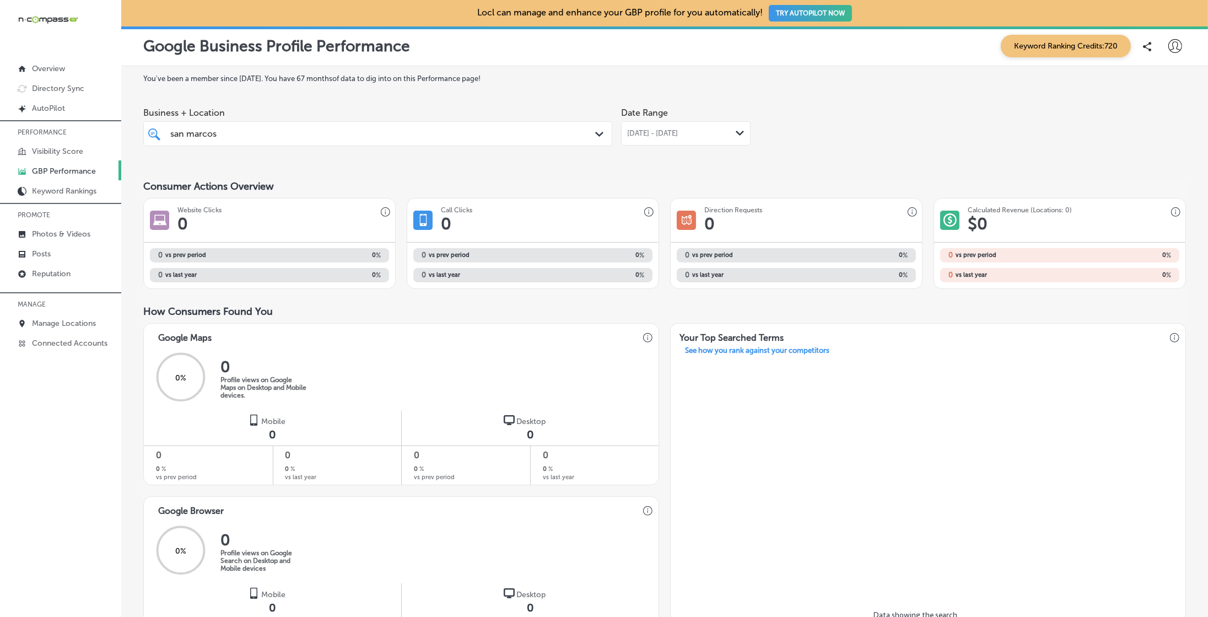
click at [637, 165] on div "You've been a member since July, 2021 . You have 67 months of data to dig into …" at bounding box center [664, 510] width 1043 height 873
click at [395, 137] on div "san marcos san marcos" at bounding box center [357, 133] width 376 height 15
click at [468, 162] on span "Clear All" at bounding box center [464, 159] width 34 height 10
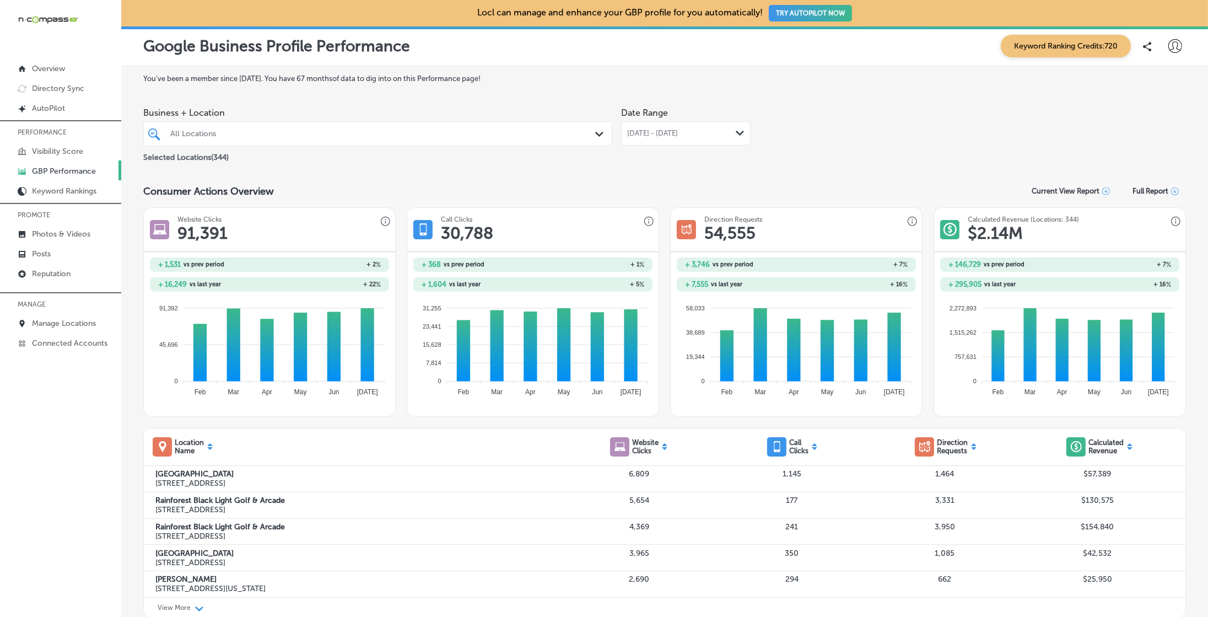
click at [536, 130] on div "All Locations" at bounding box center [383, 133] width 426 height 9
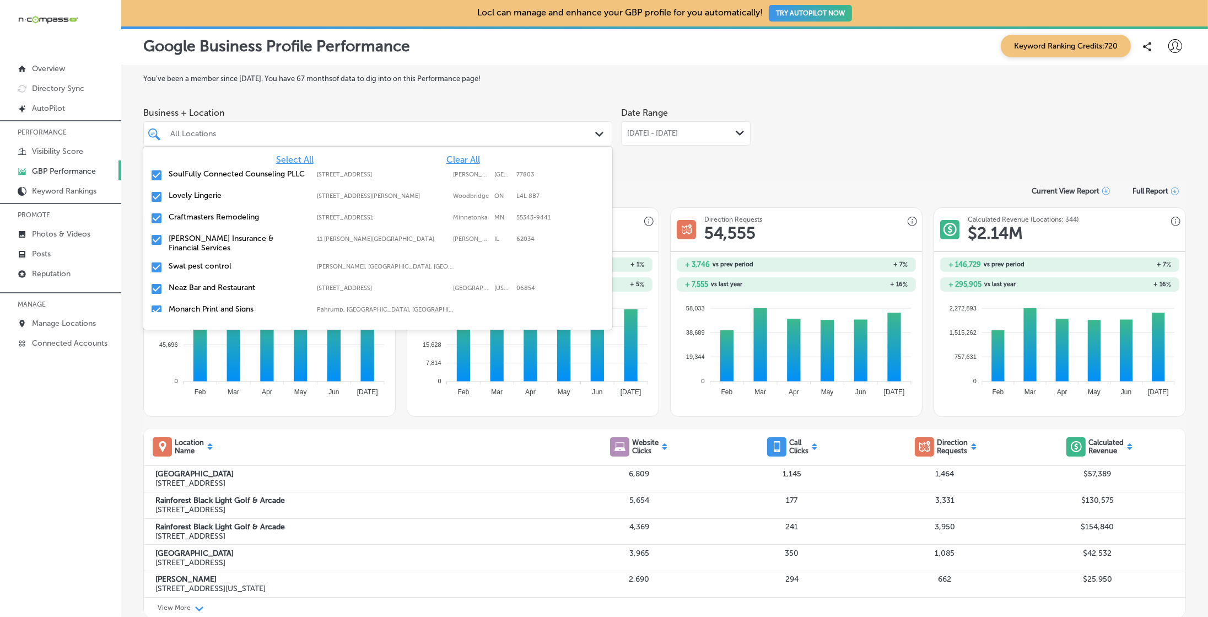
click at [452, 160] on span "Clear All" at bounding box center [464, 159] width 34 height 10
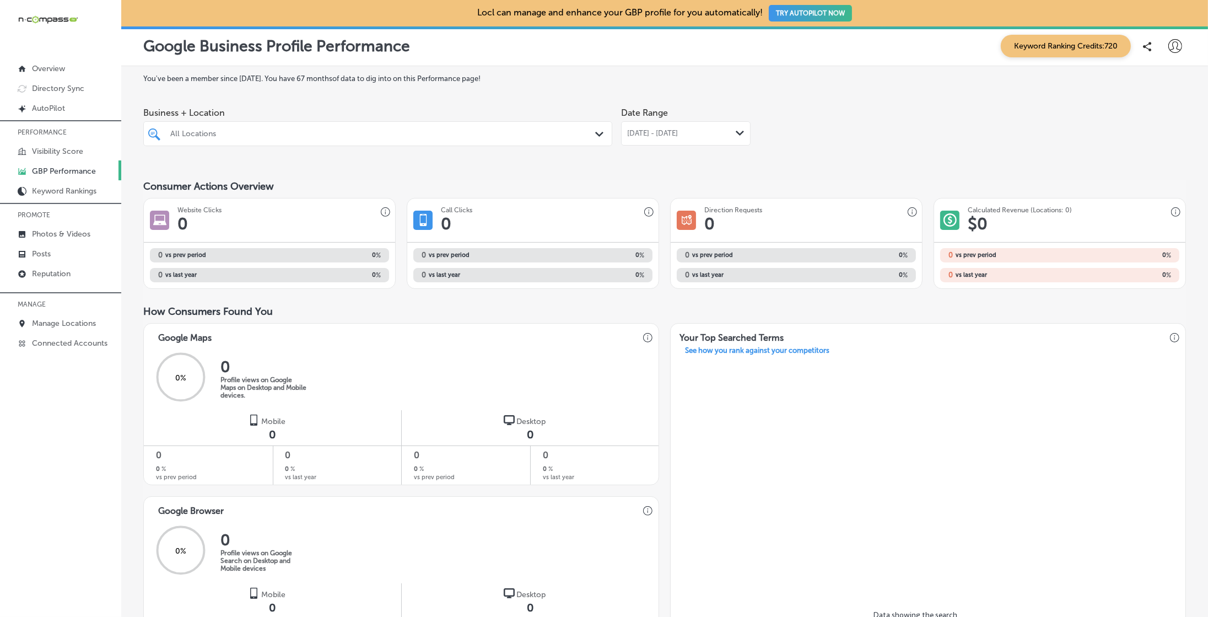
click at [653, 130] on span "[DATE] - [DATE]" at bounding box center [652, 133] width 51 height 9
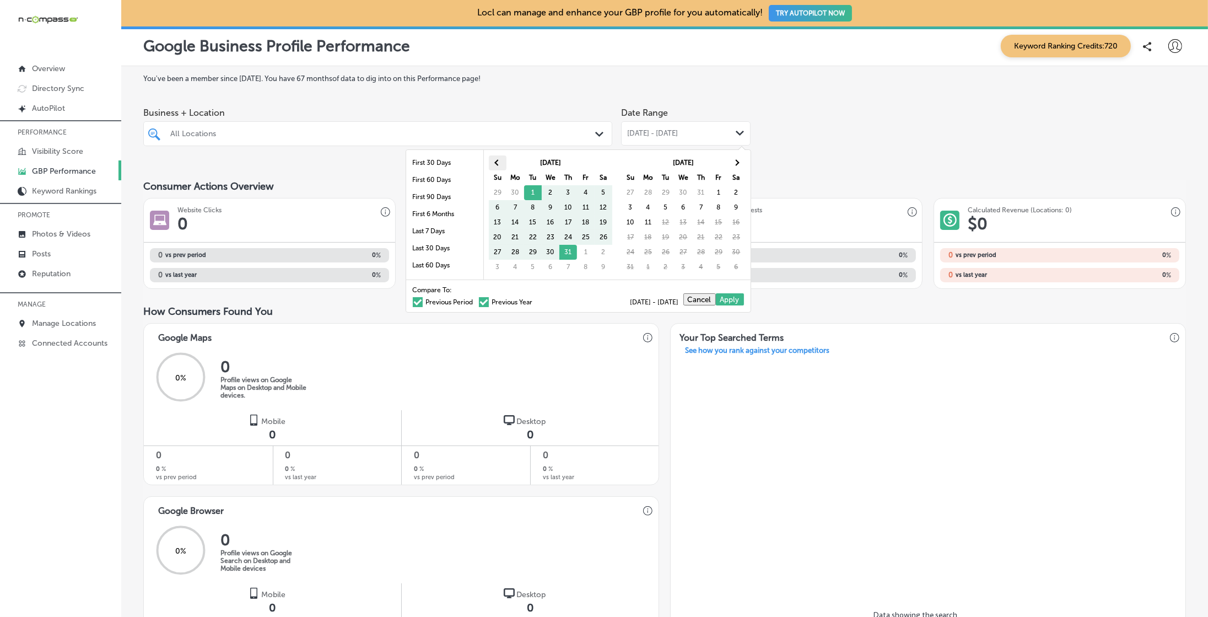
click at [501, 165] on th at bounding box center [498, 162] width 18 height 15
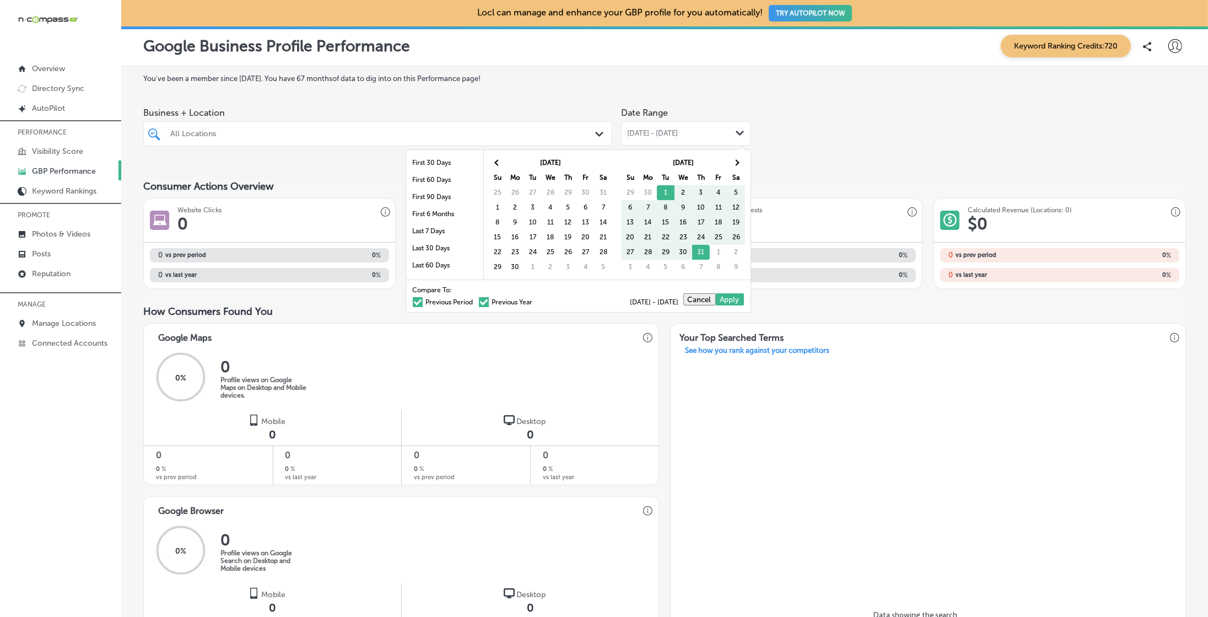
click at [501, 165] on th at bounding box center [498, 162] width 18 height 15
drag, startPoint x: 572, startPoint y: 194, endPoint x: 758, endPoint y: 172, distance: 187.0
click at [737, 160] on span at bounding box center [736, 163] width 6 height 6
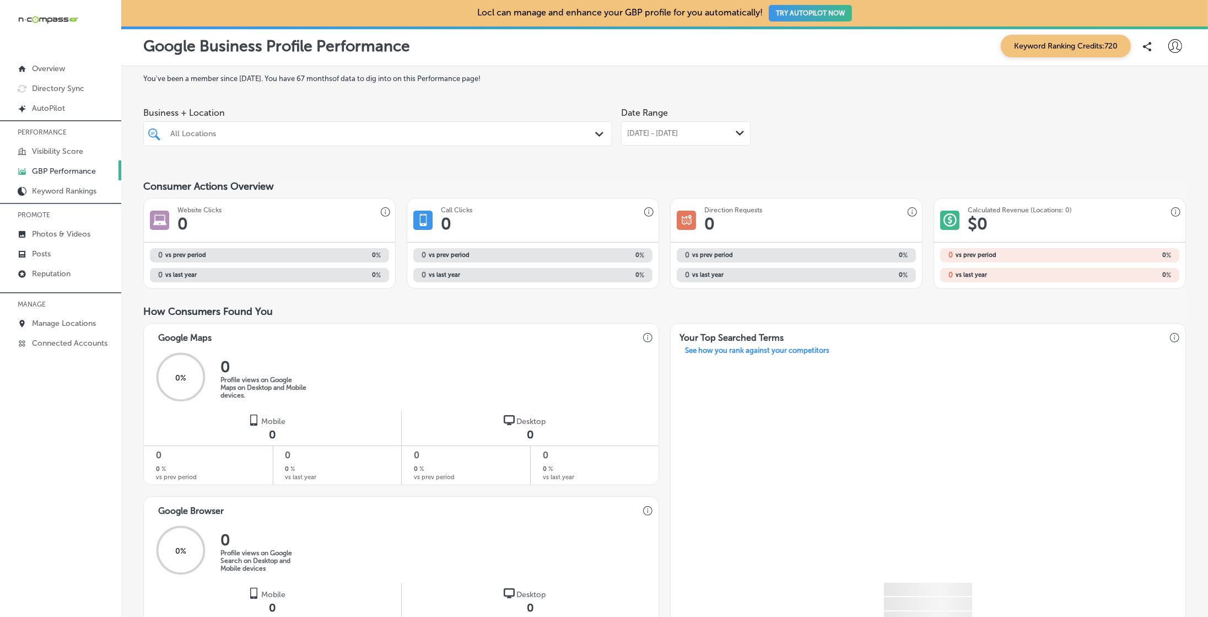
click at [832, 142] on div "Business + Location All Locations Path Created with Sketch. Date Range May 01, …" at bounding box center [664, 133] width 1043 height 62
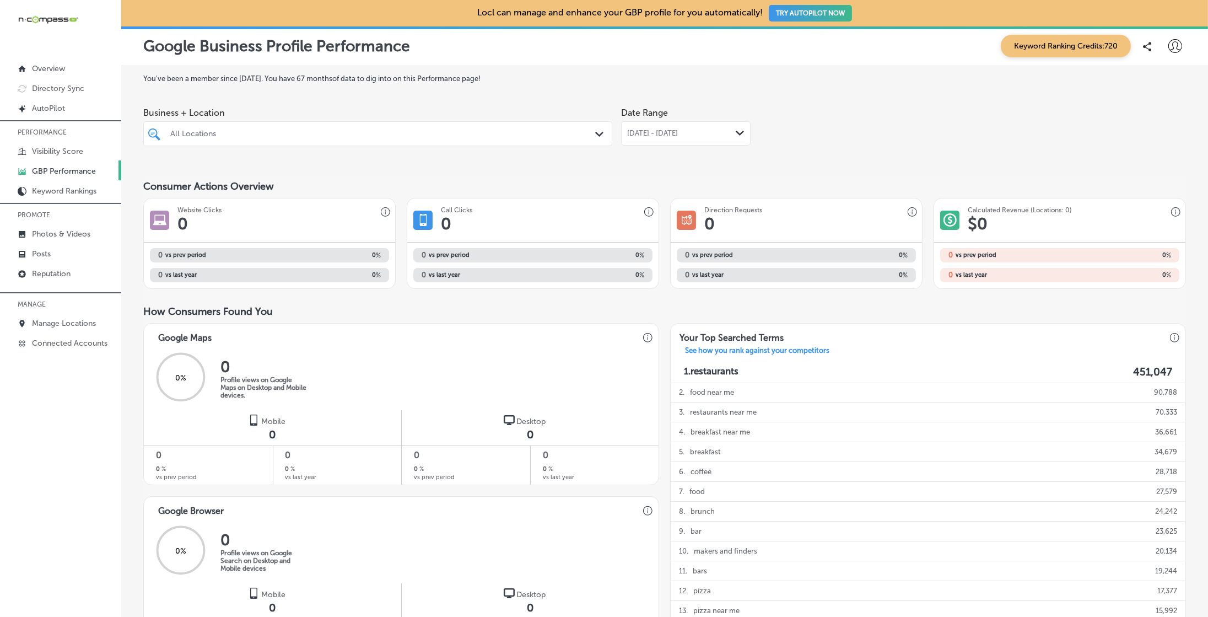
click at [531, 131] on div "All Locations" at bounding box center [383, 133] width 426 height 9
type input "san mar"
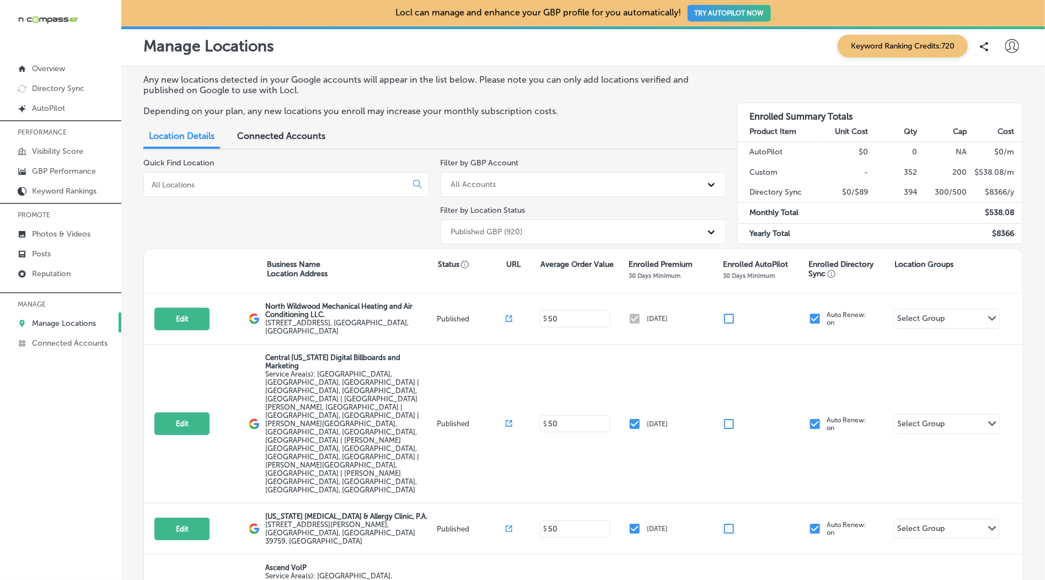
click at [303, 180] on div at bounding box center [286, 184] width 286 height 25
click at [302, 183] on input at bounding box center [278, 185] width 254 height 10
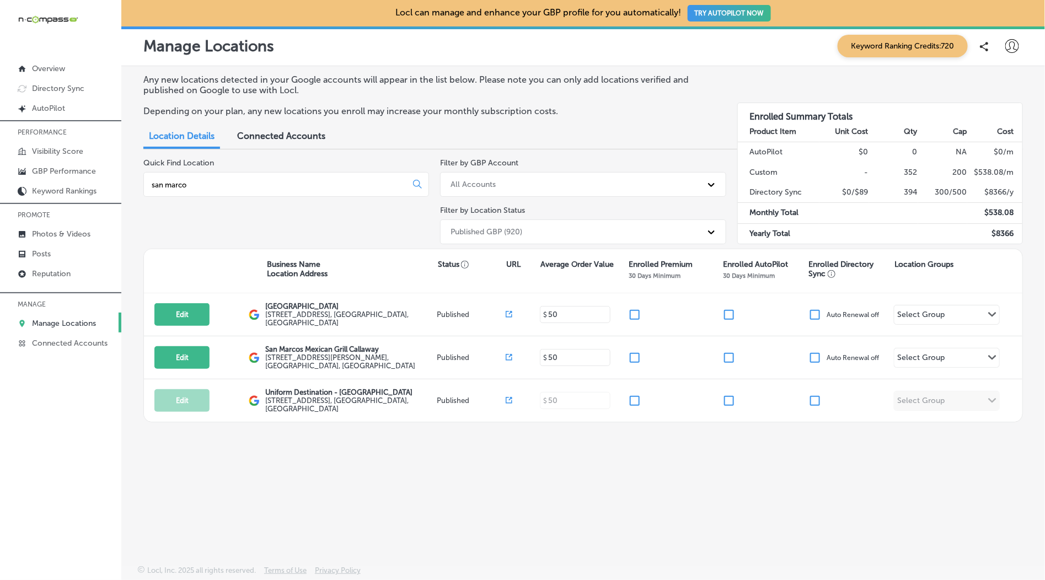
type input "san marco"
click at [366, 447] on div "Any new locations detected in your Google accounts will appear in the list belo…" at bounding box center [582, 289] width 923 height 447
click at [68, 176] on link "GBP Performance" at bounding box center [60, 170] width 121 height 20
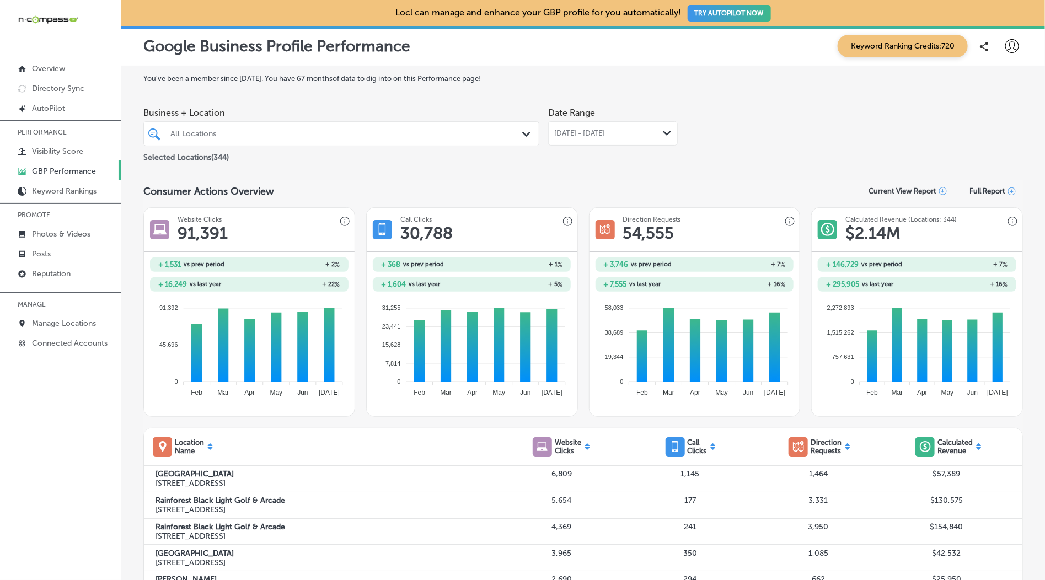
scroll to position [45, 0]
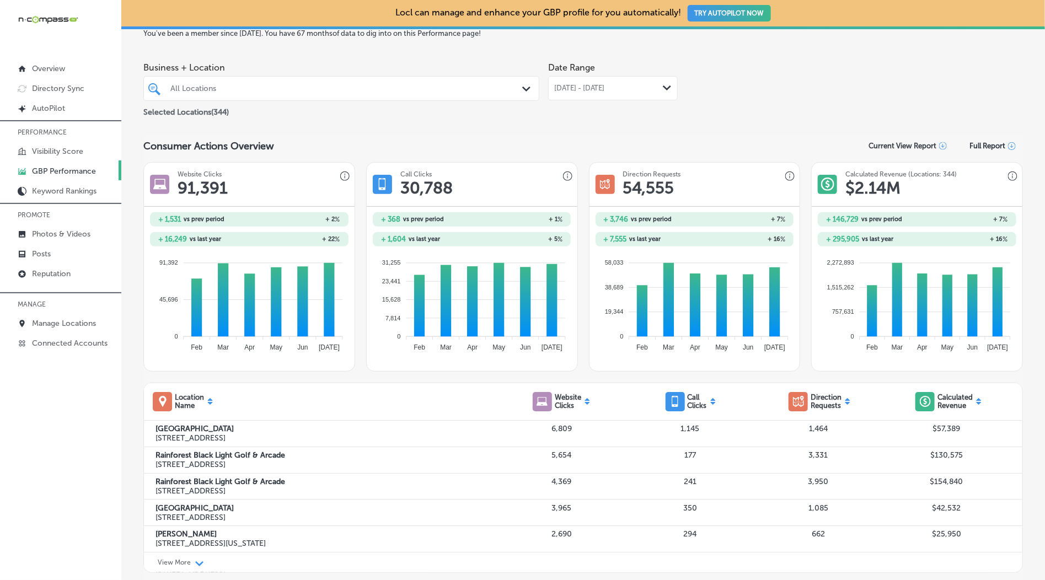
drag, startPoint x: 440, startPoint y: 49, endPoint x: 440, endPoint y: 56, distance: 7.2
click at [427, 85] on div "All Locations" at bounding box center [346, 88] width 353 height 9
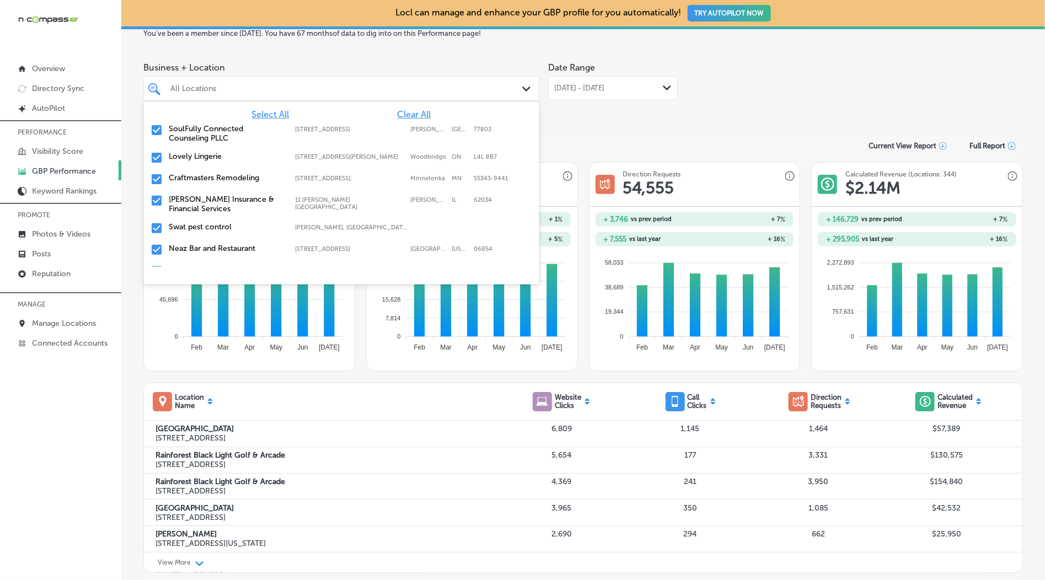
click at [429, 114] on span "Clear All" at bounding box center [414, 114] width 34 height 10
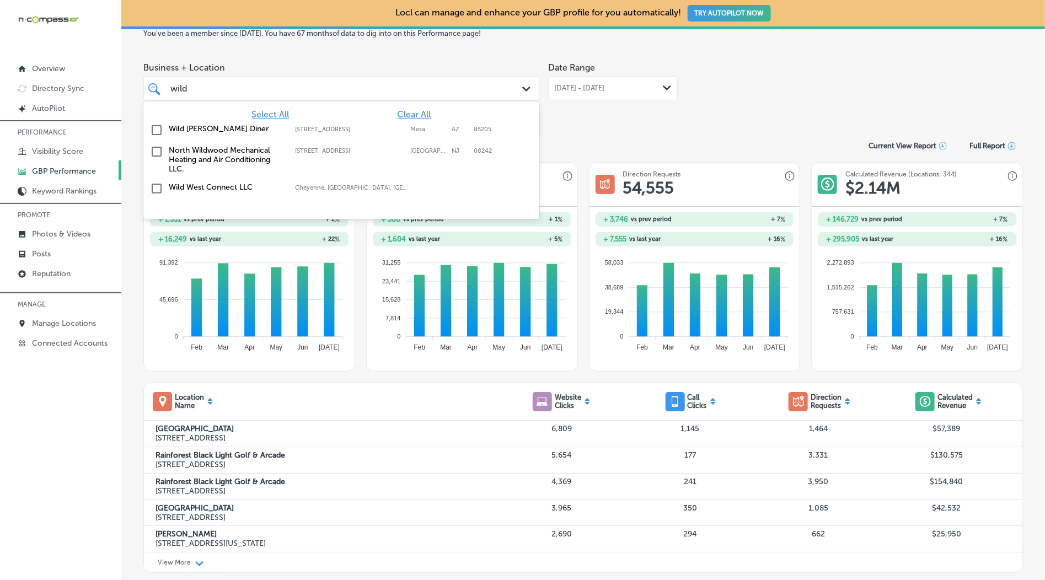
click at [326, 133] on label "[STREET_ADDRESS]" at bounding box center [350, 129] width 110 height 7
click at [643, 90] on div "Jul 01, 2025 - Jul 31, 2025 Path Created with Sketch." at bounding box center [612, 88] width 117 height 9
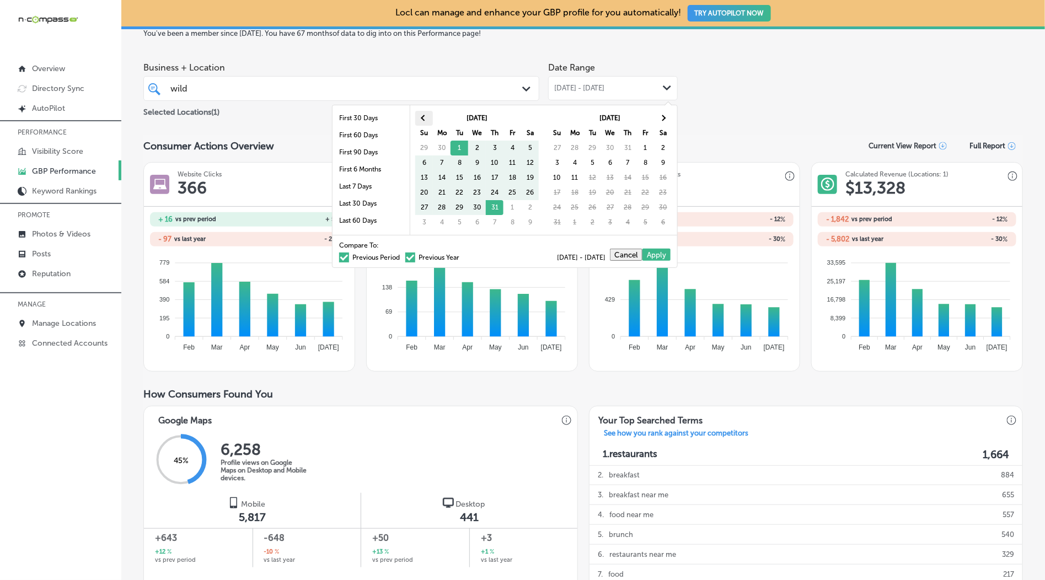
click at [423, 112] on th at bounding box center [424, 118] width 18 height 15
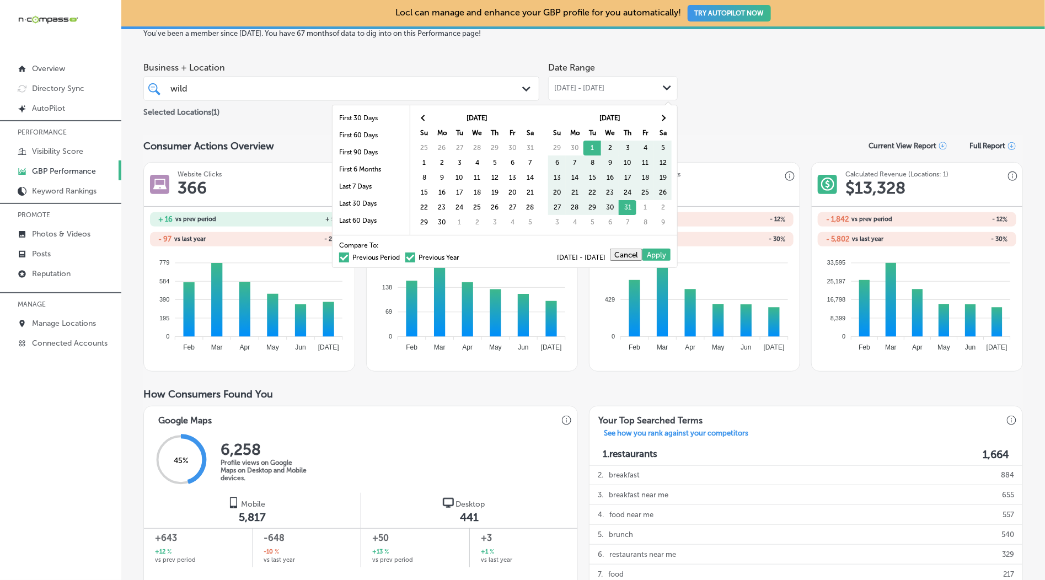
click at [423, 112] on th at bounding box center [424, 118] width 18 height 15
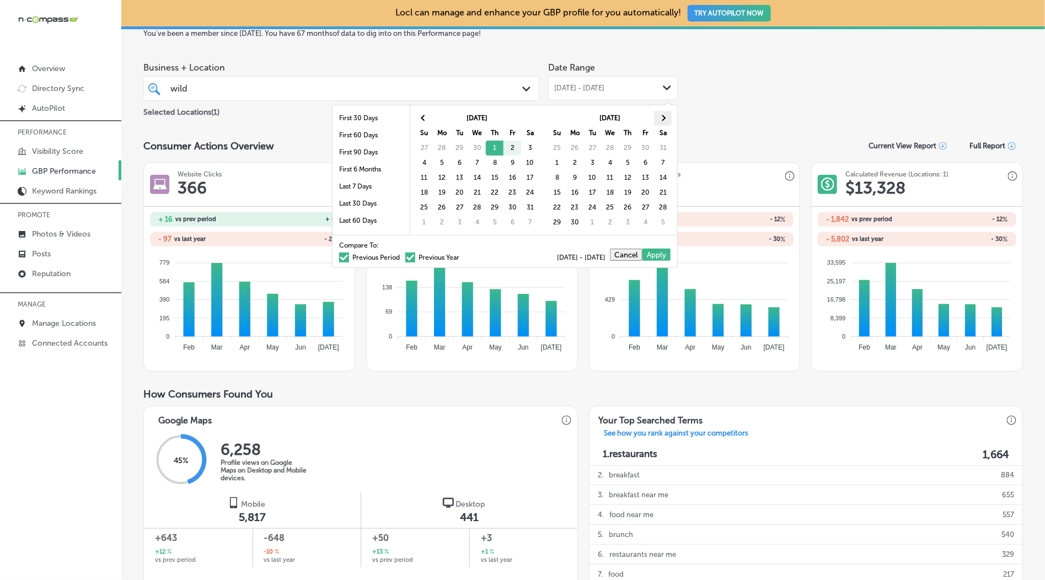
click at [663, 114] on th at bounding box center [663, 118] width 18 height 15
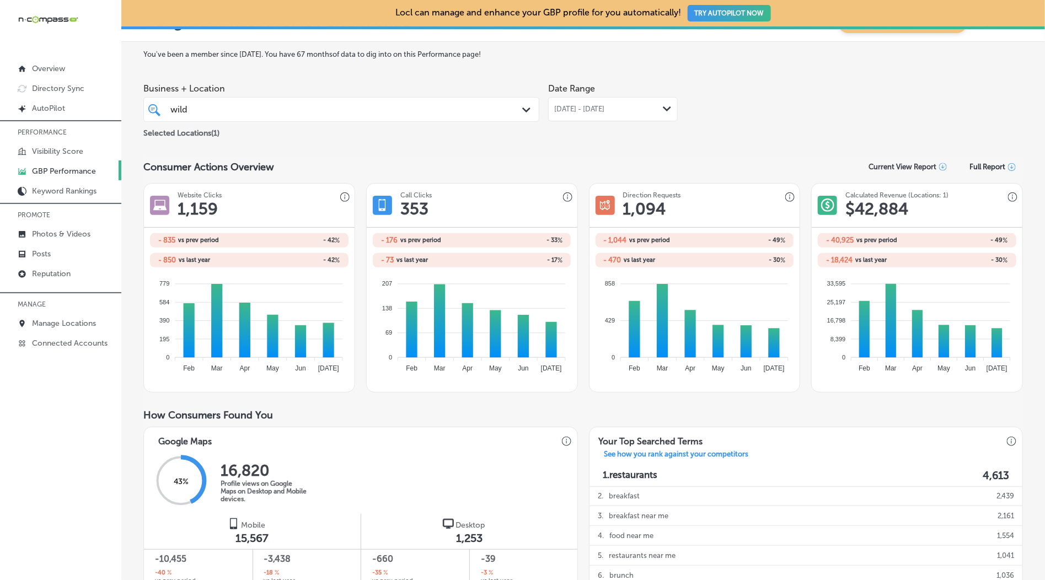
scroll to position [0, 0]
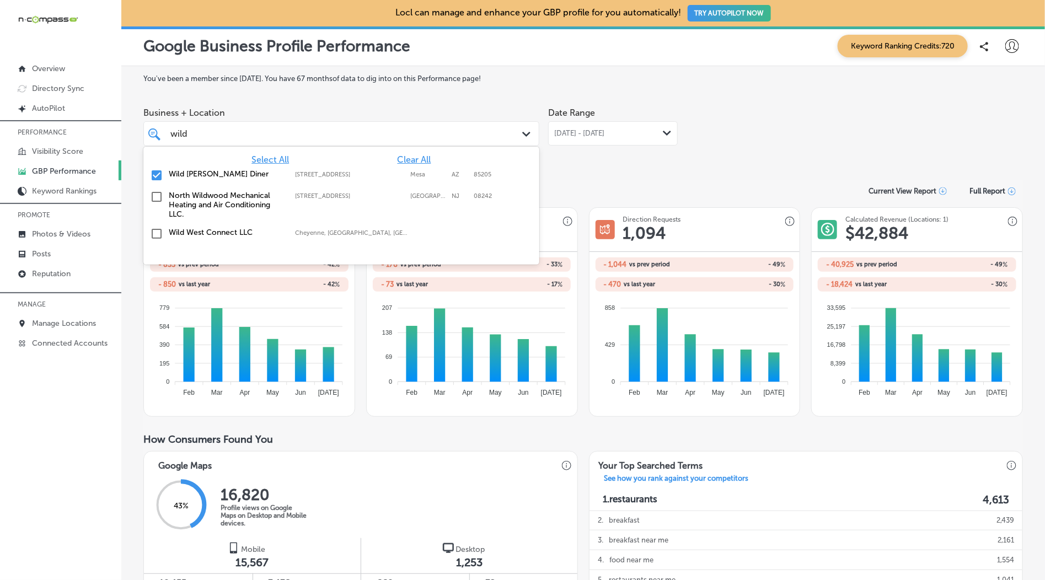
click at [341, 146] on div "wild wild Path Created with Sketch." at bounding box center [341, 133] width 396 height 25
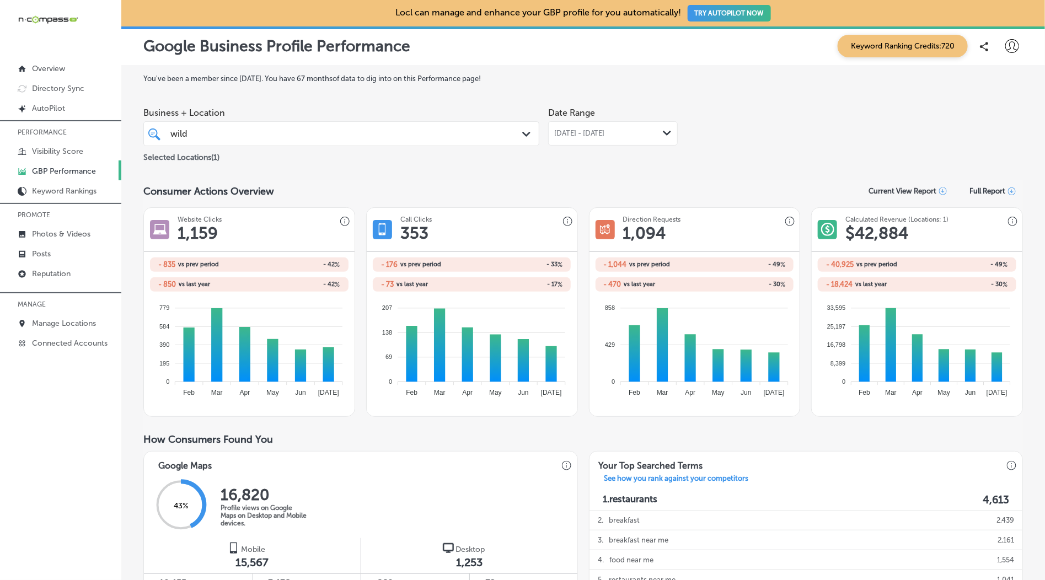
click at [304, 128] on div "wild wild" at bounding box center [323, 133] width 309 height 15
click at [303, 129] on div "wild wild" at bounding box center [323, 133] width 309 height 15
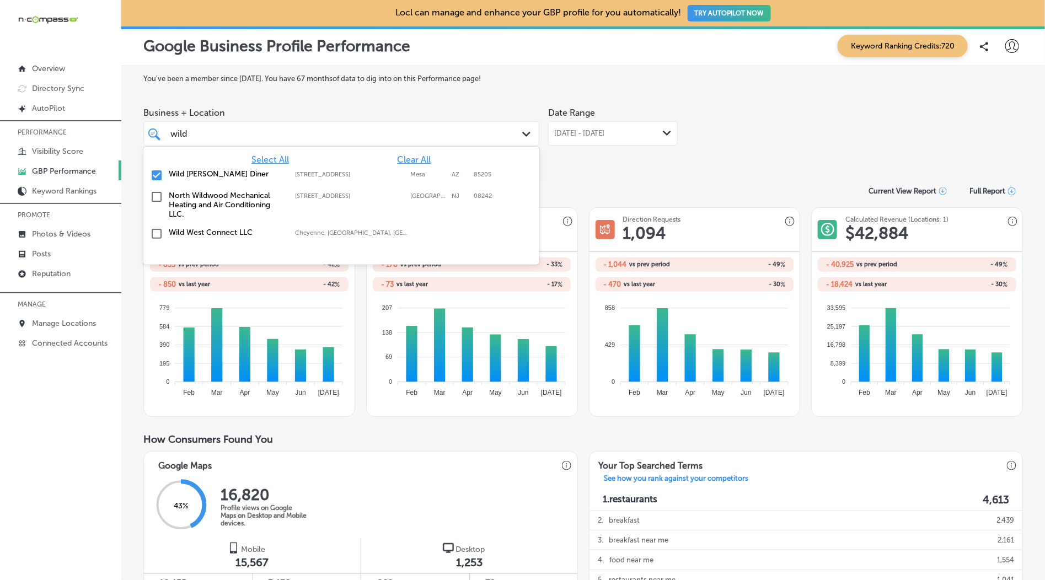
click at [214, 179] on label "Wild [PERSON_NAME] Diner" at bounding box center [226, 173] width 115 height 9
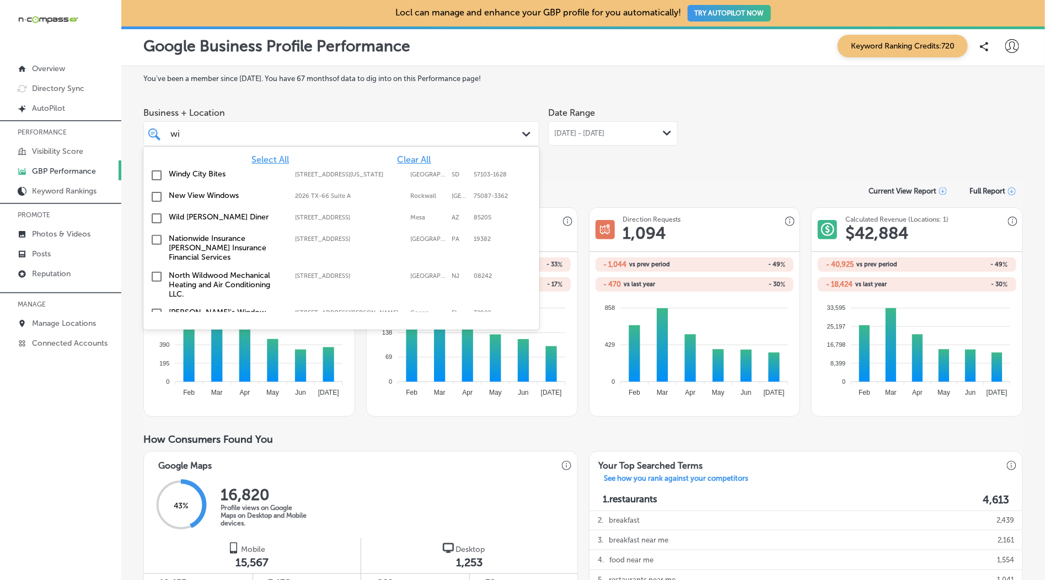
type input "w"
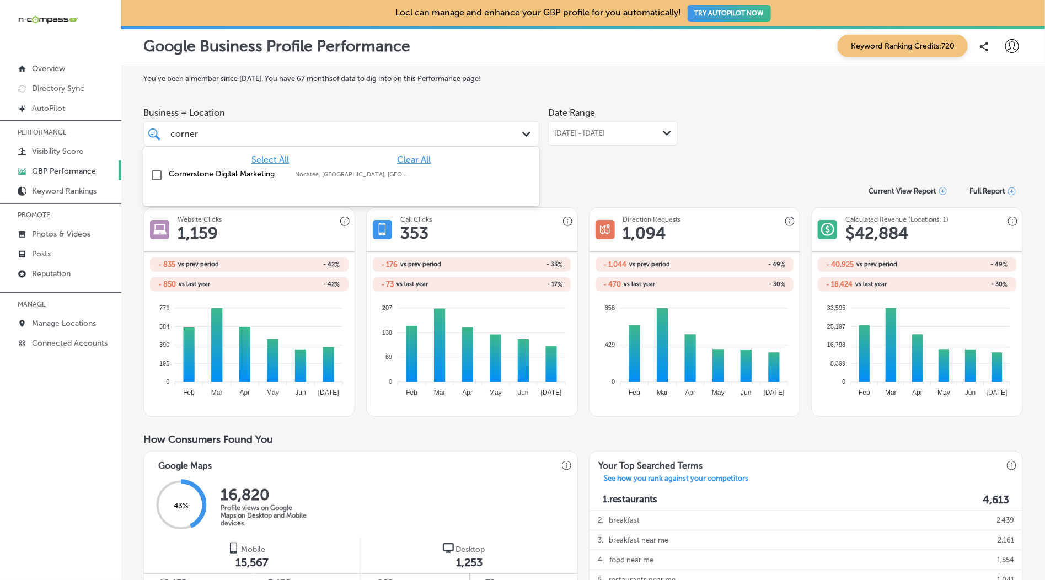
click at [212, 171] on label "Cornerstone Digital Marketing" at bounding box center [226, 173] width 115 height 9
click at [732, 148] on div "Business + Location option focused, 3 of 346. 2 results available for search te…" at bounding box center [582, 133] width 879 height 62
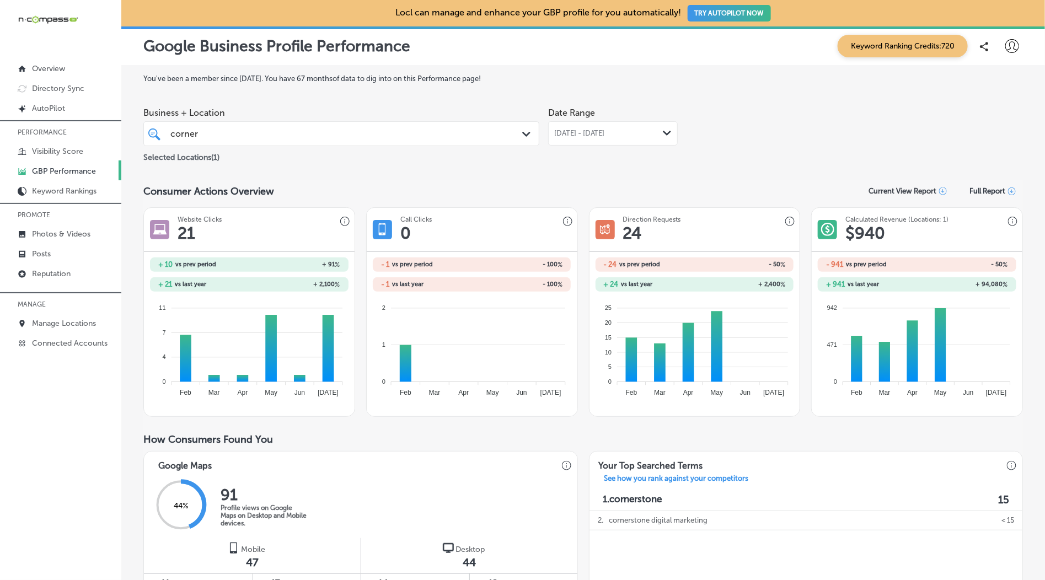
click at [319, 139] on div "corner corner" at bounding box center [323, 133] width 309 height 15
click at [246, 171] on label "Cornerstone Digital Marketing" at bounding box center [226, 173] width 115 height 9
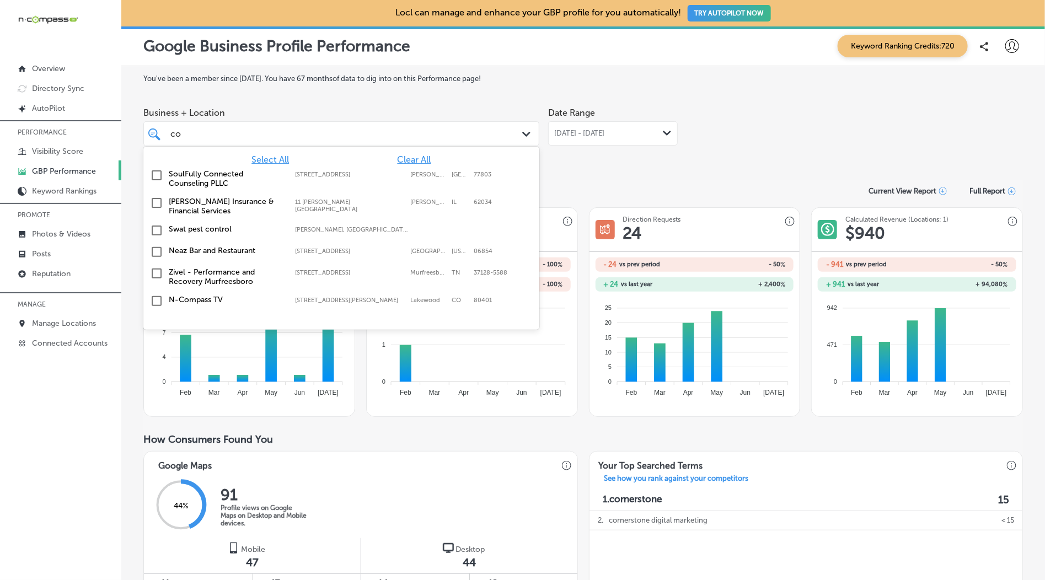
type input "c"
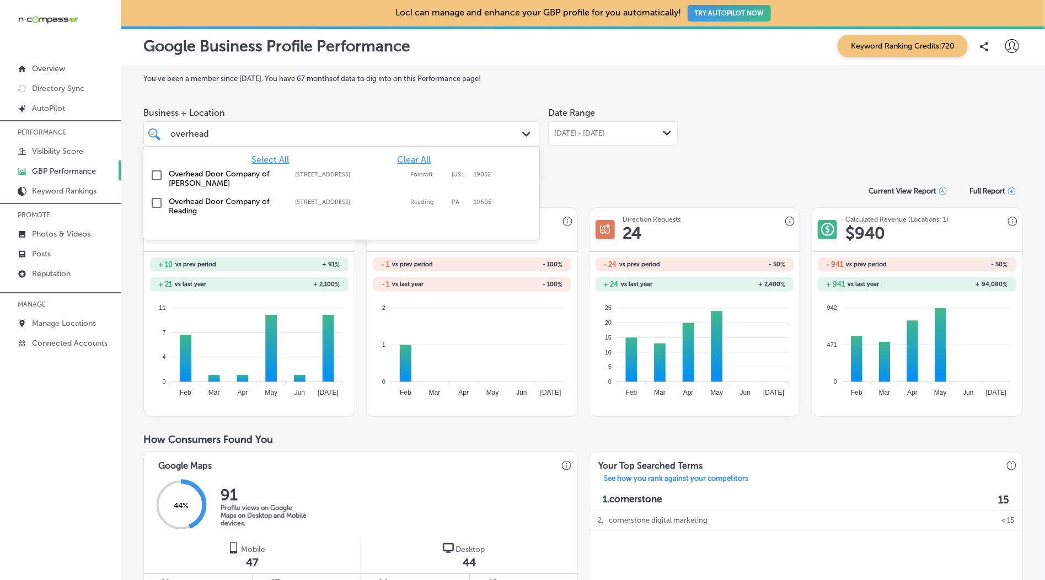
click at [206, 184] on label "Overhead Door Company of [PERSON_NAME]" at bounding box center [226, 178] width 115 height 19
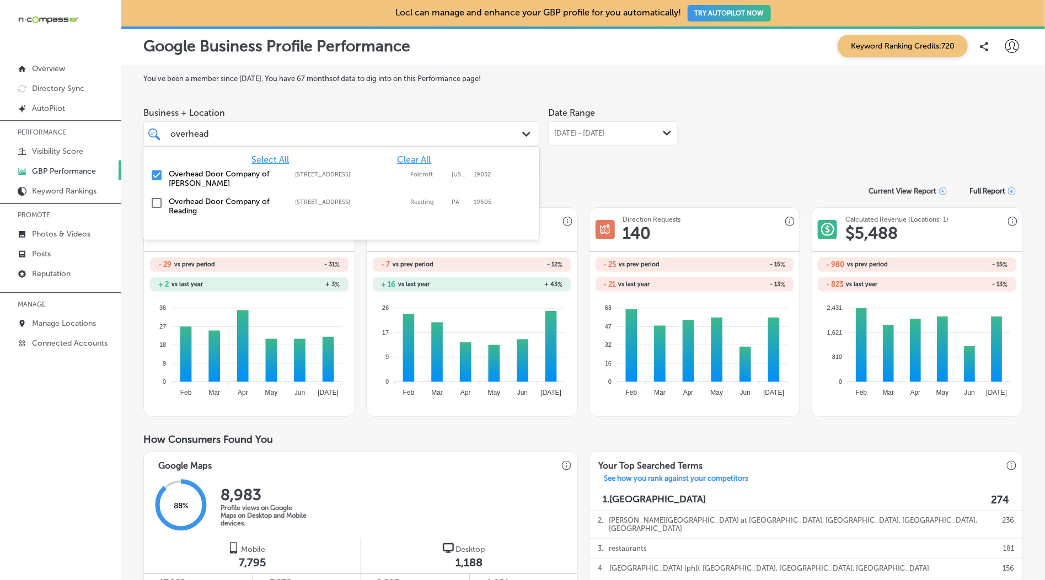
click at [311, 127] on div "overhead overhead" at bounding box center [323, 133] width 309 height 15
click at [214, 176] on label "Overhead Door Company of [PERSON_NAME]" at bounding box center [226, 178] width 115 height 19
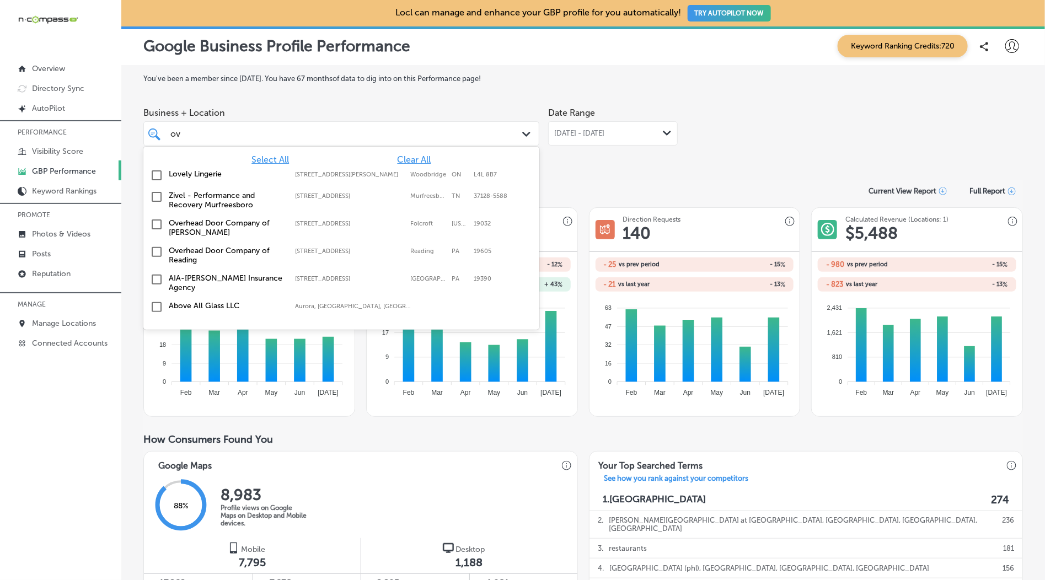
type input "o"
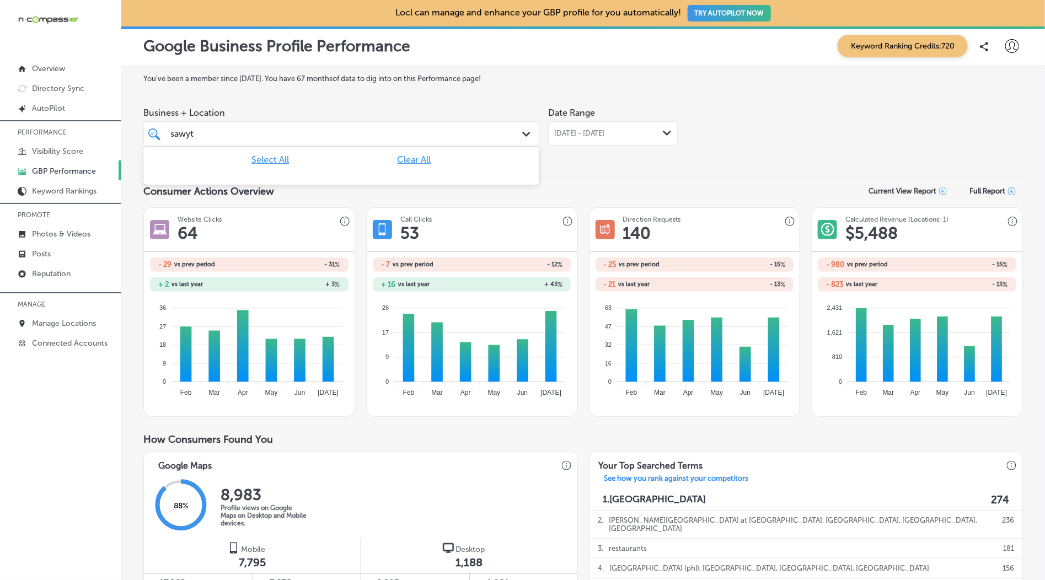
type input "sawy"
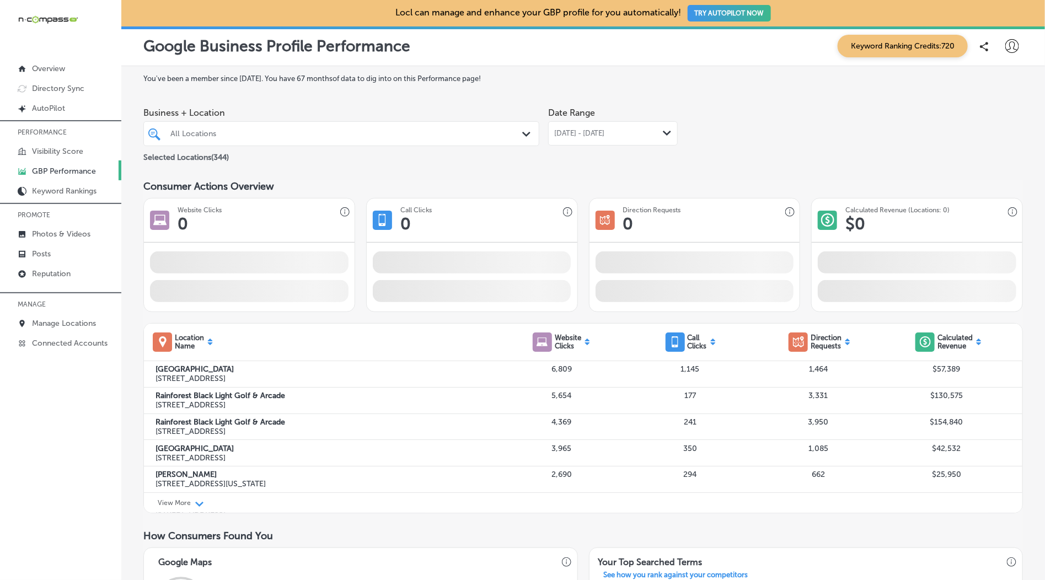
click at [518, 128] on div "All Locations Path Created with Sketch." at bounding box center [341, 133] width 395 height 17
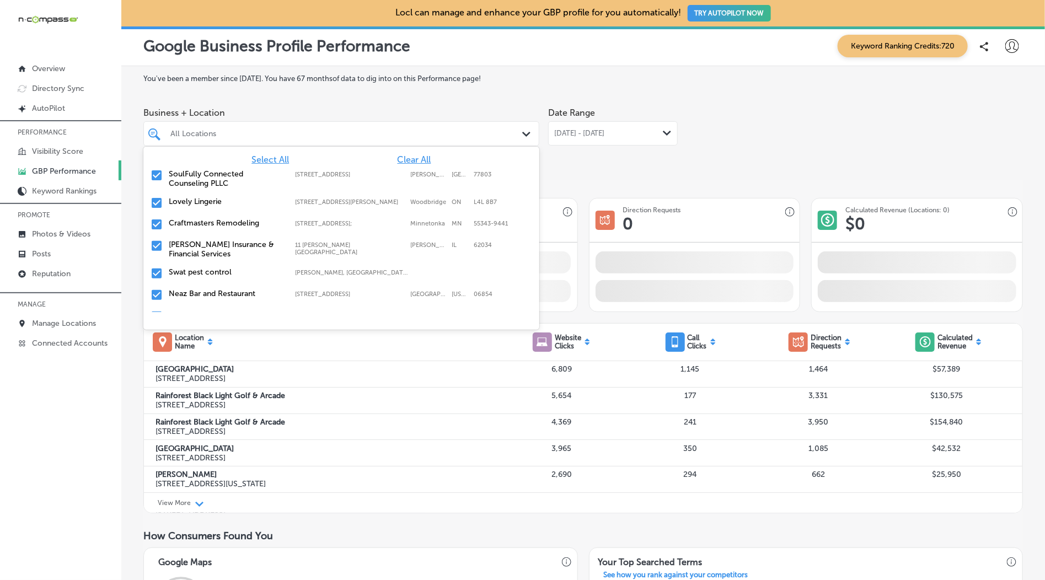
click at [411, 166] on div "SoulFully Connected Counseling PLLC [STREET_ADDRESS] [STREET_ADDRESS]" at bounding box center [341, 179] width 396 height 28
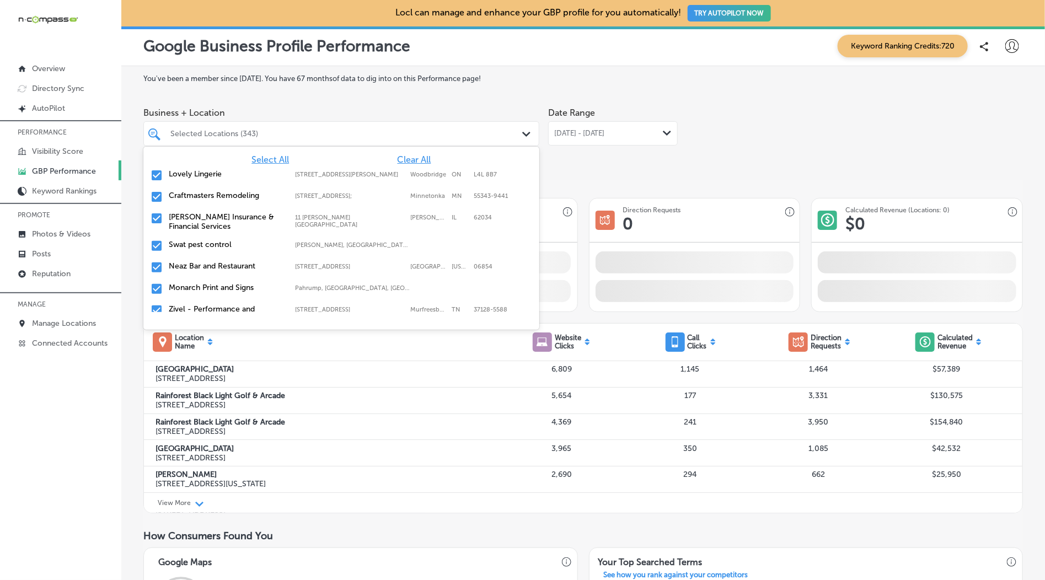
click at [415, 157] on span "Clear All" at bounding box center [414, 159] width 34 height 10
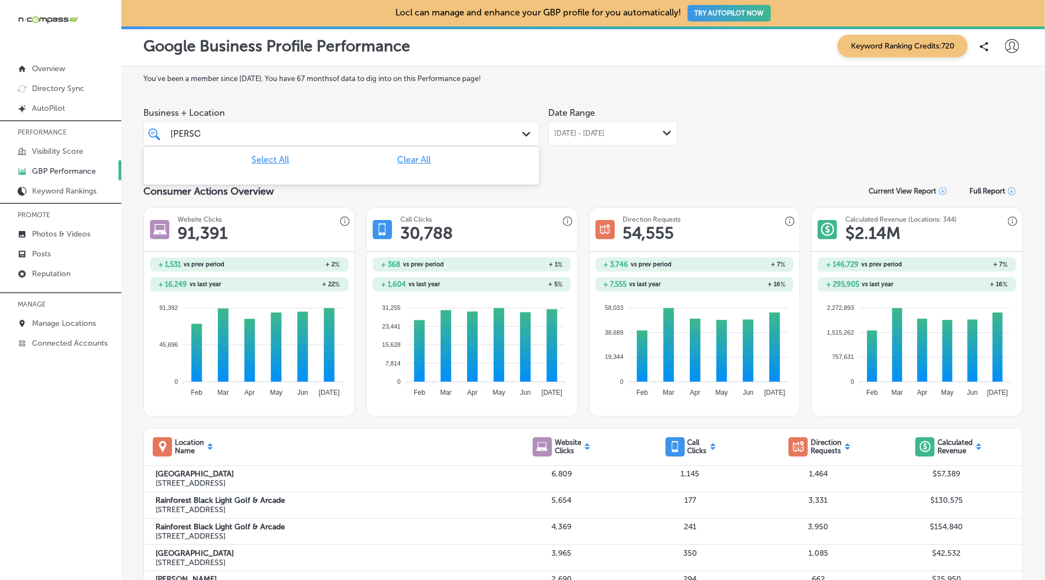
type input "[PERSON_NAME]"
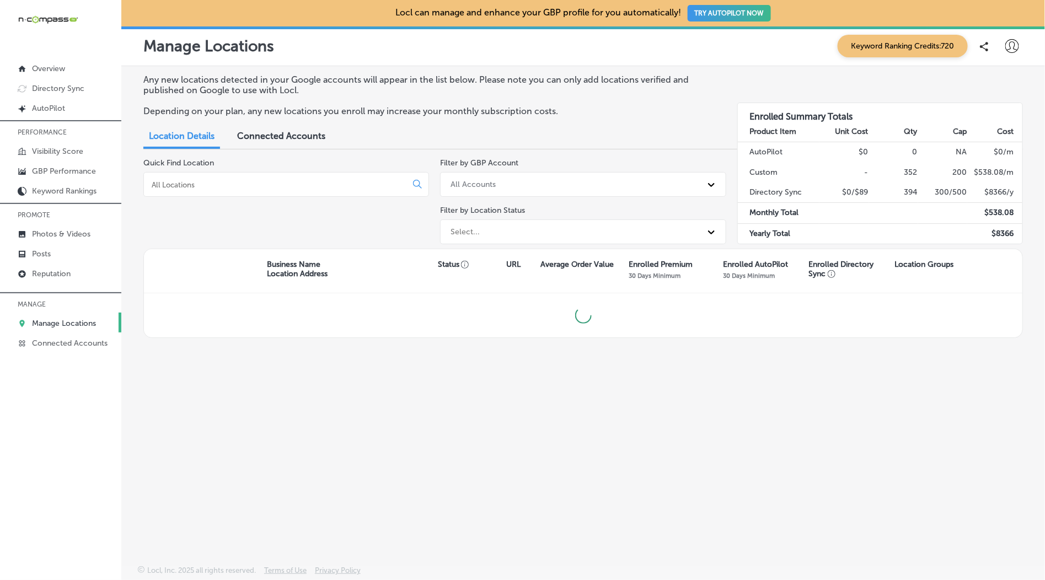
click at [352, 190] on input at bounding box center [278, 185] width 254 height 10
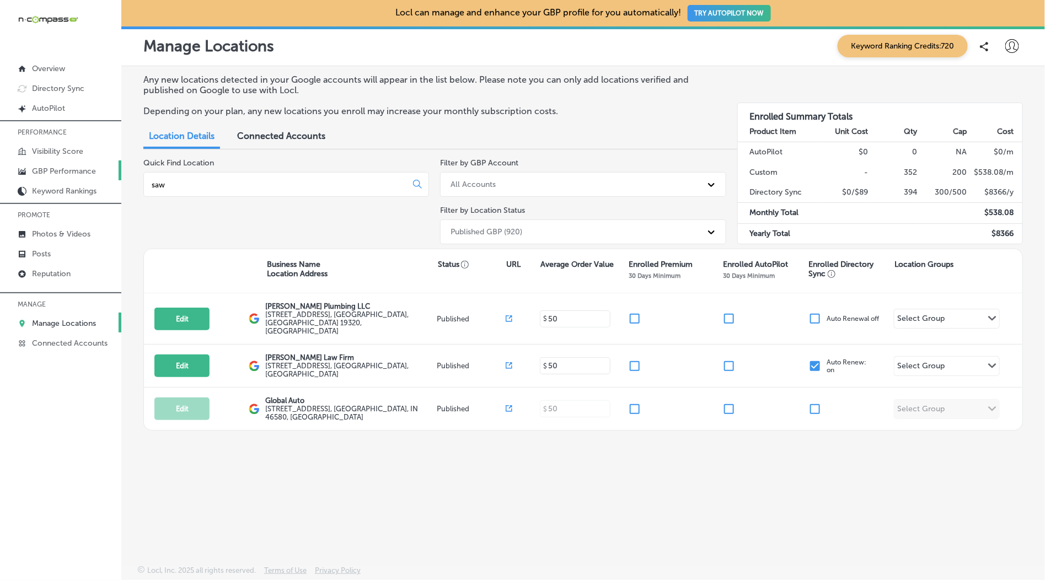
type input "saw"
click at [51, 166] on p "GBP Performance" at bounding box center [64, 170] width 64 height 9
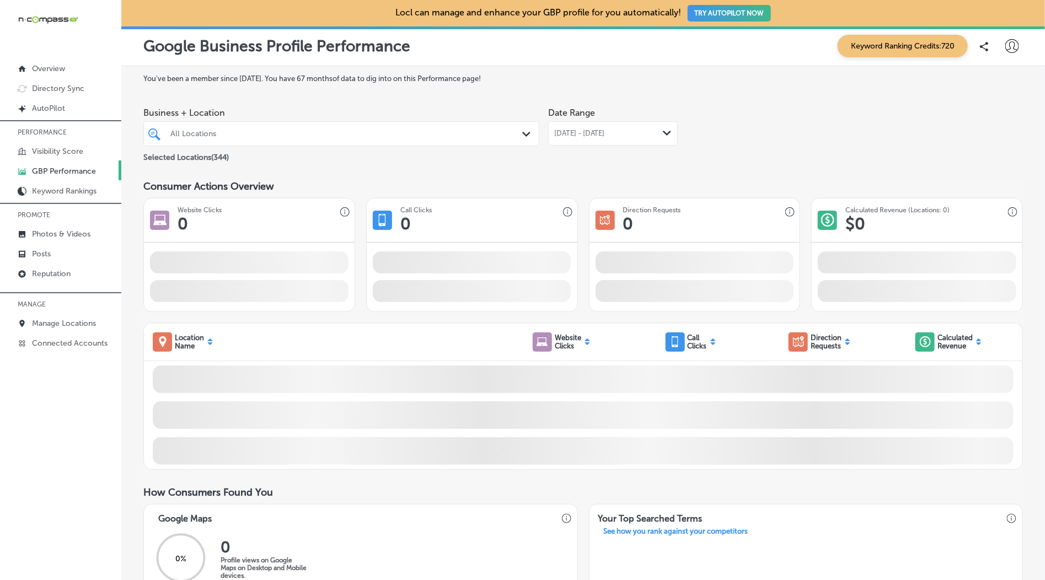
click at [517, 136] on div "All Locations" at bounding box center [346, 133] width 353 height 9
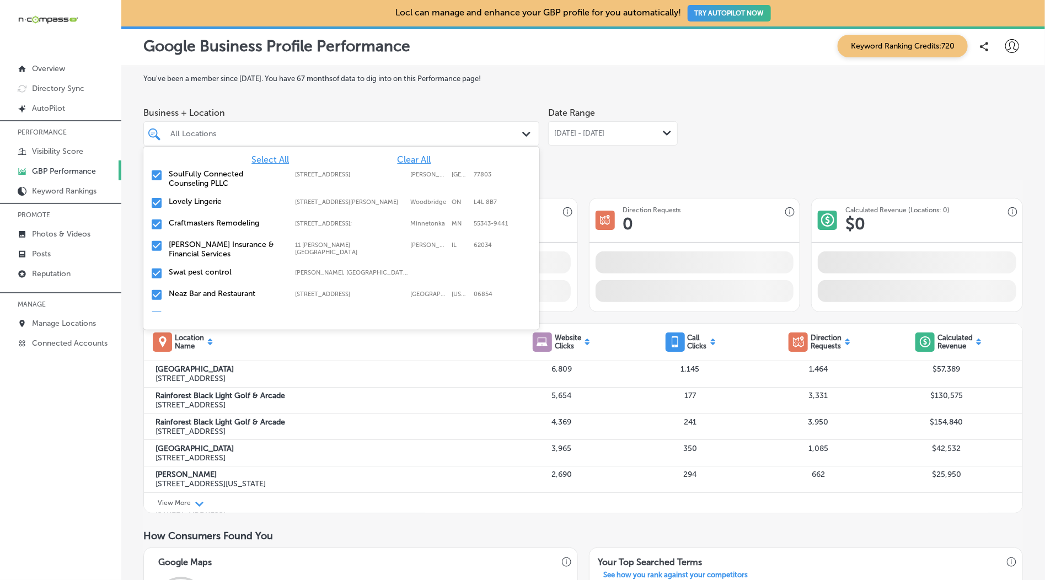
click at [406, 158] on span "Clear All" at bounding box center [414, 159] width 34 height 10
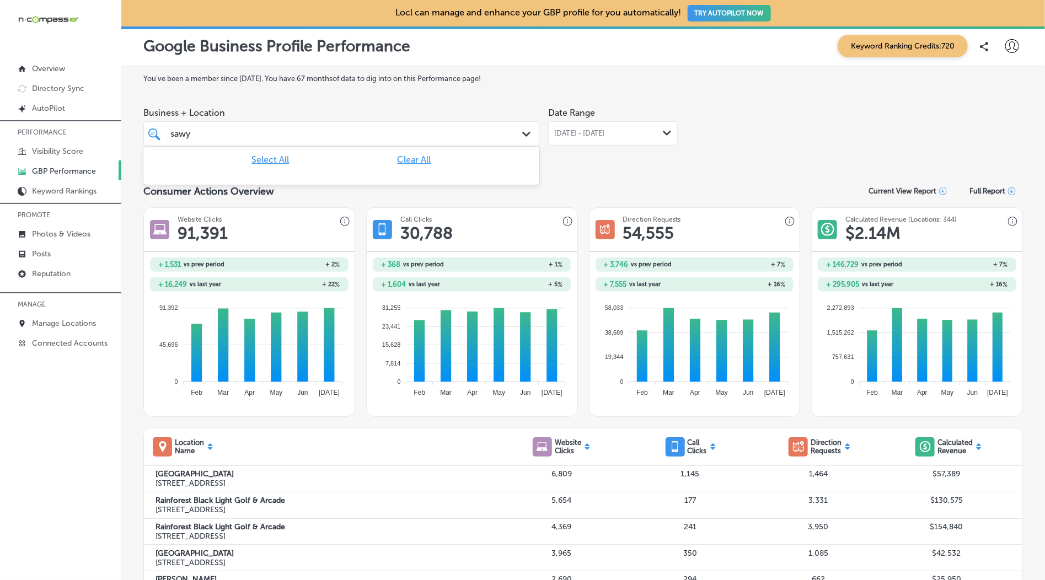
click at [682, 147] on div "Business + Location option focused, 1 of 346. 1 result available for search ter…" at bounding box center [582, 133] width 879 height 62
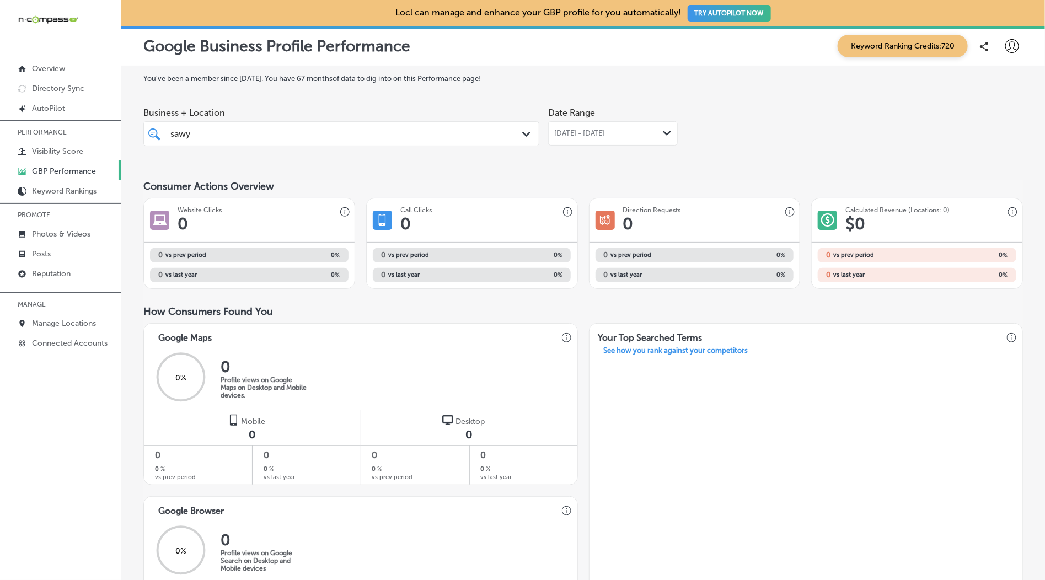
click at [338, 125] on div "sawy sawy" at bounding box center [341, 133] width 353 height 17
click at [413, 161] on span "Clear All" at bounding box center [414, 159] width 34 height 10
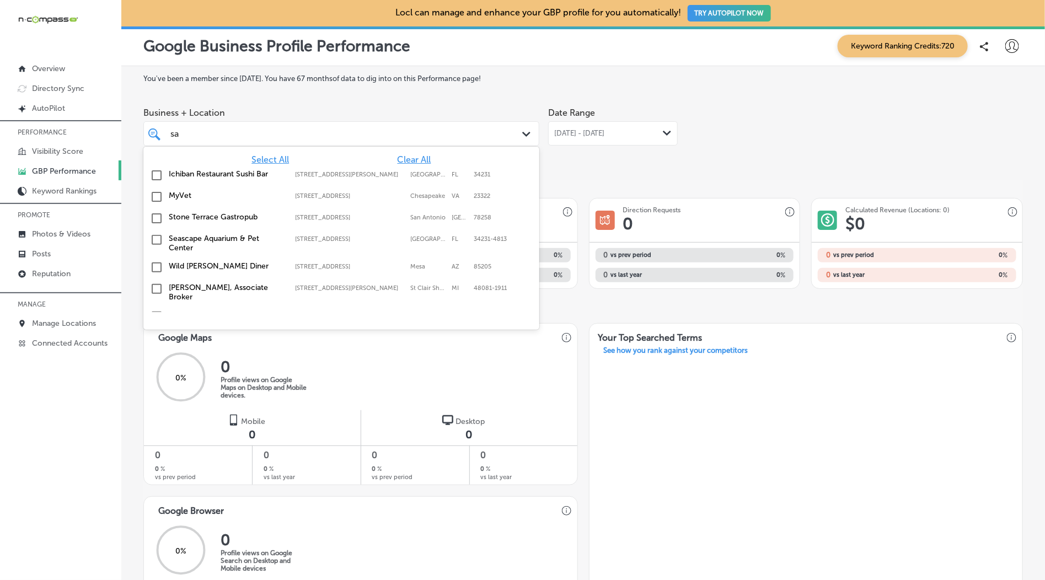
type input "s"
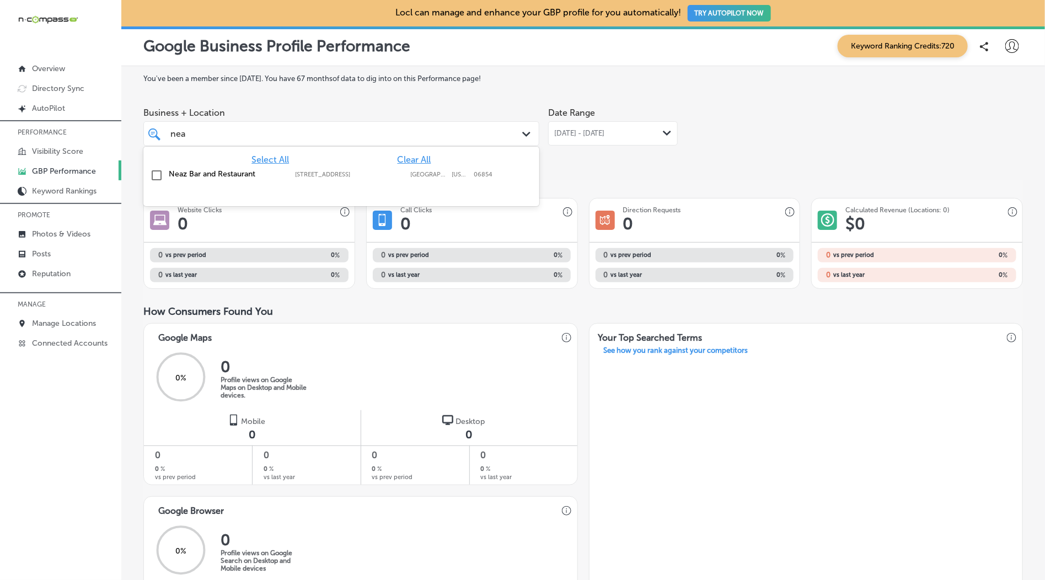
drag, startPoint x: 305, startPoint y: 173, endPoint x: 540, endPoint y: 162, distance: 234.5
click at [307, 172] on label "[STREET_ADDRESS]" at bounding box center [350, 174] width 110 height 7
click at [767, 144] on div "Business + Location option [STREET_ADDRESS]. option [STREET_ADDRESS]. 2 results…" at bounding box center [582, 133] width 879 height 62
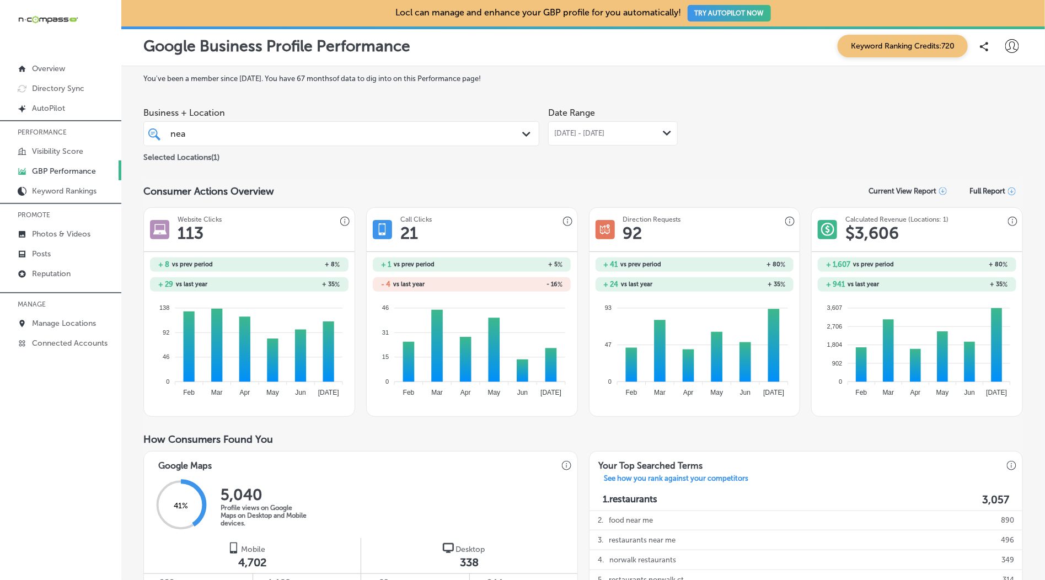
click at [605, 132] on span "[DATE] - [DATE]" at bounding box center [579, 133] width 51 height 9
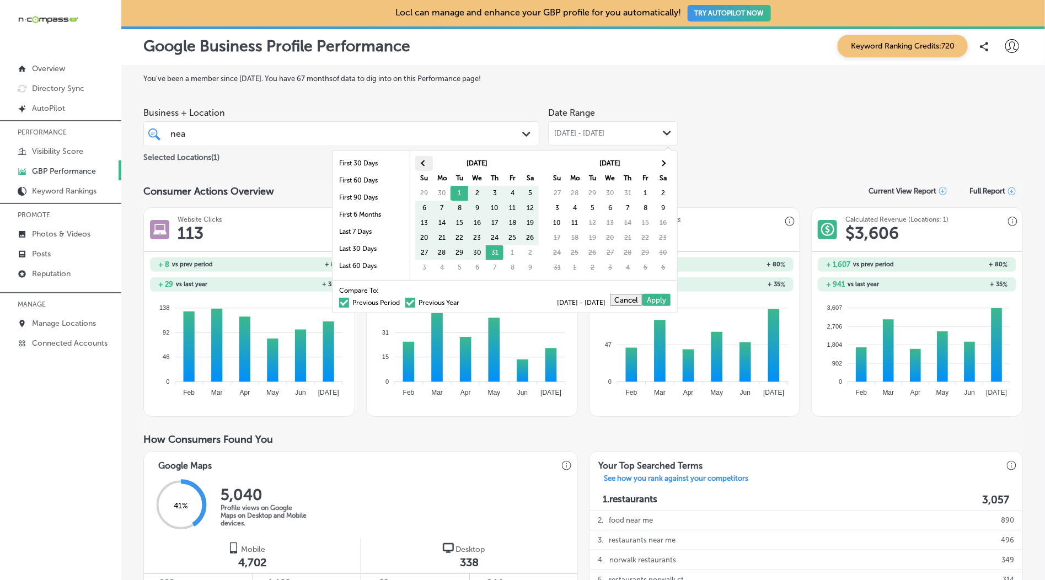
click at [424, 160] on span at bounding box center [424, 163] width 6 height 6
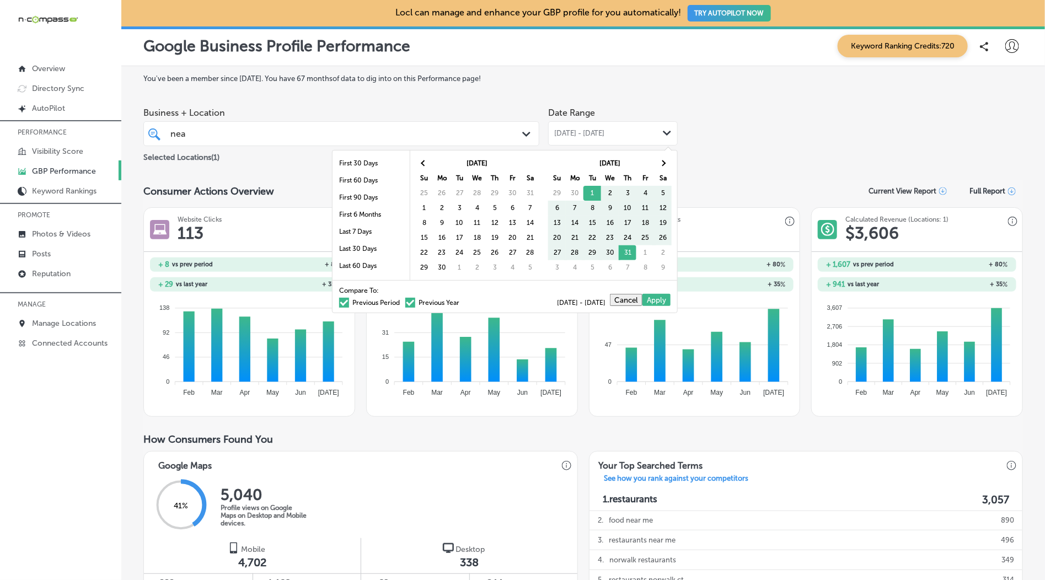
click at [424, 160] on span at bounding box center [424, 163] width 6 height 6
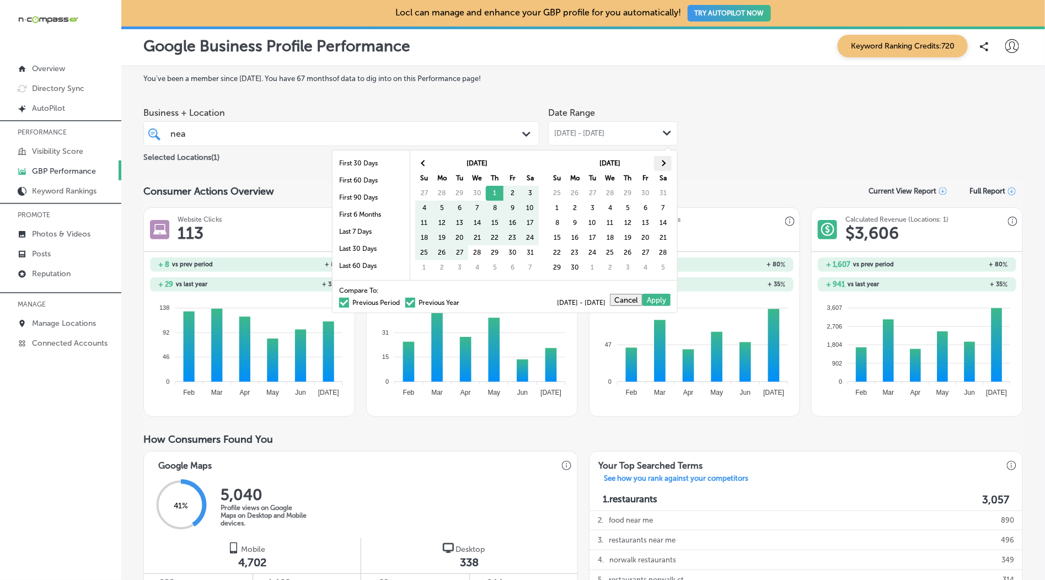
click at [658, 164] on th at bounding box center [663, 163] width 18 height 15
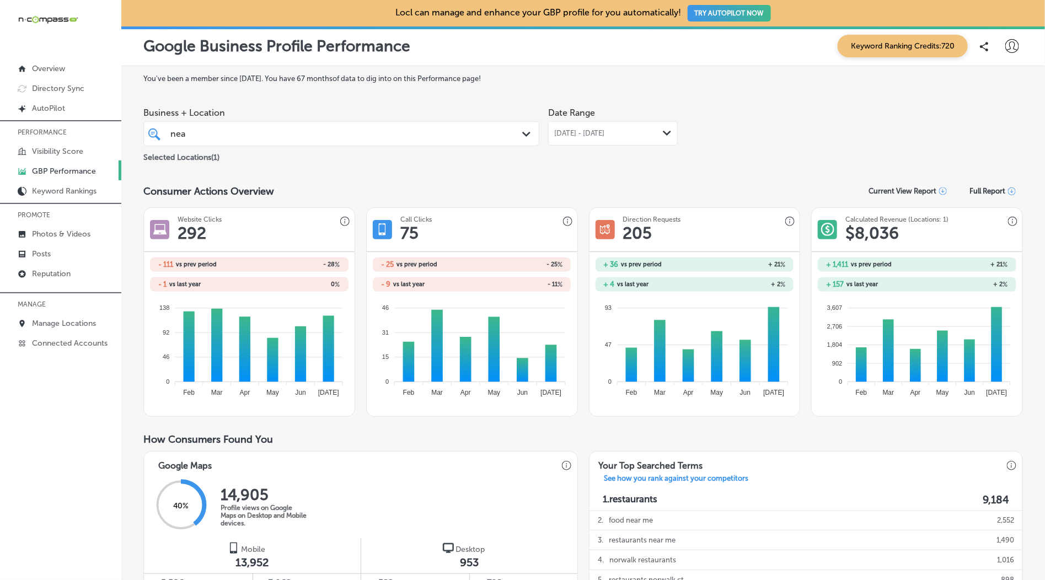
click at [754, 120] on div "Business + Location [GEOGRAPHIC_DATA] Path Created with Sketch. Selected Locati…" at bounding box center [582, 133] width 879 height 62
drag, startPoint x: 505, startPoint y: 125, endPoint x: 513, endPoint y: 122, distance: 8.9
click at [505, 125] on div "nea nea" at bounding box center [341, 133] width 353 height 17
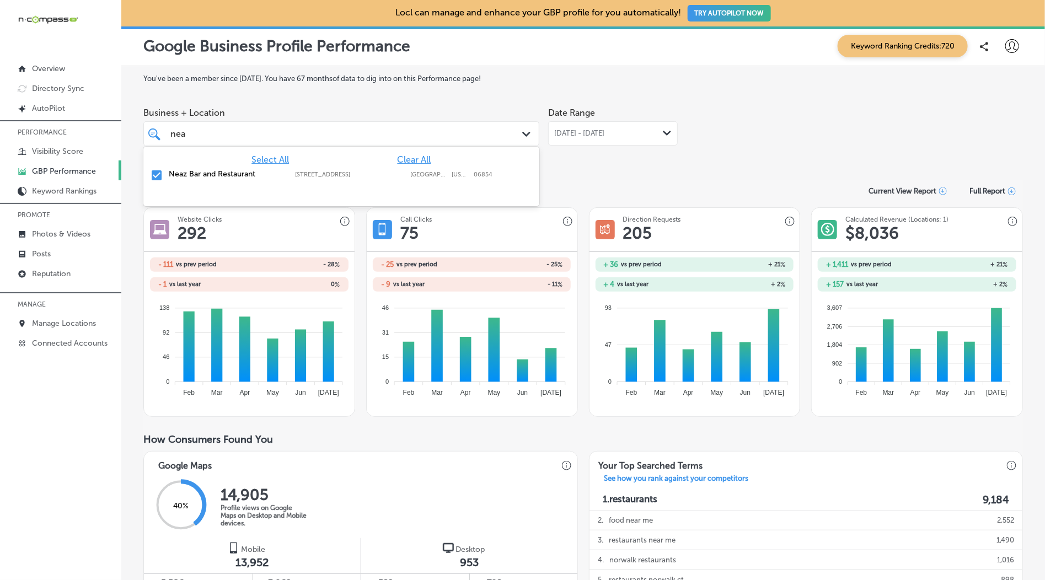
click at [337, 175] on label "[STREET_ADDRESS]" at bounding box center [350, 174] width 110 height 7
type input "n"
click at [254, 203] on div "EZ [PERSON_NAME] Cleaning [STREET_ADDRESS] [STREET_ADDRESS]" at bounding box center [341, 197] width 387 height 17
type input "ez"
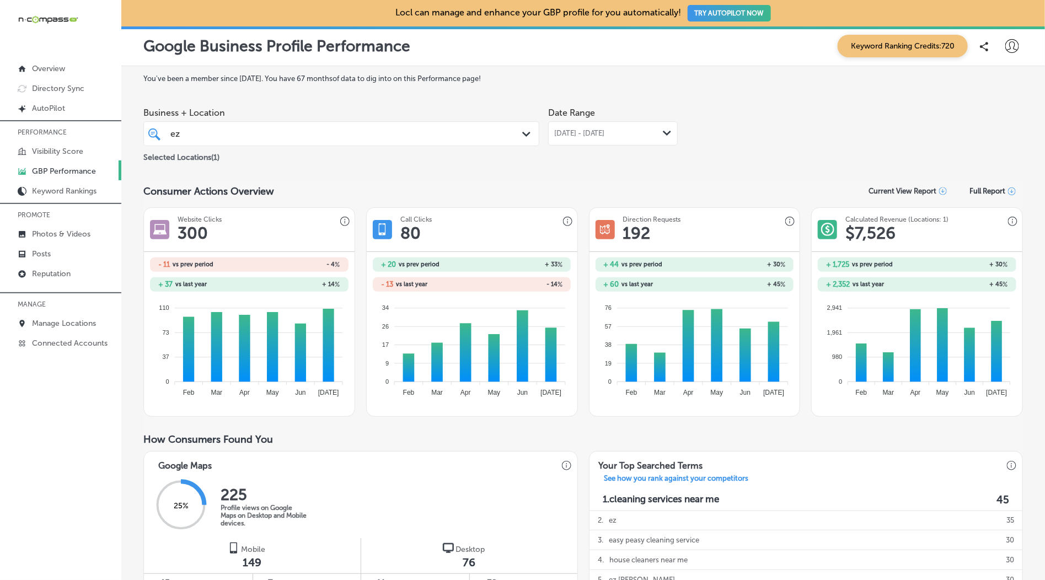
click at [1022, 45] on div at bounding box center [1012, 46] width 22 height 22
click at [975, 113] on p "My Teams" at bounding box center [991, 114] width 40 height 13
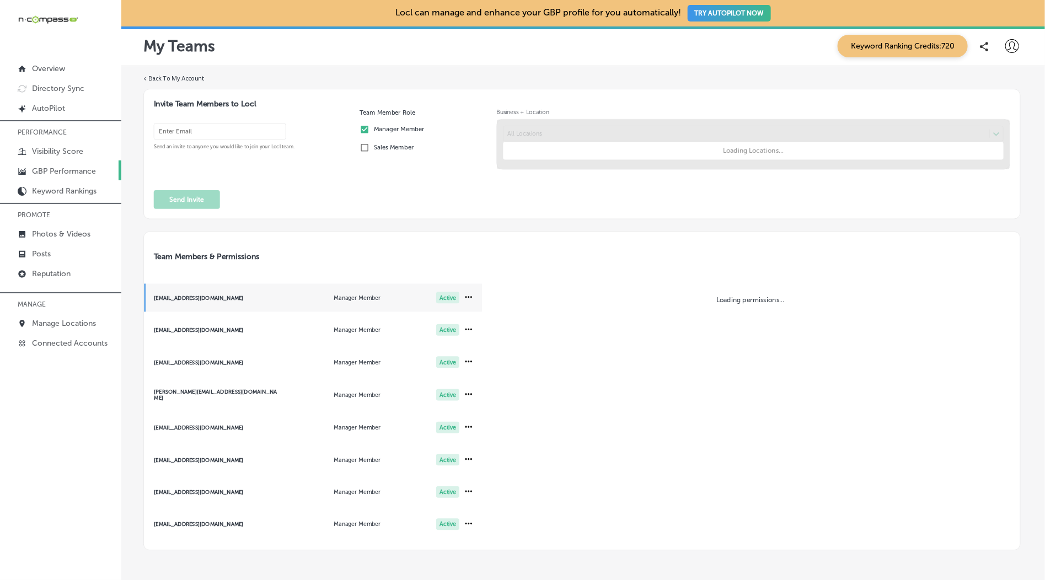
click at [41, 174] on p "GBP Performance" at bounding box center [64, 170] width 64 height 9
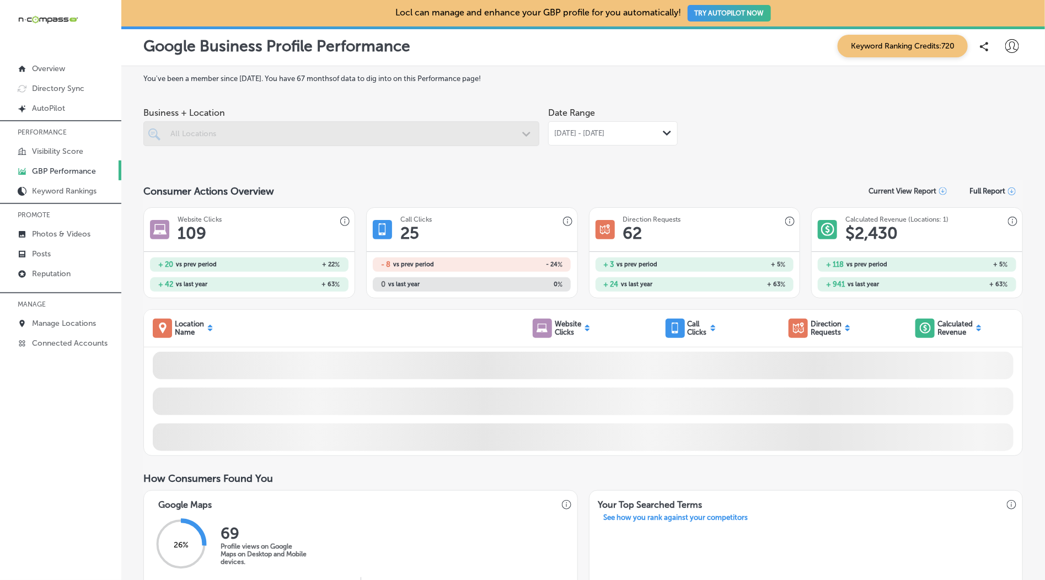
click at [605, 132] on span "[DATE] - [DATE]" at bounding box center [579, 133] width 51 height 9
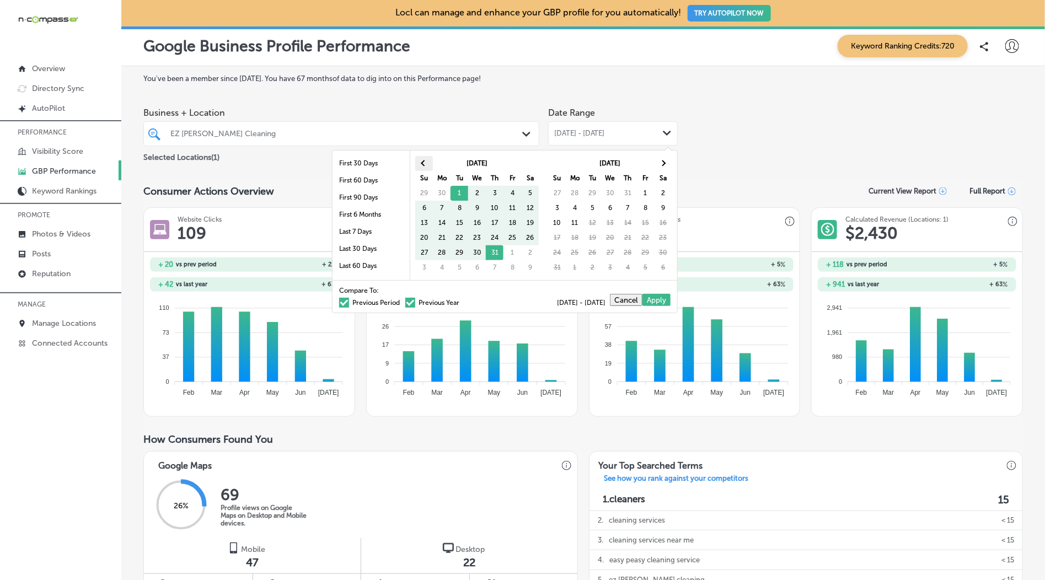
click at [429, 162] on th at bounding box center [424, 163] width 18 height 15
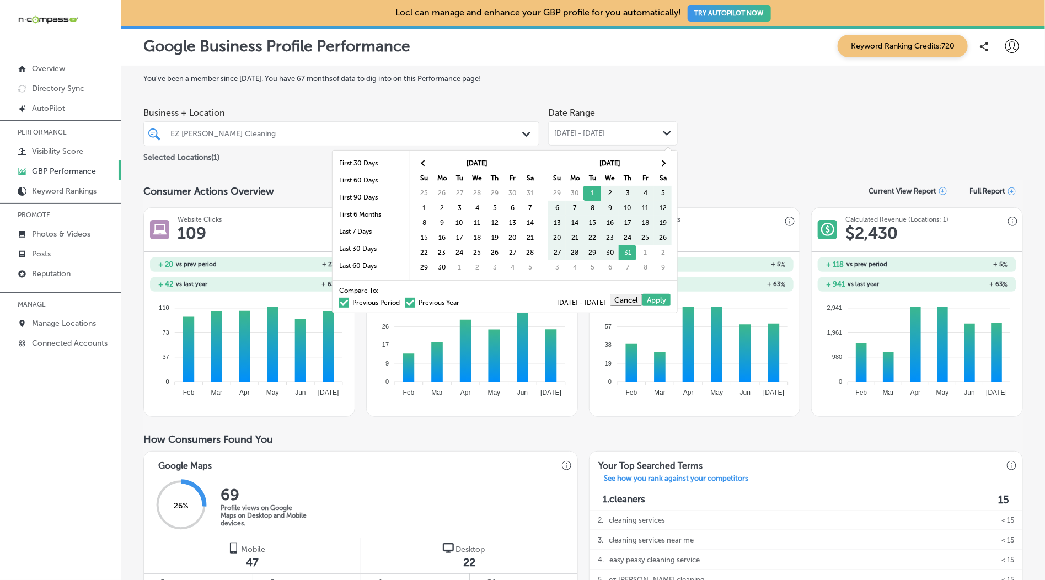
click at [428, 162] on th at bounding box center [424, 163] width 18 height 15
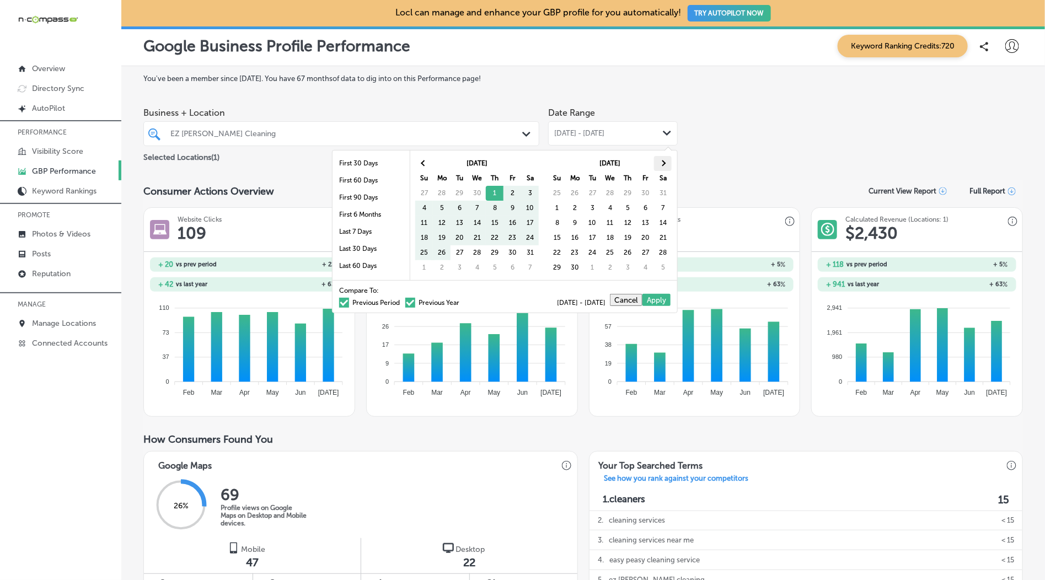
click at [670, 162] on th at bounding box center [663, 163] width 18 height 15
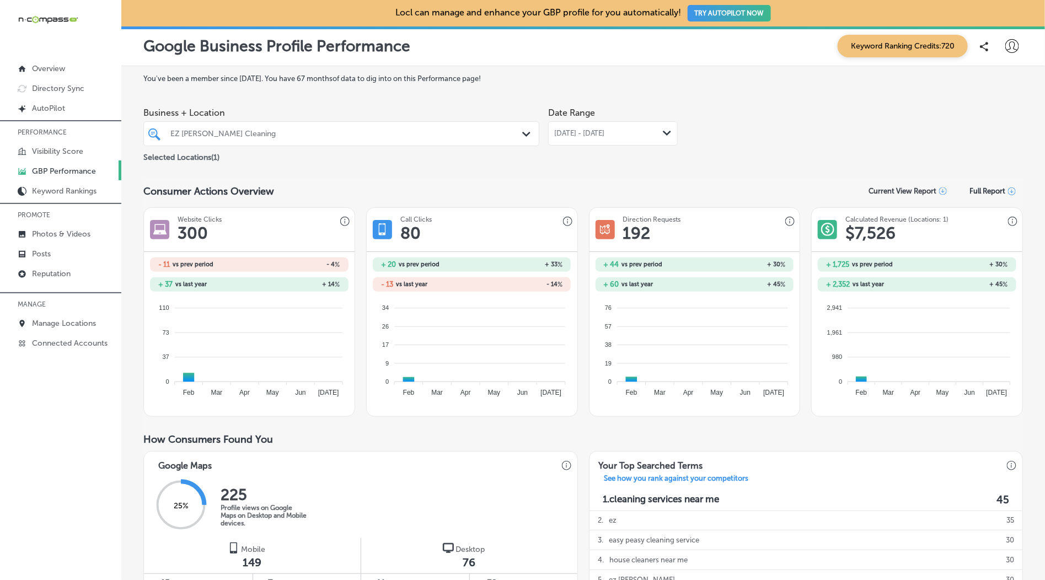
click at [532, 141] on div "EZ [PERSON_NAME] Cleaning Path Created with Sketch." at bounding box center [341, 133] width 395 height 17
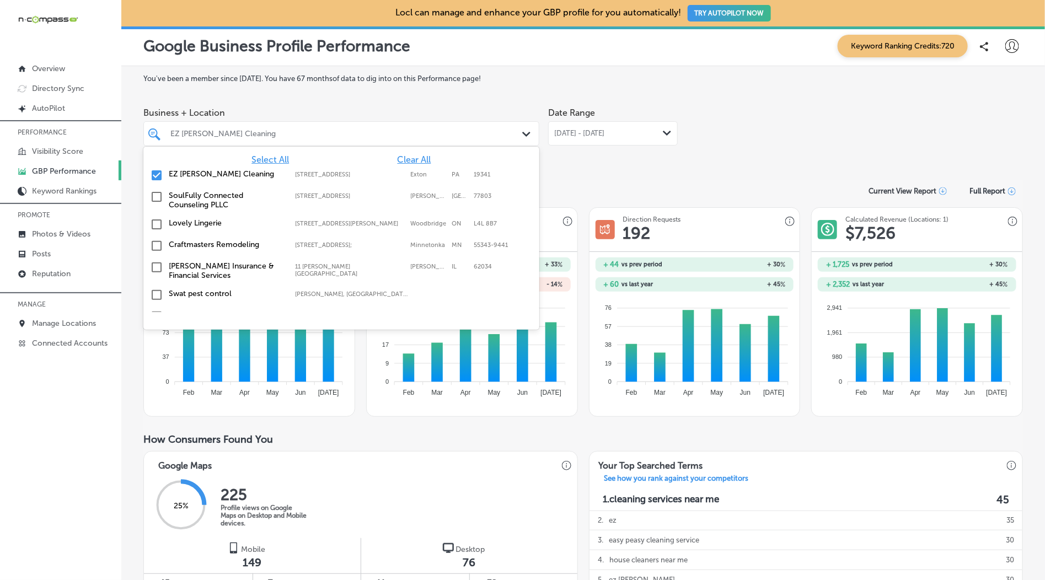
click at [435, 176] on label "Exton" at bounding box center [428, 174] width 36 height 7
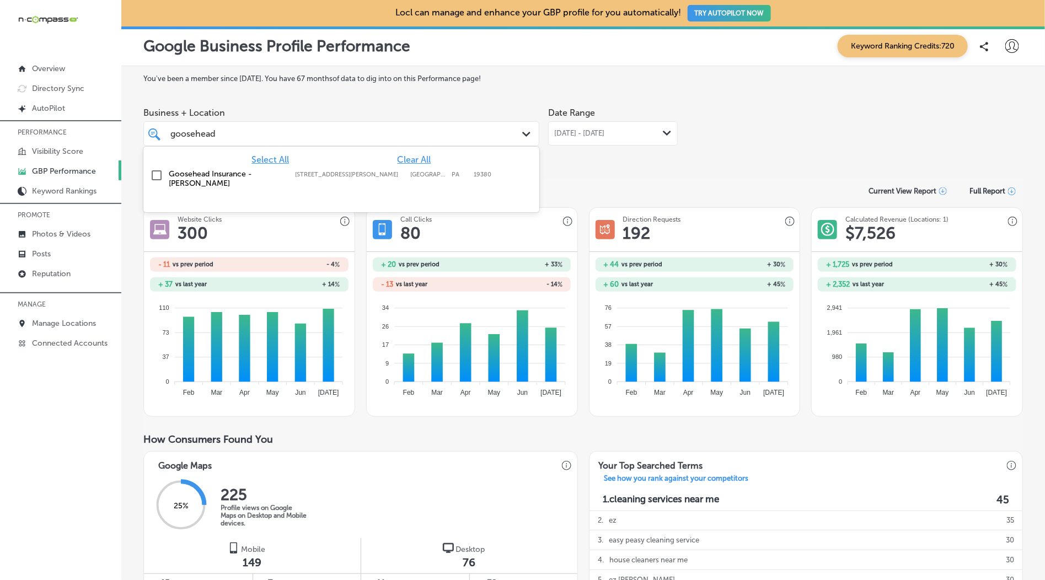
drag, startPoint x: 315, startPoint y: 180, endPoint x: 567, endPoint y: 184, distance: 251.4
click at [317, 180] on div "Goosehead Insurance - [PERSON_NAME] [STREET_ADDRESS][PERSON_NAME] [STREET_ADDRE…" at bounding box center [313, 178] width 288 height 19
click at [726, 198] on section "Consumer Actions Overview Current View Report Full Report Website Clicks 300 - …" at bounding box center [582, 298] width 879 height 237
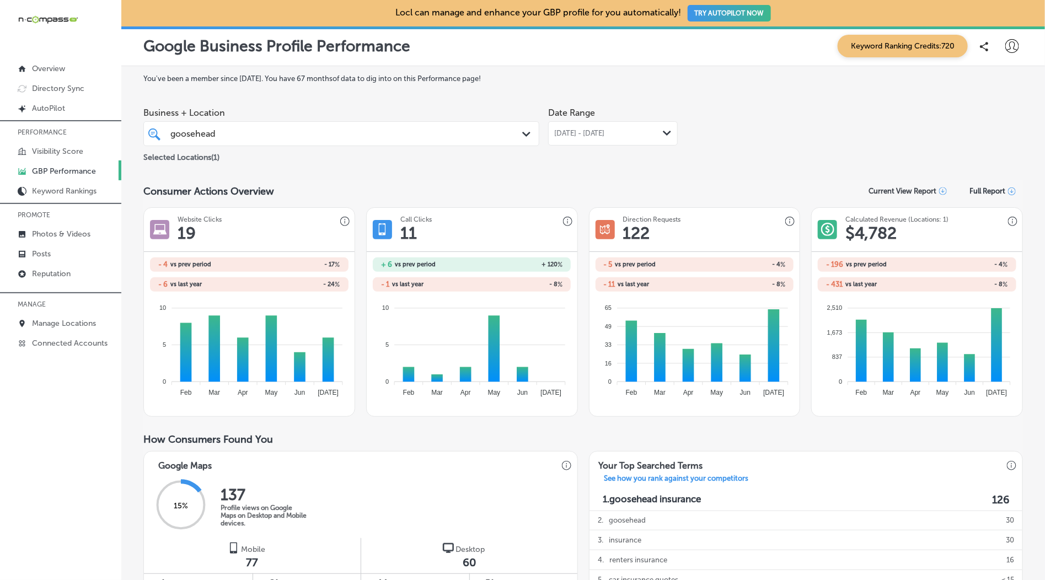
click at [295, 136] on div "goosehead goosehead" at bounding box center [323, 133] width 309 height 15
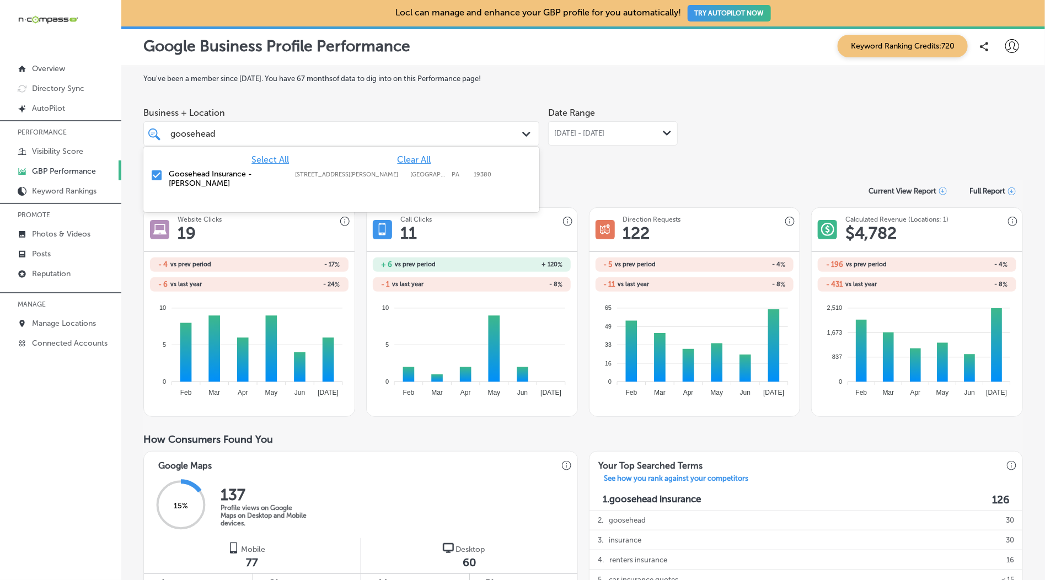
click at [405, 175] on div "[STREET_ADDRESS][PERSON_NAME] [STREET_ADDRESS][PERSON_NAME]" at bounding box center [352, 174] width 115 height 7
click at [598, 141] on div "[DATE] - [DATE] Path Created with Sketch." at bounding box center [613, 133] width 130 height 24
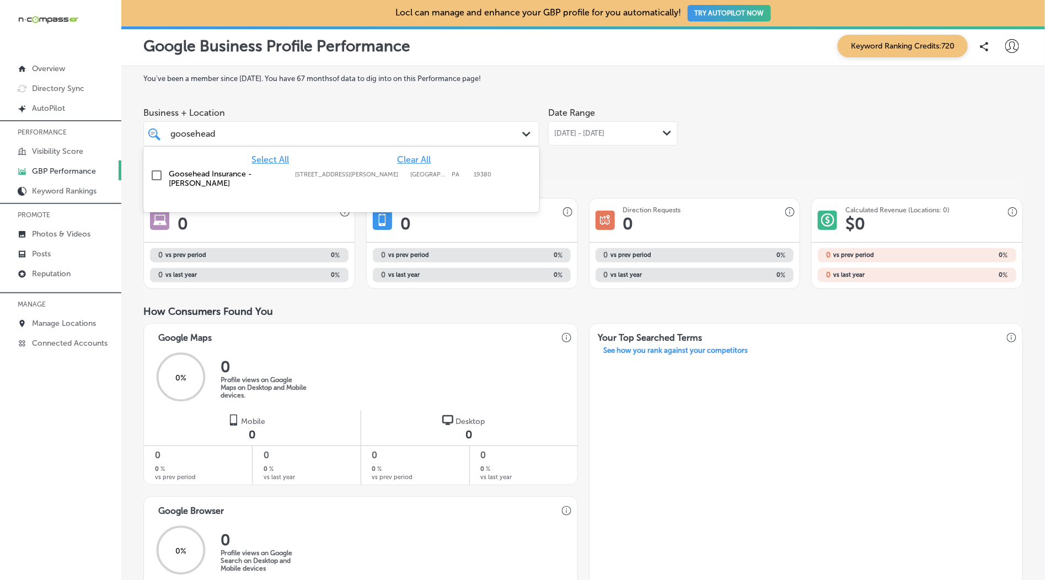
click at [432, 128] on div "goosehead goosehead" at bounding box center [323, 133] width 309 height 15
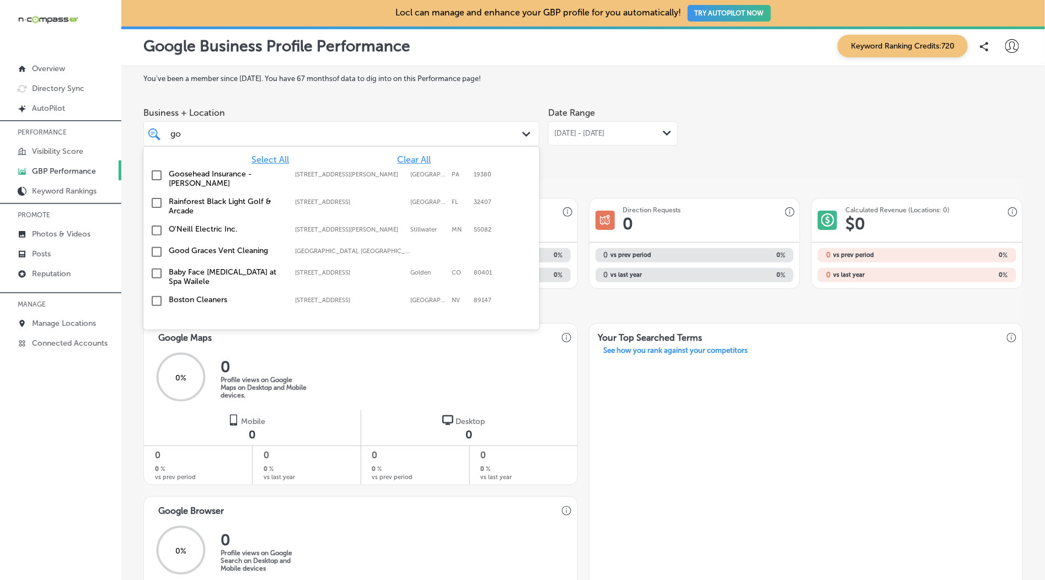
type input "g"
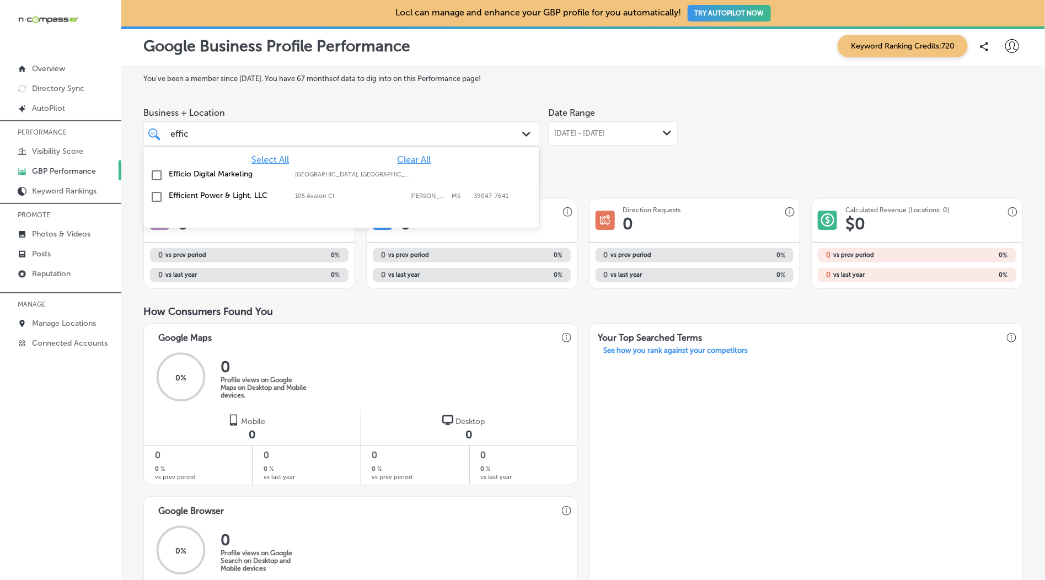
click at [179, 174] on label "Efficio Digital Marketing" at bounding box center [226, 173] width 115 height 9
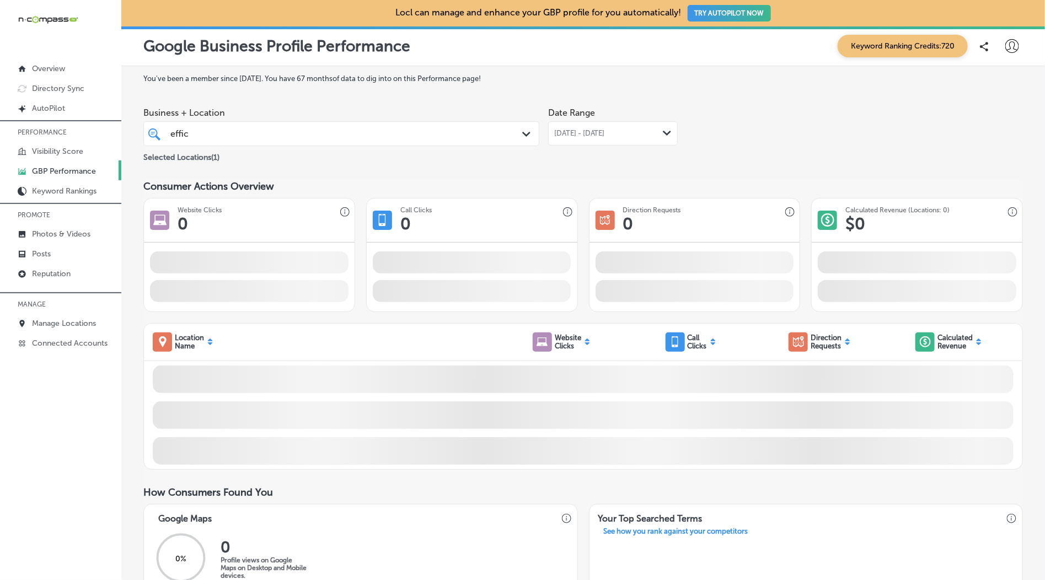
click at [729, 155] on div "Business + Location effic effic Path Created with Sketch. Selected Locations ( …" at bounding box center [582, 133] width 879 height 62
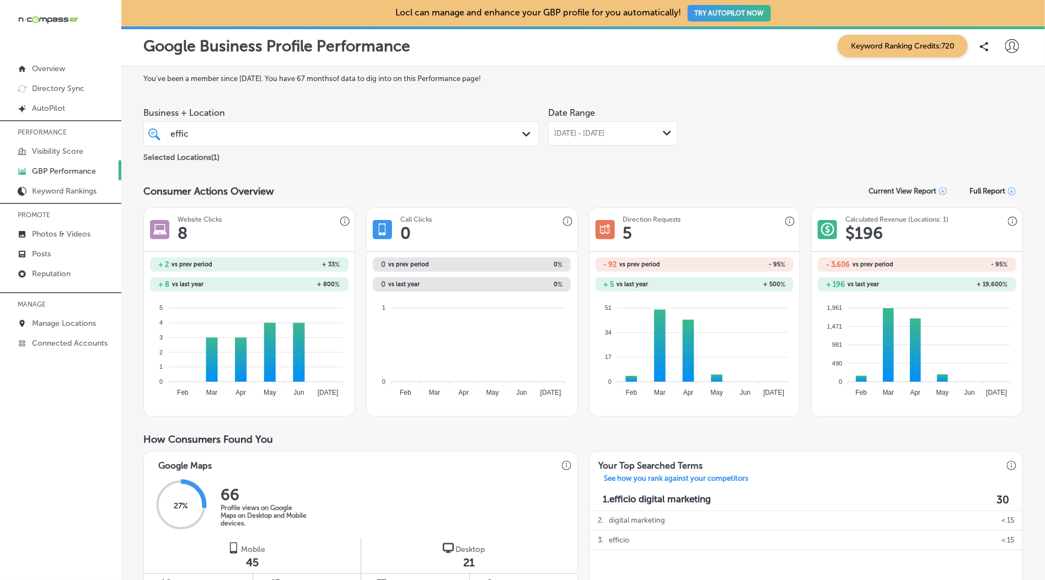
click at [605, 133] on span "[DATE] - [DATE]" at bounding box center [579, 133] width 51 height 9
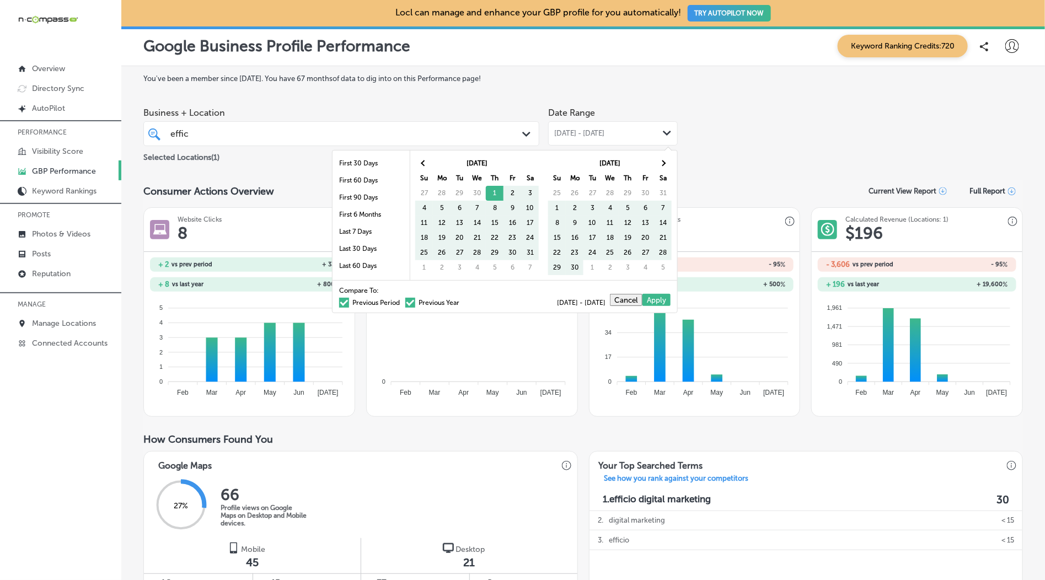
drag, startPoint x: 381, startPoint y: 302, endPoint x: 592, endPoint y: 293, distance: 210.8
click at [383, 300] on label "Previous Period" at bounding box center [369, 302] width 61 height 7
click at [402, 301] on input "Previous Period" at bounding box center [402, 301] width 0 height 0
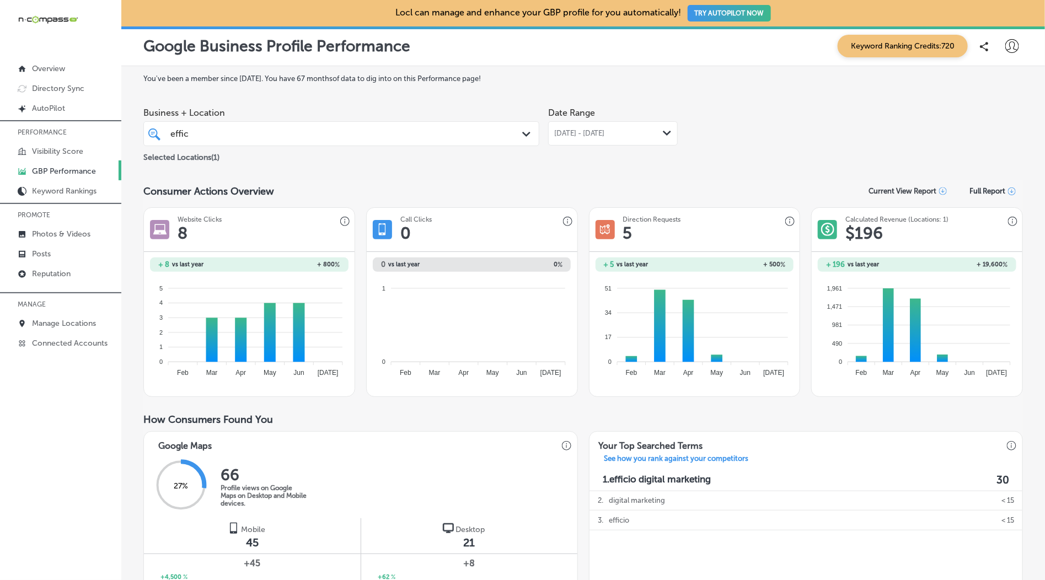
click at [345, 133] on div "effic effic" at bounding box center [323, 133] width 309 height 15
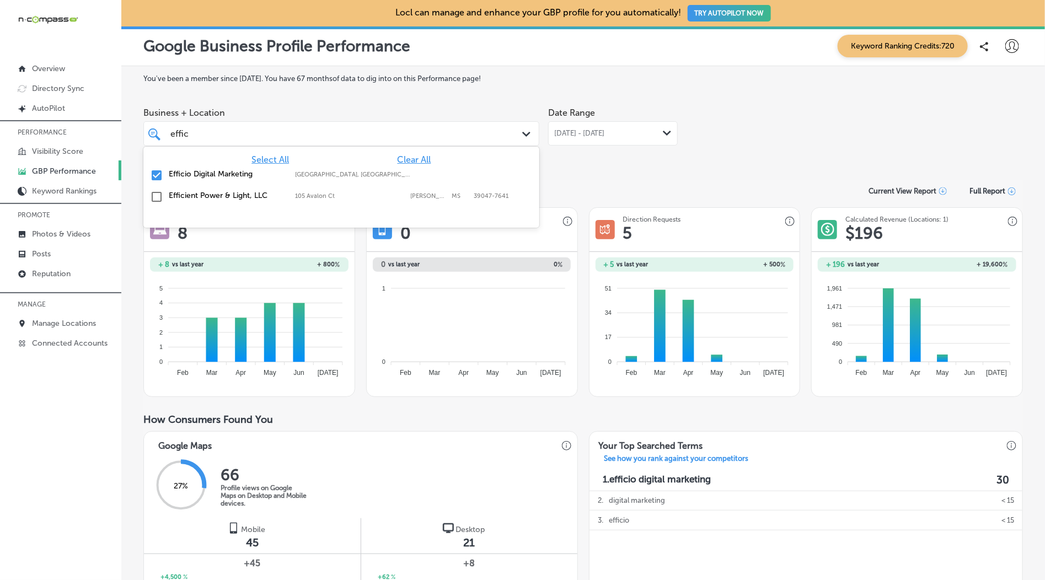
click at [186, 174] on label "Efficio Digital Marketing" at bounding box center [226, 173] width 115 height 9
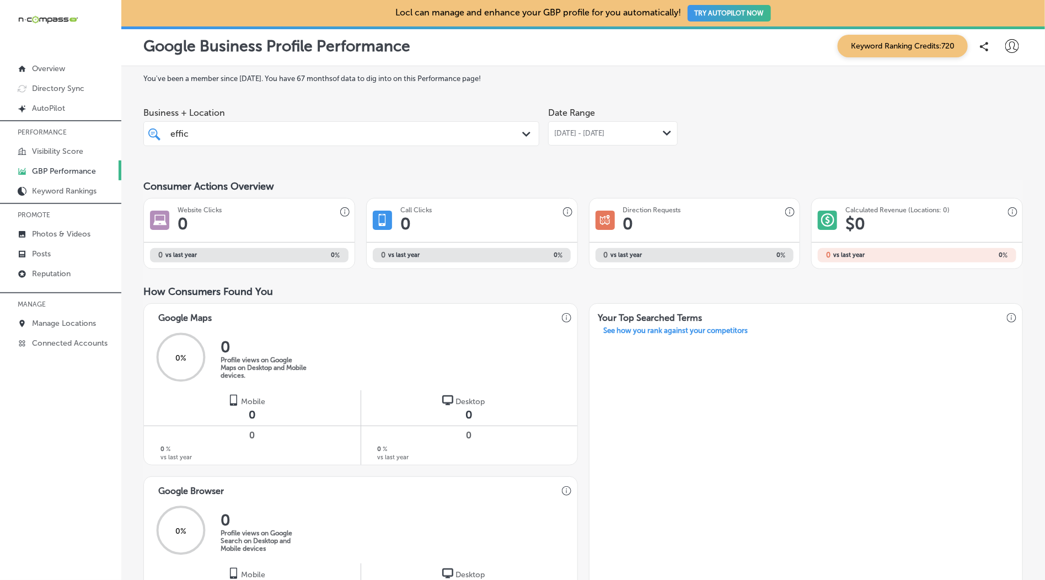
drag, startPoint x: 201, startPoint y: 135, endPoint x: 158, endPoint y: 132, distance: 42.5
click at [158, 132] on div "effic effic Path Created with Sketch." at bounding box center [341, 133] width 395 height 17
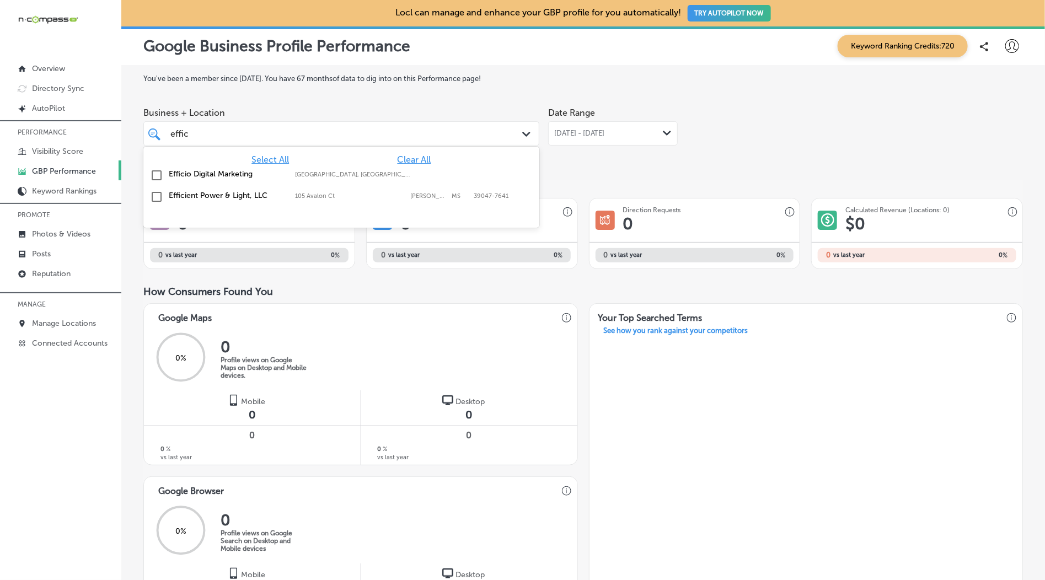
drag, startPoint x: 184, startPoint y: 131, endPoint x: 158, endPoint y: 132, distance: 25.9
click at [158, 132] on div "effic effic Path Created with Sketch." at bounding box center [341, 133] width 395 height 17
drag, startPoint x: 211, startPoint y: 171, endPoint x: 553, endPoint y: 181, distance: 341.9
click at [212, 171] on label "Comfort Footworks" at bounding box center [226, 173] width 115 height 9
click at [666, 155] on div "Date Range [DATE] - [DATE] Path Created with Sketch." at bounding box center [613, 133] width 130 height 62
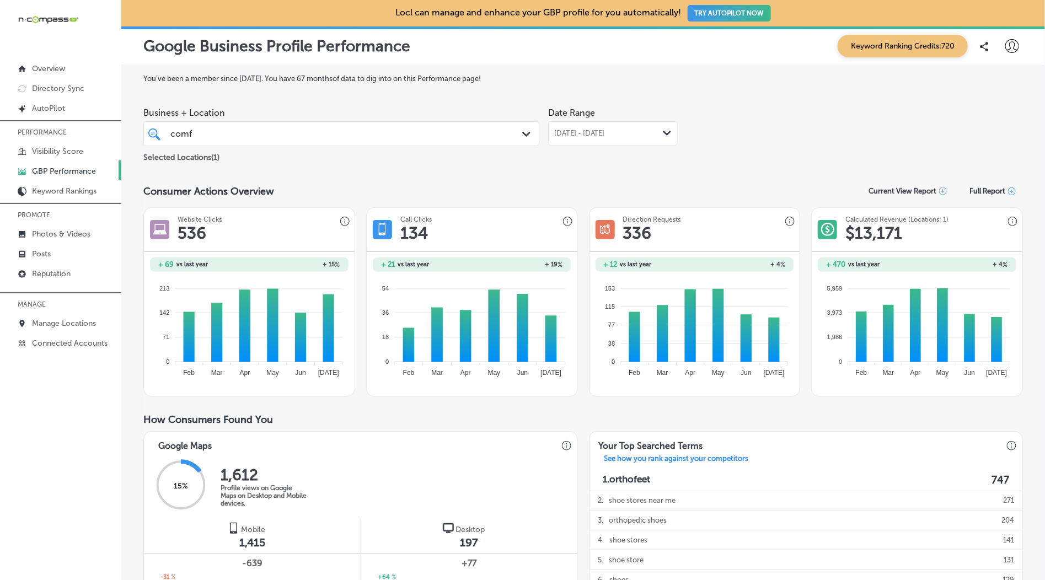
drag, startPoint x: 581, startPoint y: 139, endPoint x: 577, endPoint y: 151, distance: 11.9
click at [581, 139] on div "[DATE] - [DATE] Path Created with Sketch." at bounding box center [613, 133] width 130 height 24
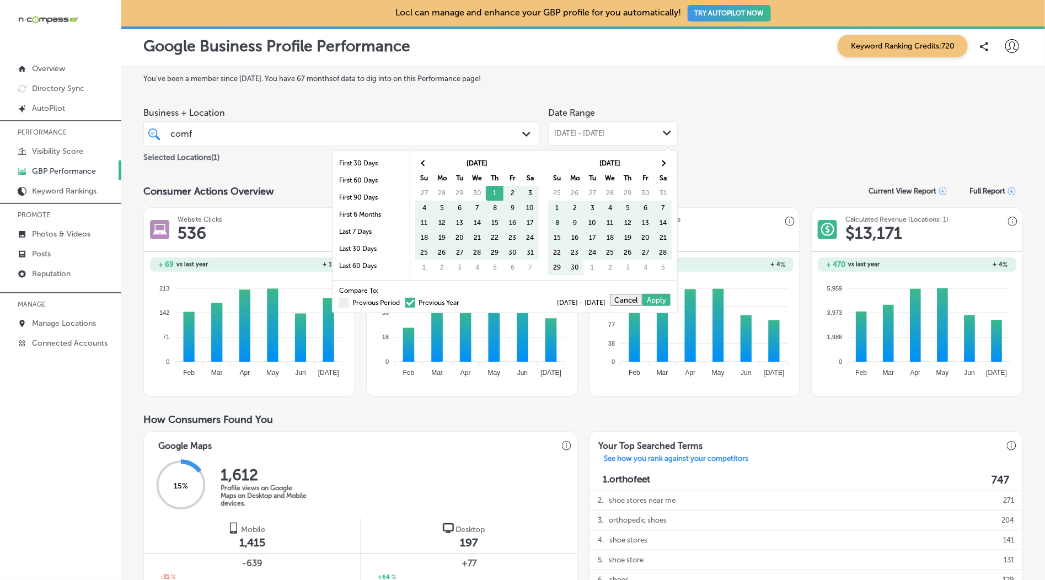
drag, startPoint x: 361, startPoint y: 302, endPoint x: 491, endPoint y: 273, distance: 132.7
click at [362, 302] on label "Previous Period" at bounding box center [369, 302] width 61 height 7
click at [402, 301] on input "Previous Period" at bounding box center [402, 301] width 0 height 0
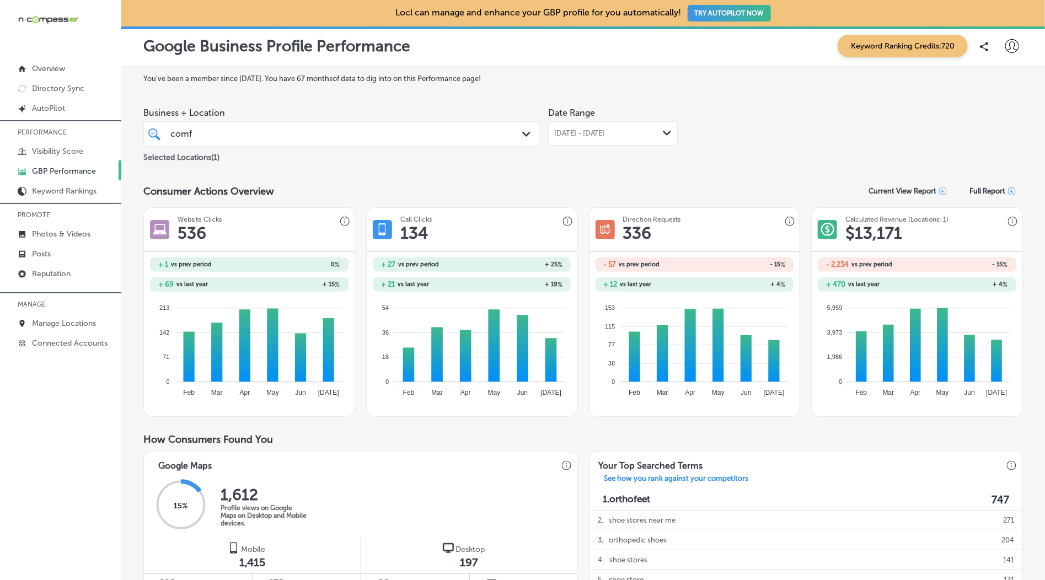
click at [605, 133] on span "[DATE] - [DATE]" at bounding box center [579, 133] width 51 height 9
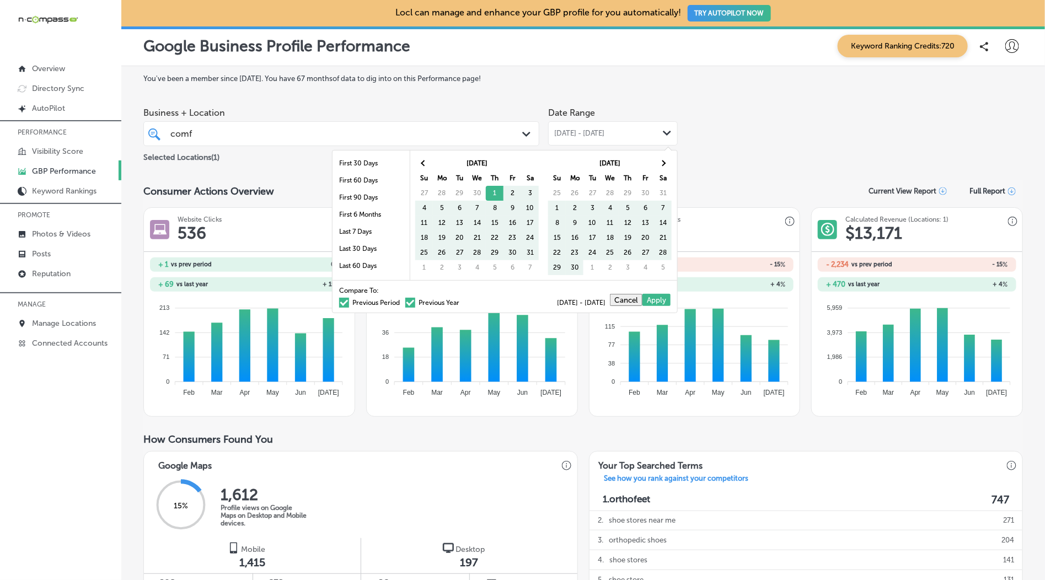
click at [380, 304] on label "Previous Period" at bounding box center [369, 302] width 61 height 7
click at [402, 301] on input "Previous Period" at bounding box center [402, 301] width 0 height 0
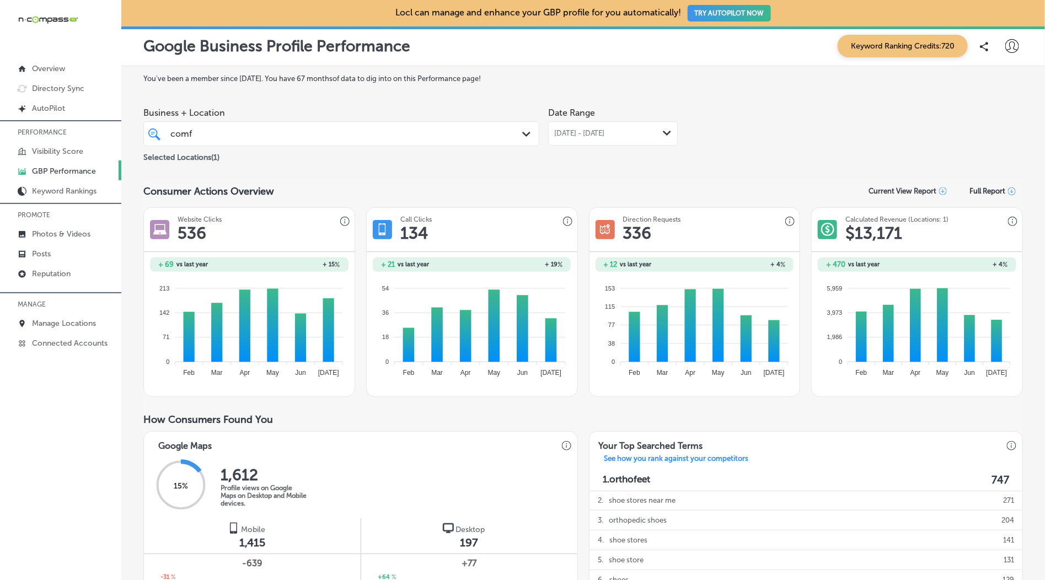
drag, startPoint x: 340, startPoint y: 136, endPoint x: 325, endPoint y: 141, distance: 16.2
click at [340, 136] on div "comf comf" at bounding box center [323, 133] width 309 height 15
click at [175, 179] on label "Comfort Footworks" at bounding box center [226, 173] width 115 height 9
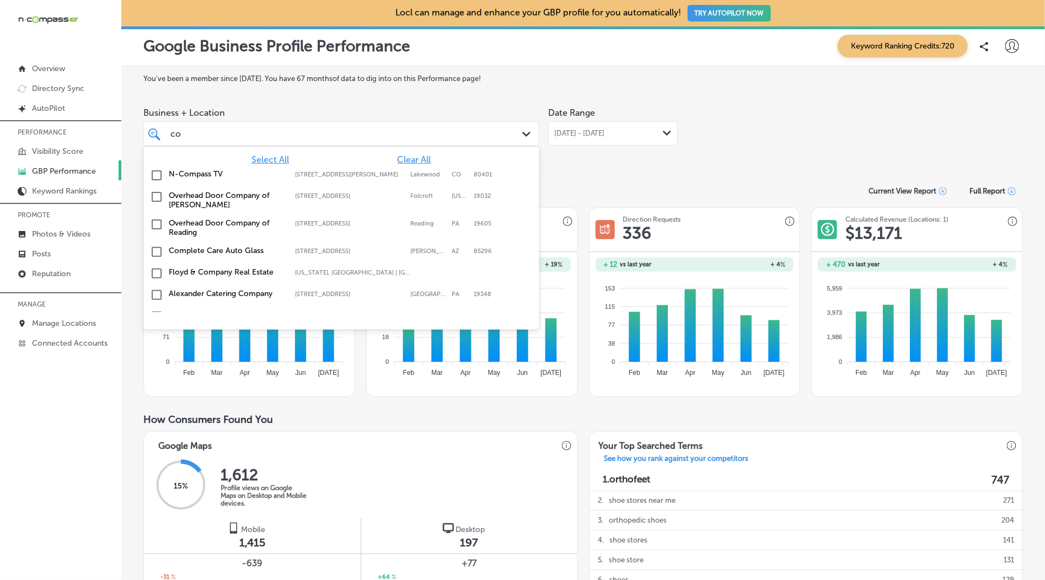
type input "c"
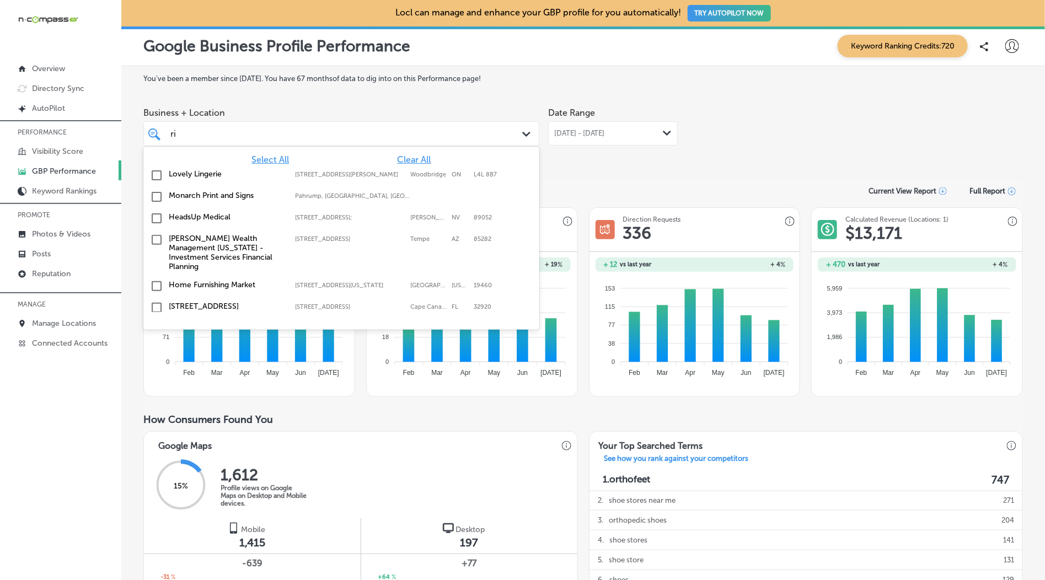
type input "r"
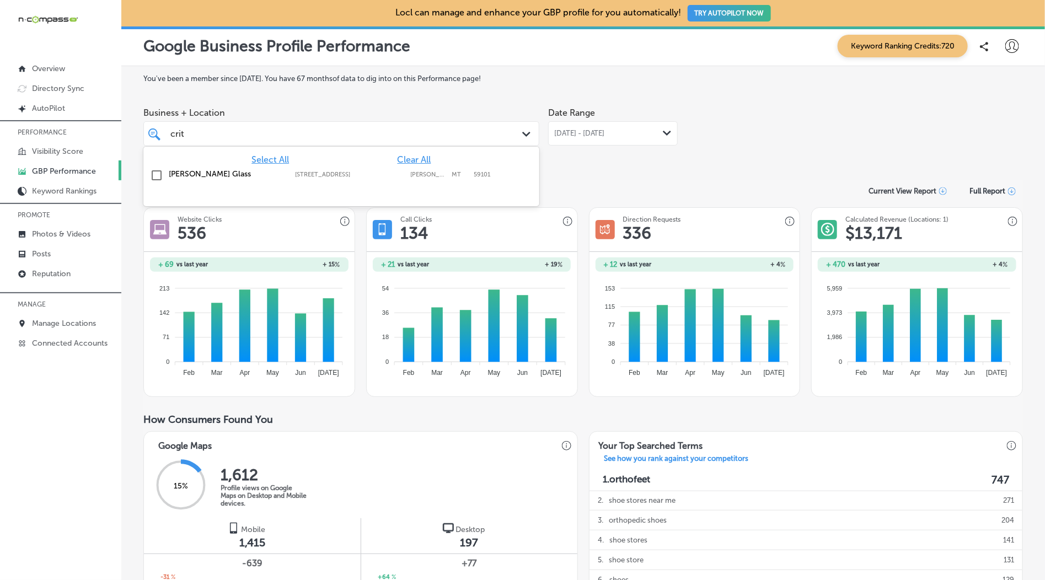
drag, startPoint x: 182, startPoint y: 177, endPoint x: 541, endPoint y: 194, distance: 359.3
click at [182, 177] on label "[PERSON_NAME] Glass" at bounding box center [226, 173] width 115 height 9
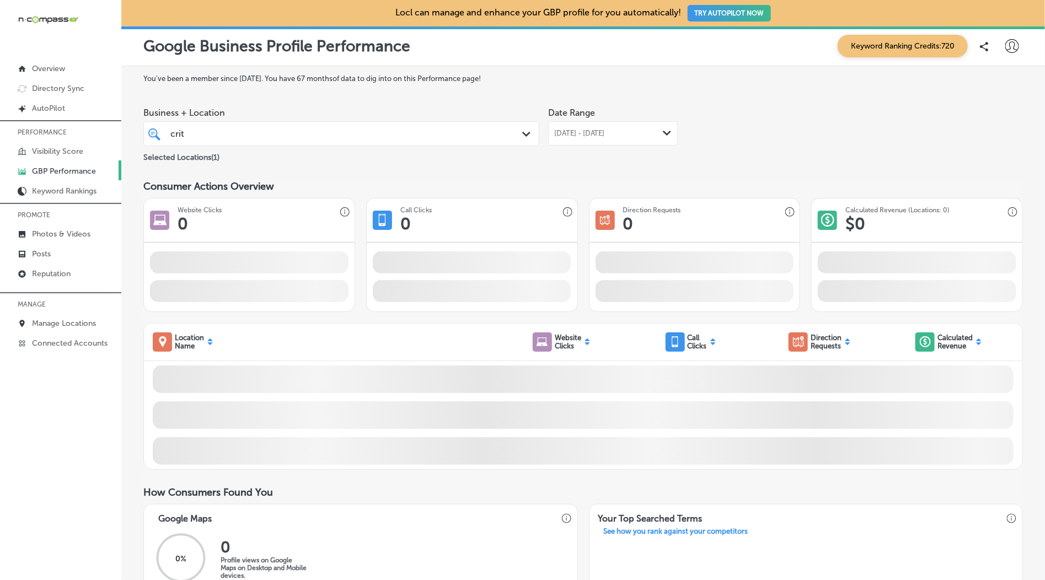
click at [772, 172] on div "You've been a member since [DATE] . You have 67 months of data to dig into on t…" at bounding box center [582, 589] width 879 height 1030
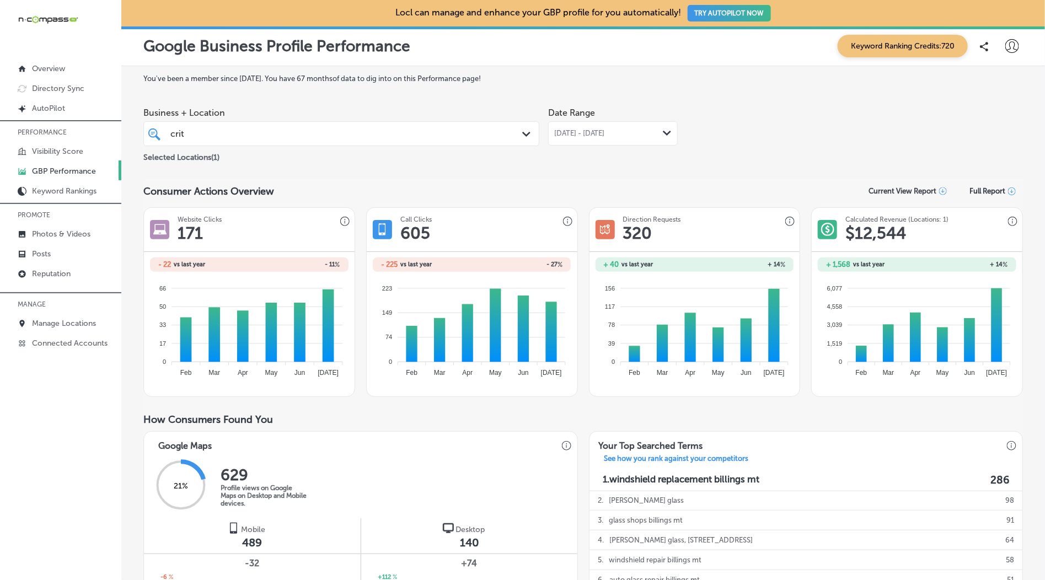
click at [605, 134] on span "[DATE] - [DATE]" at bounding box center [579, 133] width 51 height 9
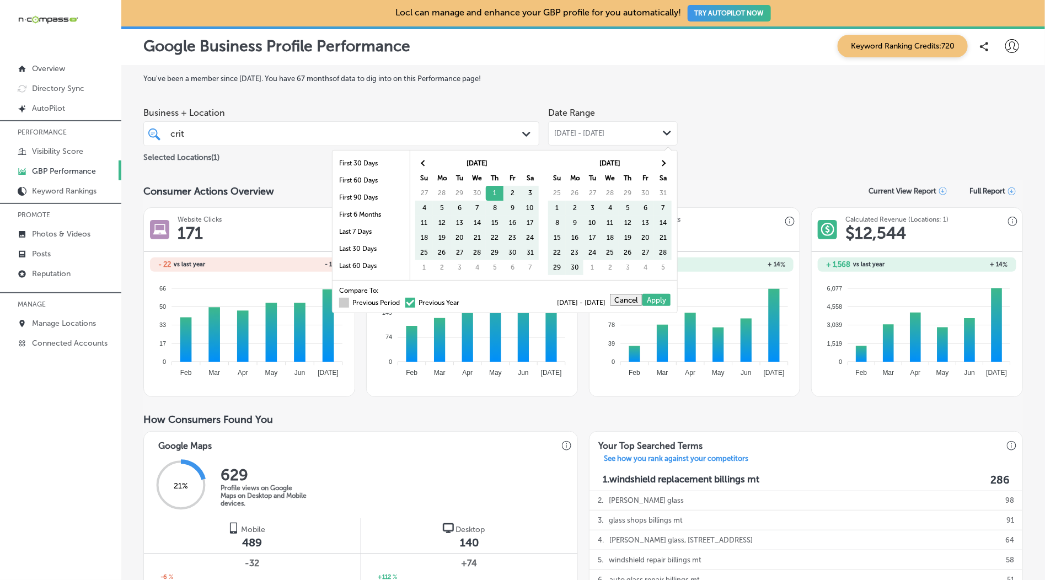
click at [367, 300] on label "Previous Period" at bounding box center [369, 302] width 61 height 7
click at [402, 301] on input "Previous Period" at bounding box center [402, 301] width 0 height 0
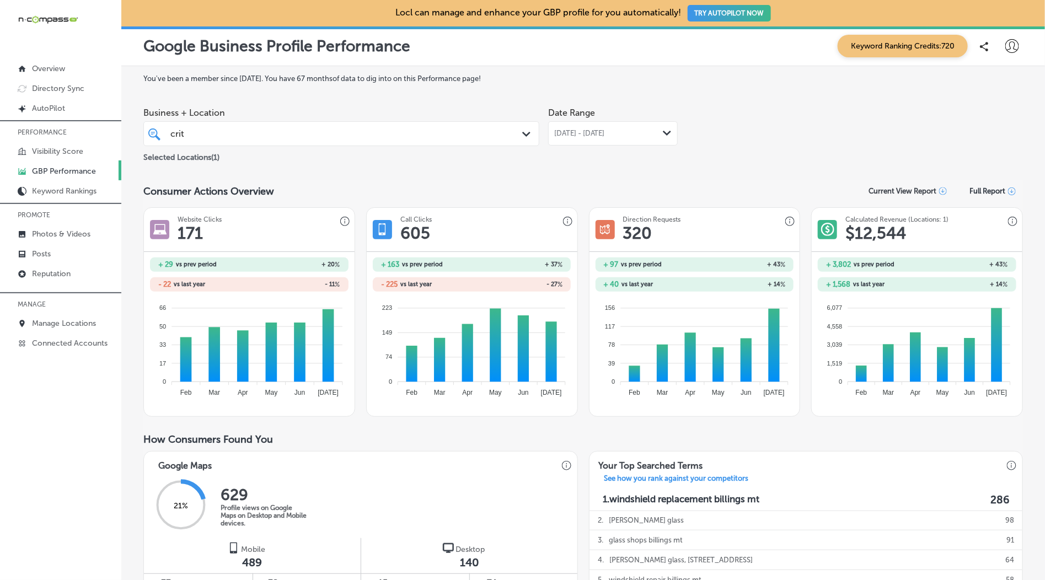
click at [337, 110] on span "Business + Location" at bounding box center [341, 113] width 396 height 10
click at [352, 131] on div "crit crit" at bounding box center [323, 133] width 309 height 15
click at [212, 178] on label "[PERSON_NAME] Glass" at bounding box center [226, 173] width 115 height 9
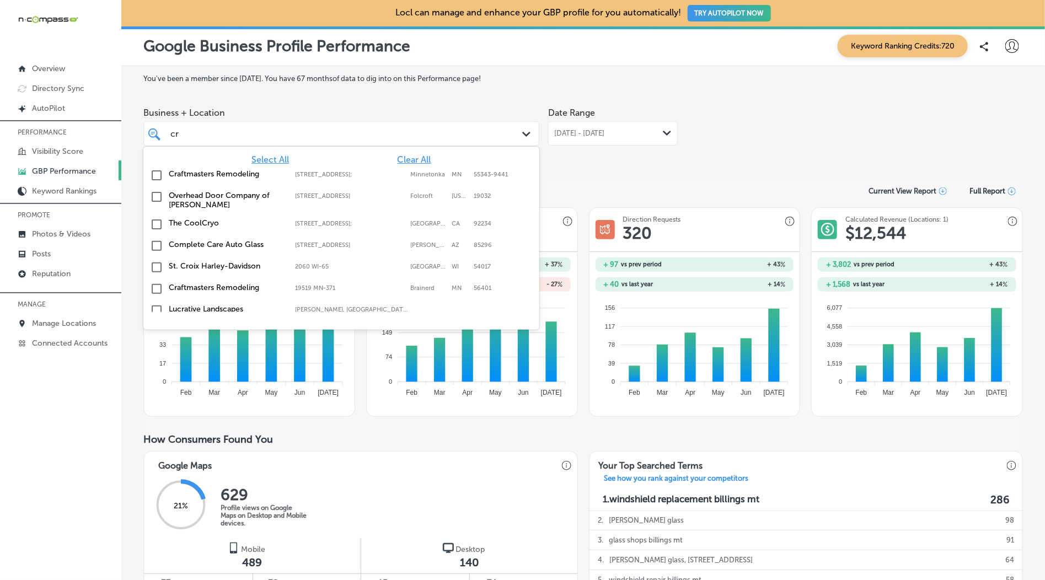
type input "c"
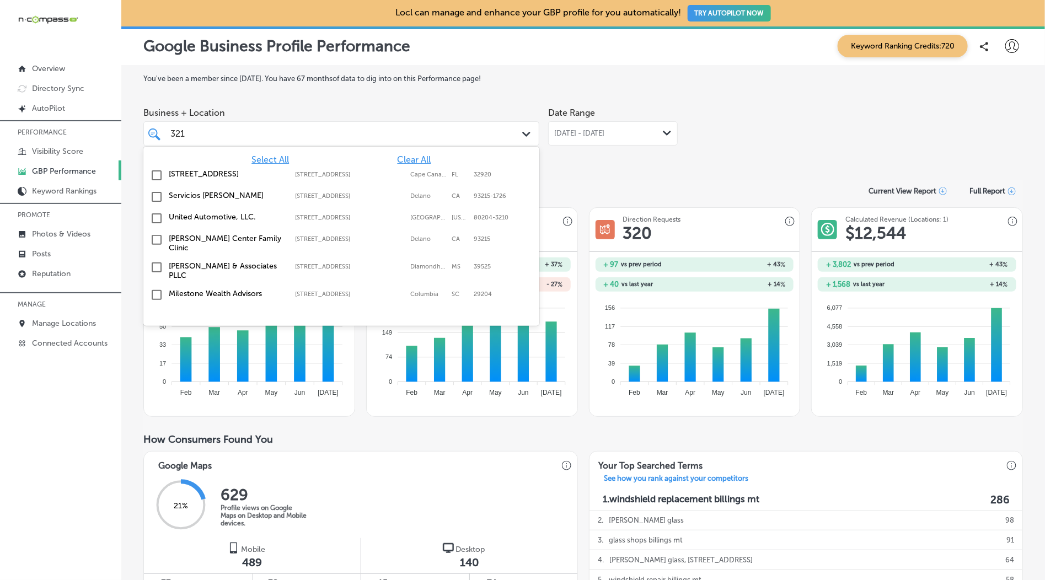
click at [200, 171] on label "[STREET_ADDRESS]" at bounding box center [226, 173] width 115 height 9
click at [626, 155] on div "Date Range [DATE] - [DATE] Path Created with Sketch." at bounding box center [613, 133] width 130 height 62
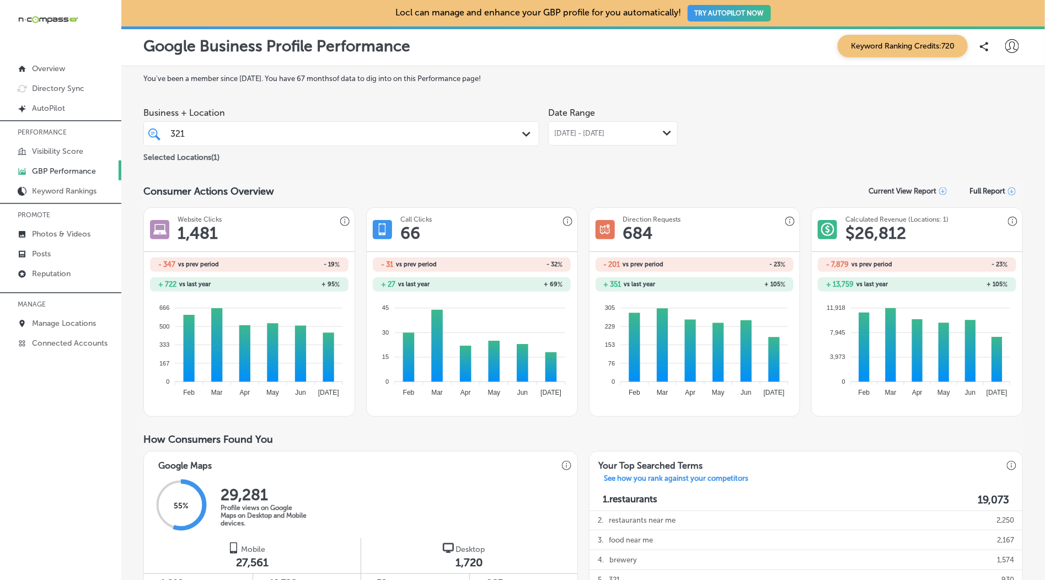
click at [343, 138] on div "321 321" at bounding box center [323, 133] width 309 height 15
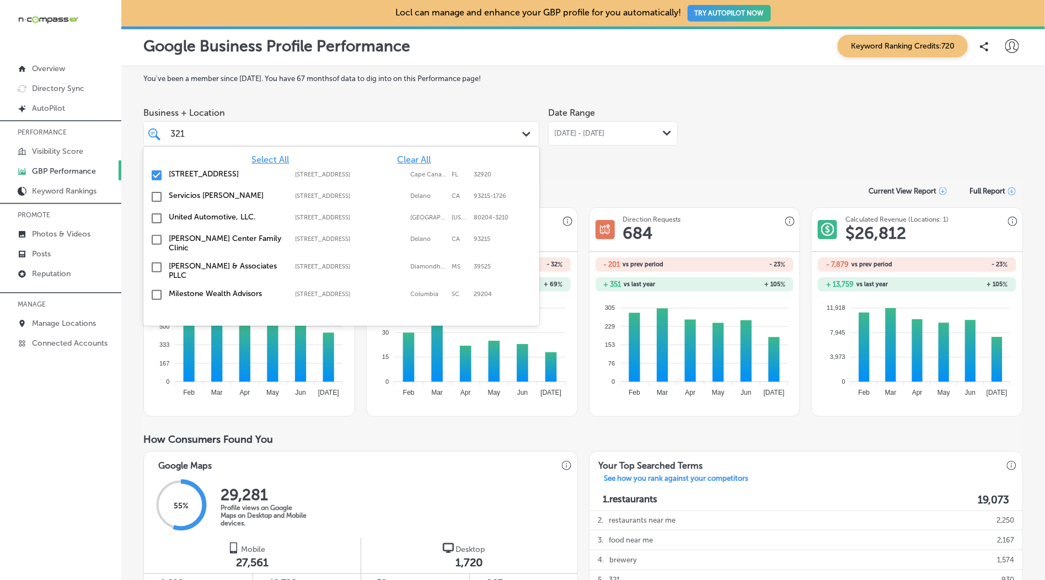
click at [232, 176] on label "[STREET_ADDRESS]" at bounding box center [226, 173] width 115 height 9
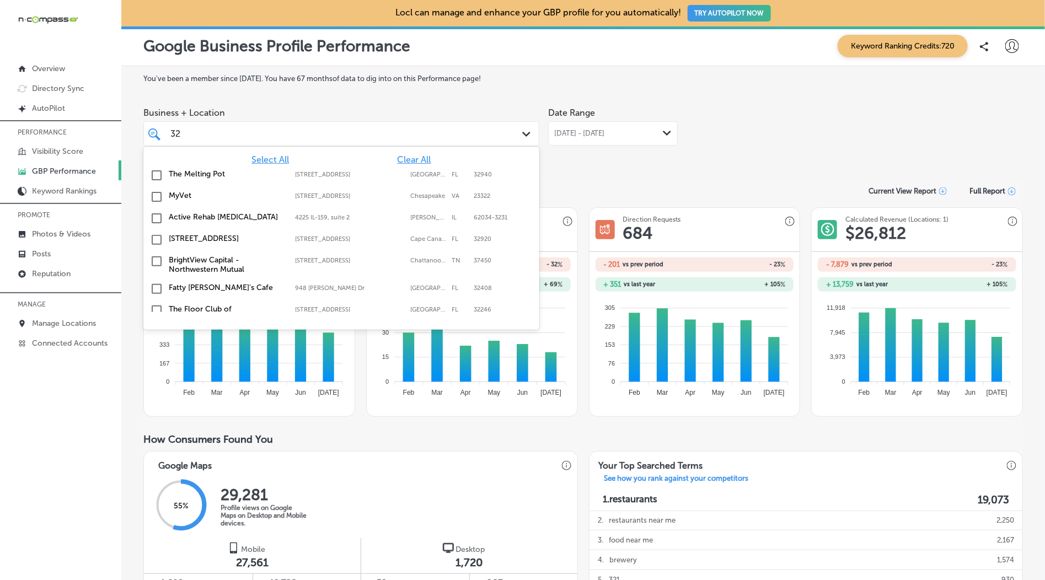
type input "3"
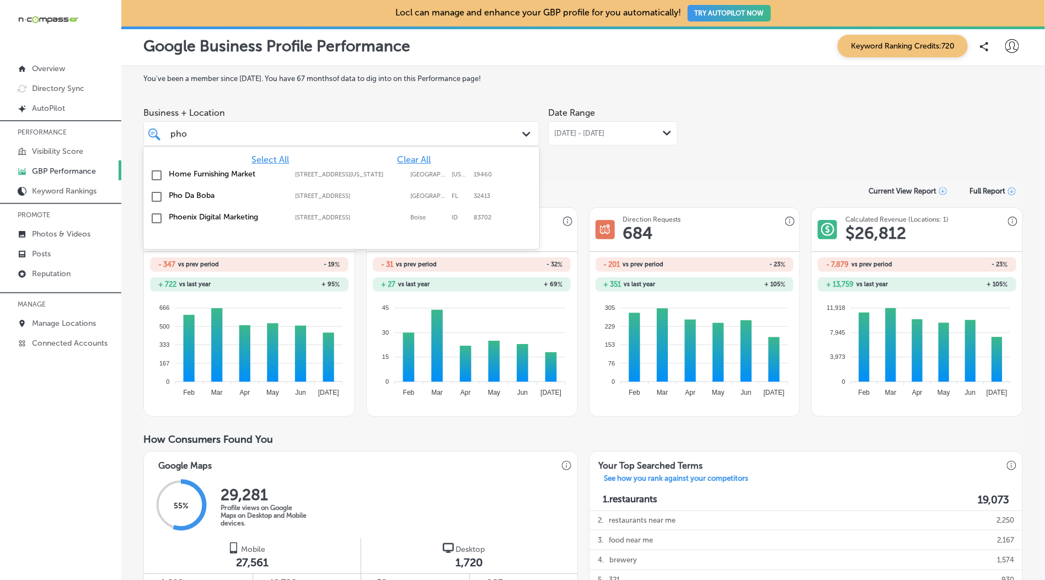
click at [207, 206] on div "Pho Da Boba [STREET_ADDRESS][GEOGRAPHIC_DATA][STREET_ADDRESS]" at bounding box center [341, 197] width 387 height 17
type input "pho"
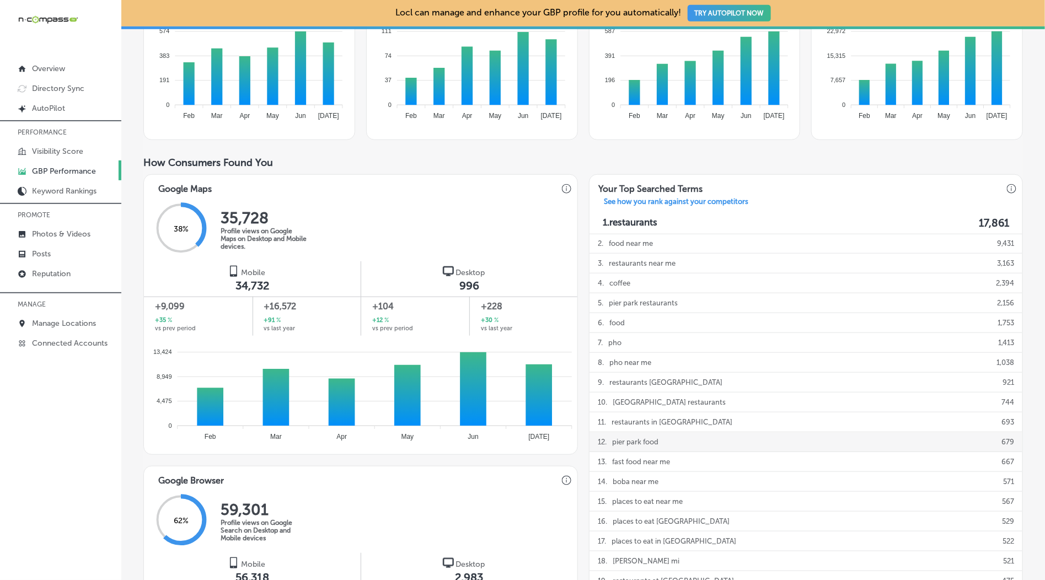
scroll to position [275, 0]
